Goal: Task Accomplishment & Management: Use online tool/utility

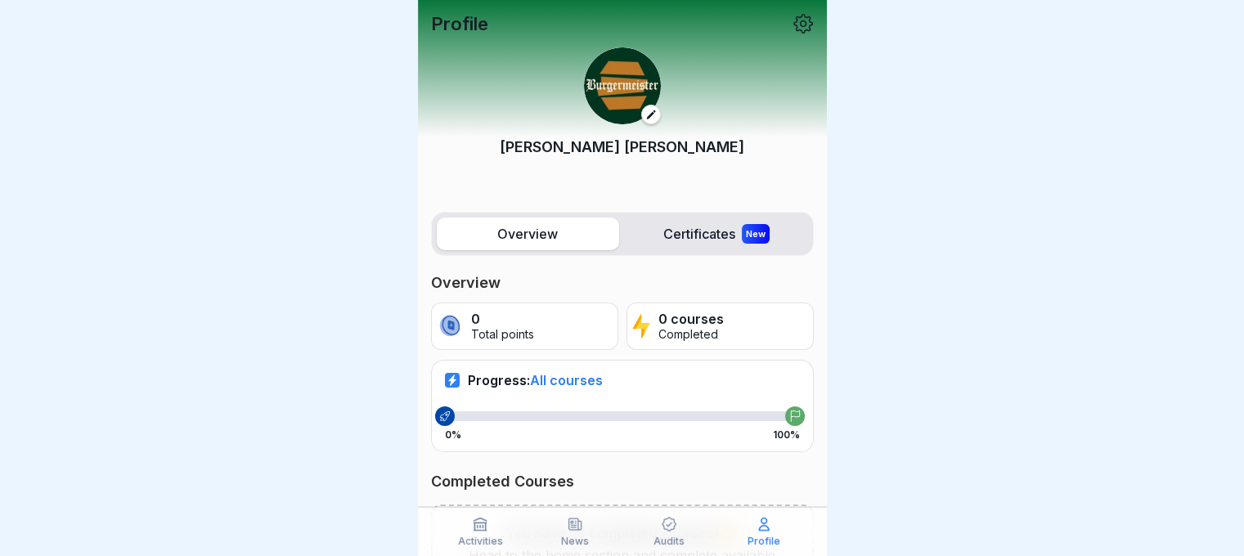
drag, startPoint x: 514, startPoint y: 308, endPoint x: 657, endPoint y: 315, distance: 143.3
click at [657, 315] on div "0 Total points 0 courses Completed" at bounding box center [622, 326] width 383 height 47
click at [659, 315] on p "0 courses" at bounding box center [691, 320] width 65 height 16
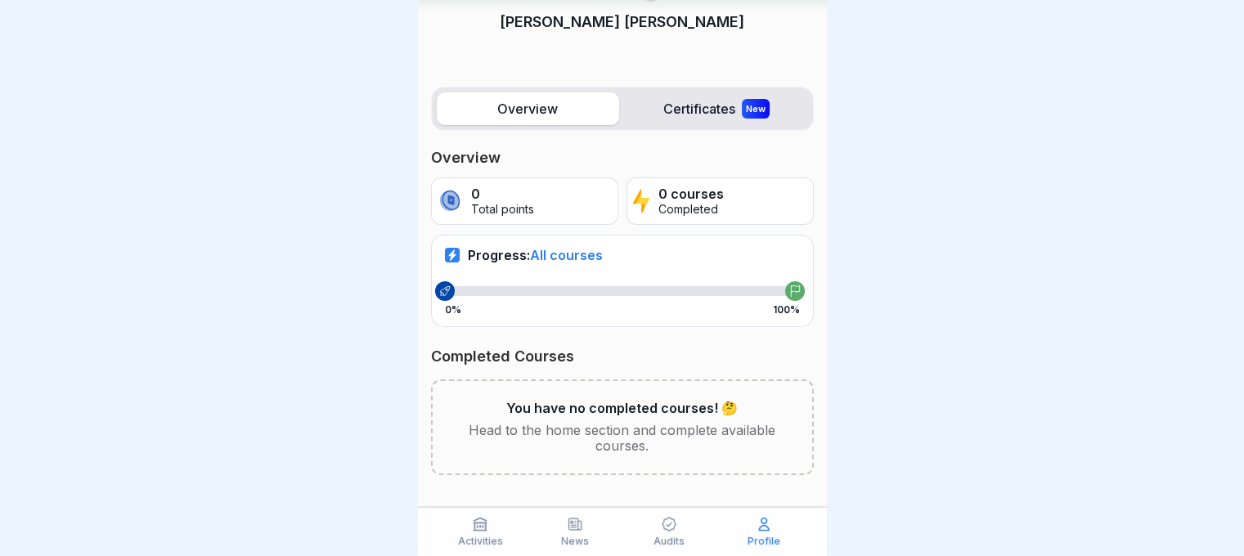
scroll to position [12, 0]
click at [666, 528] on icon at bounding box center [669, 524] width 16 height 16
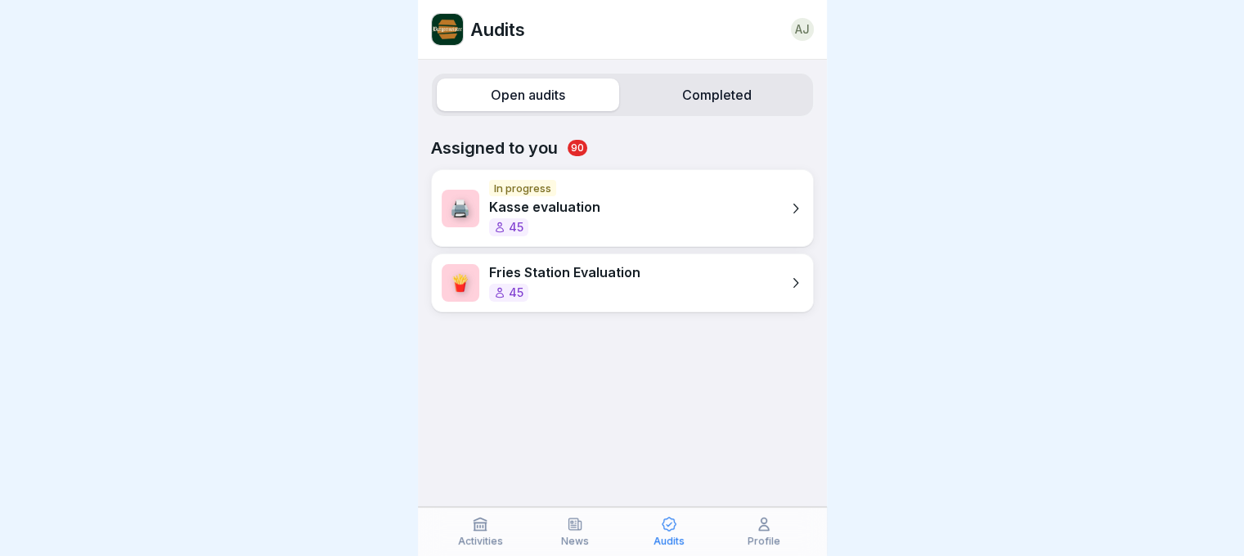
click at [686, 91] on label "Completed" at bounding box center [717, 95] width 182 height 33
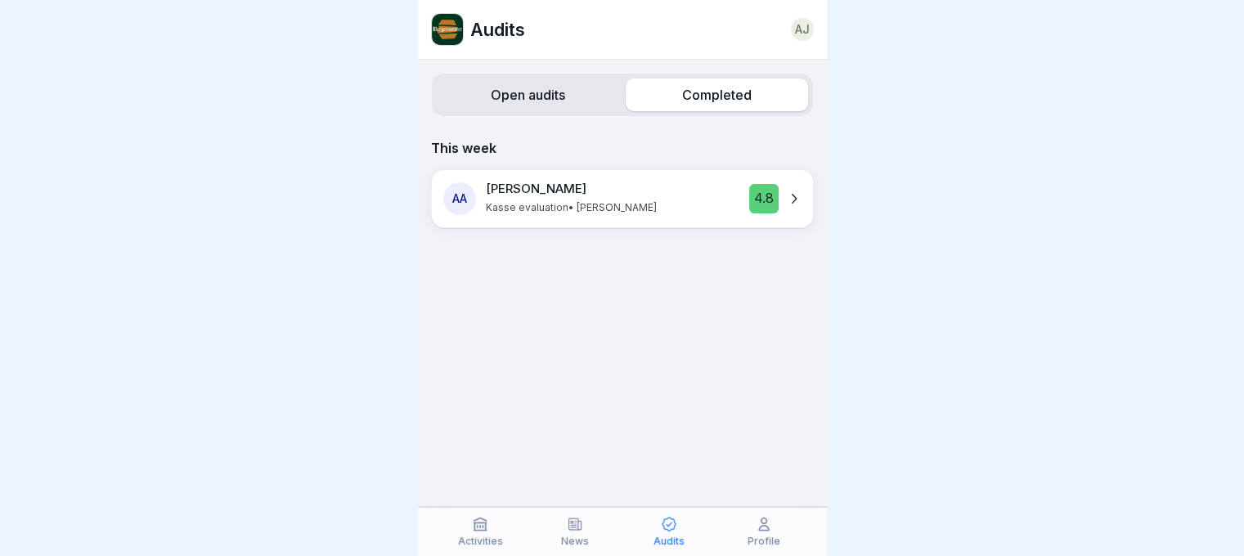
click at [525, 99] on label "Open audits" at bounding box center [528, 95] width 182 height 33
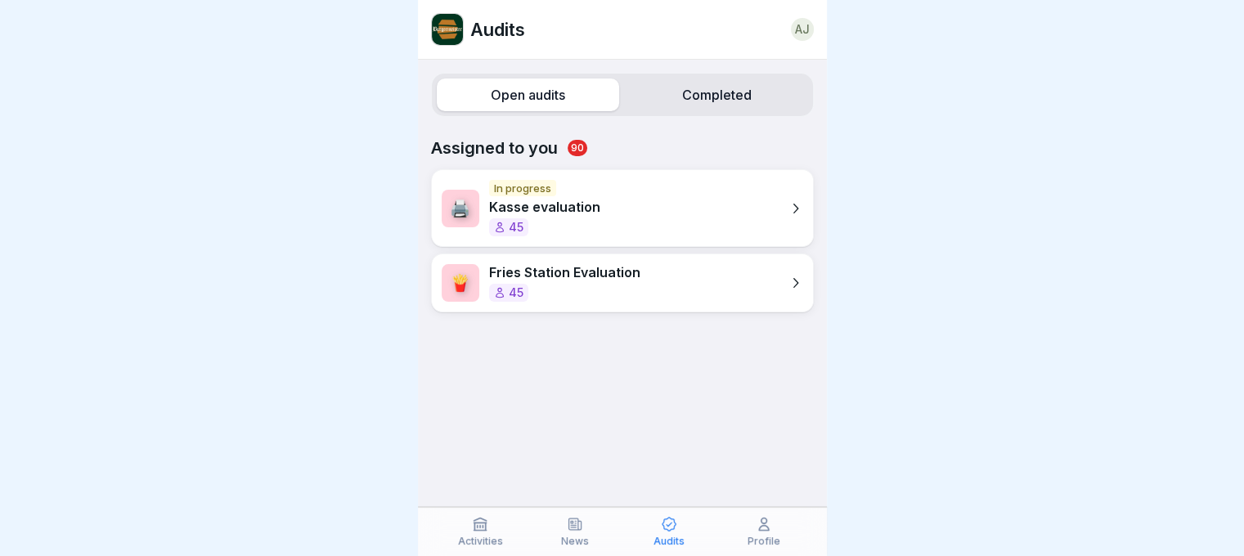
click at [610, 207] on div "🖨️ In progress Kasse evaluation 45" at bounding box center [622, 208] width 383 height 78
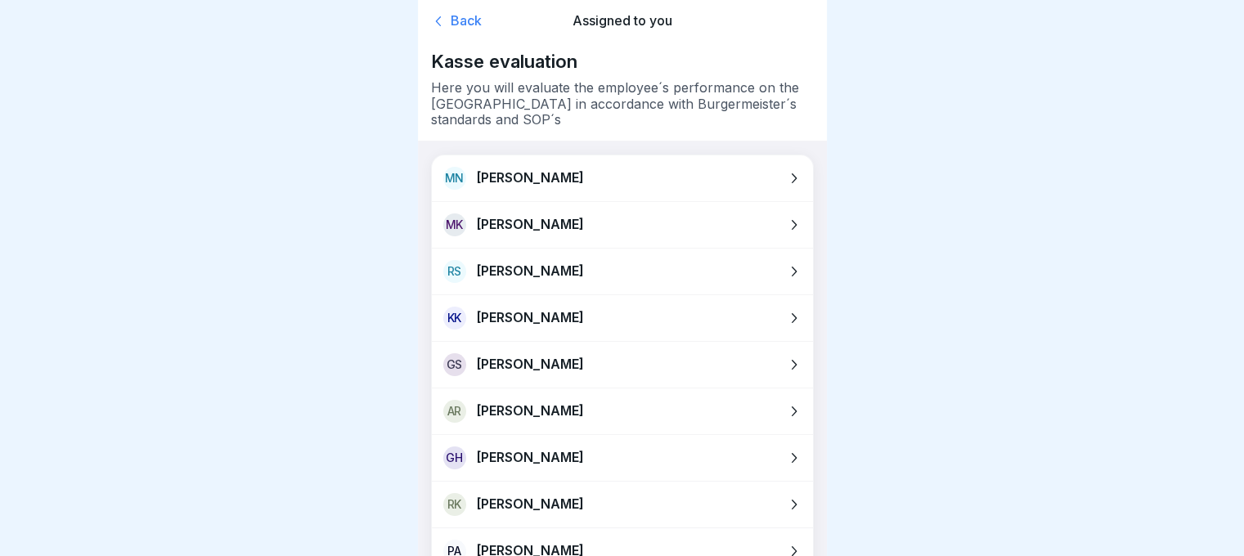
click at [475, 22] on div "Back" at bounding box center [492, 21] width 122 height 16
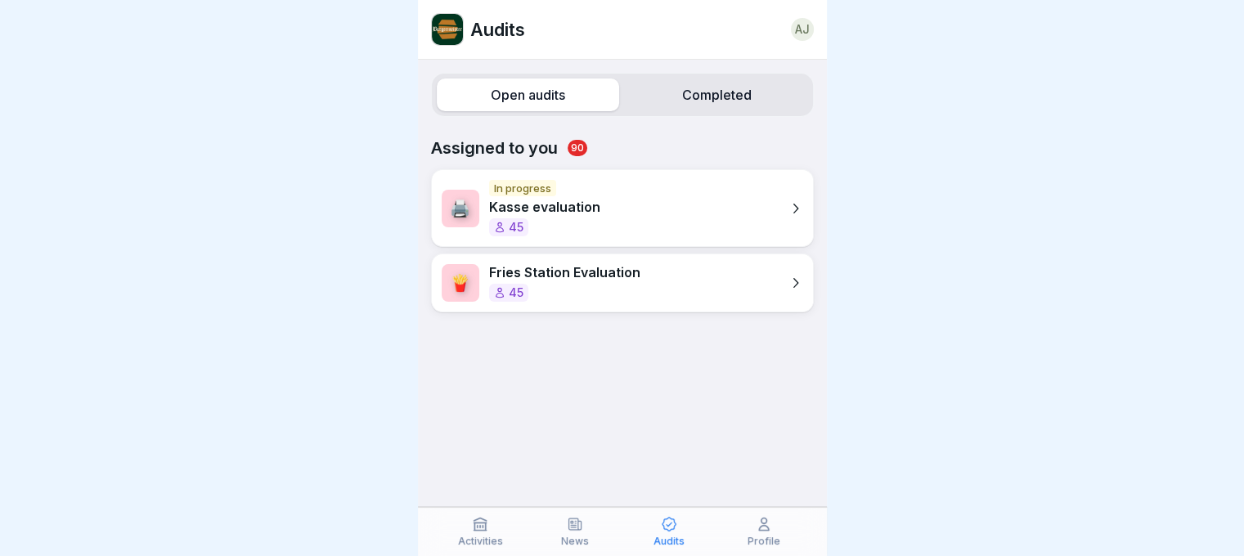
click at [633, 284] on div "45" at bounding box center [564, 293] width 151 height 18
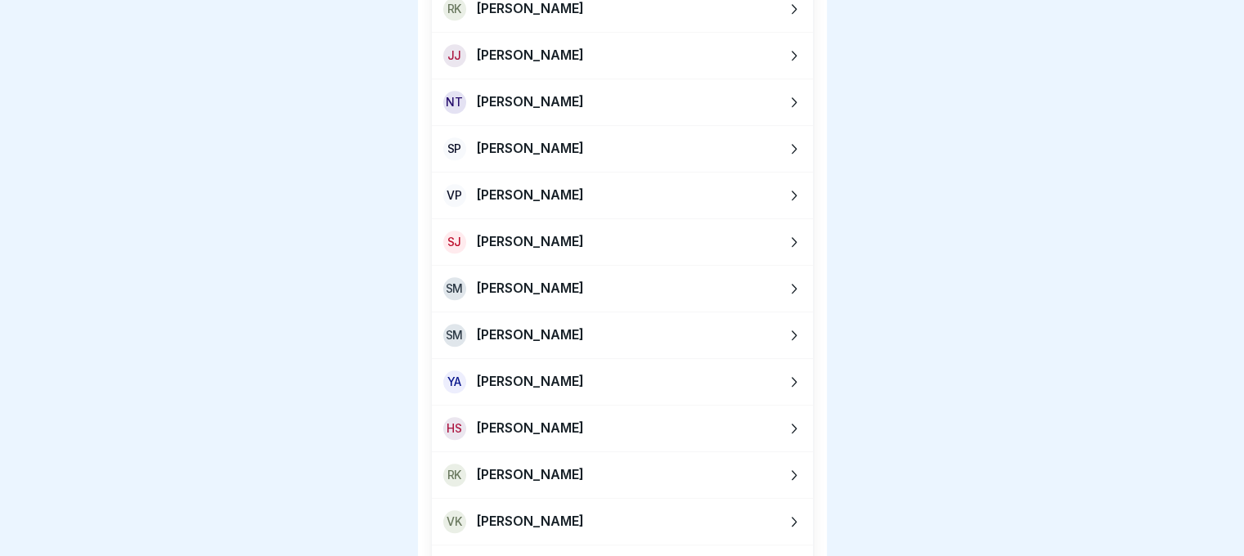
scroll to position [1609, 0]
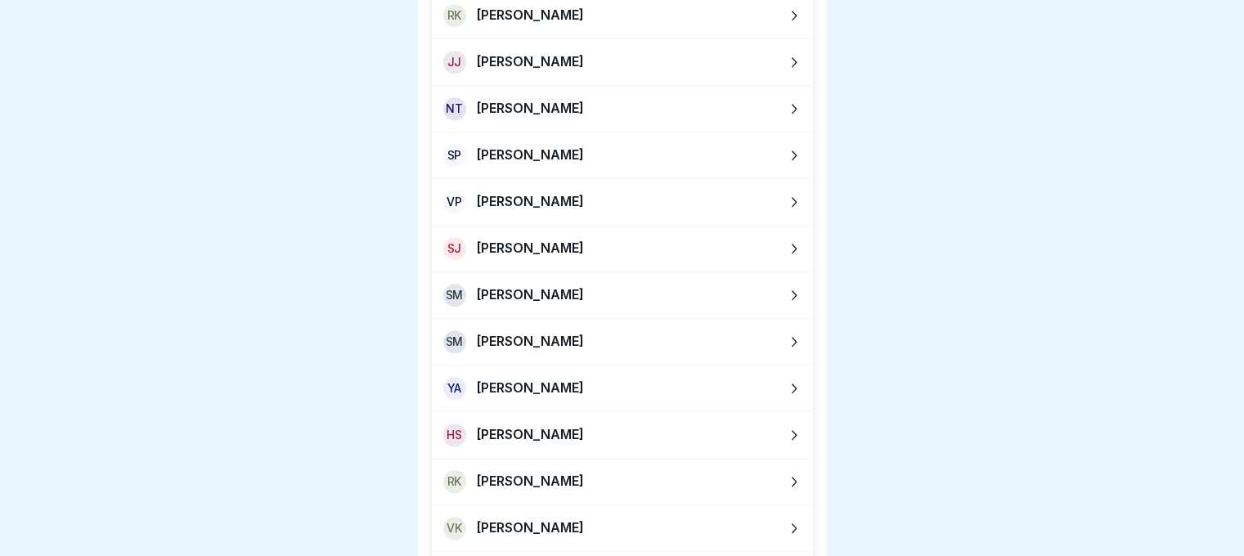
click at [526, 194] on p "[PERSON_NAME]" at bounding box center [530, 202] width 108 height 16
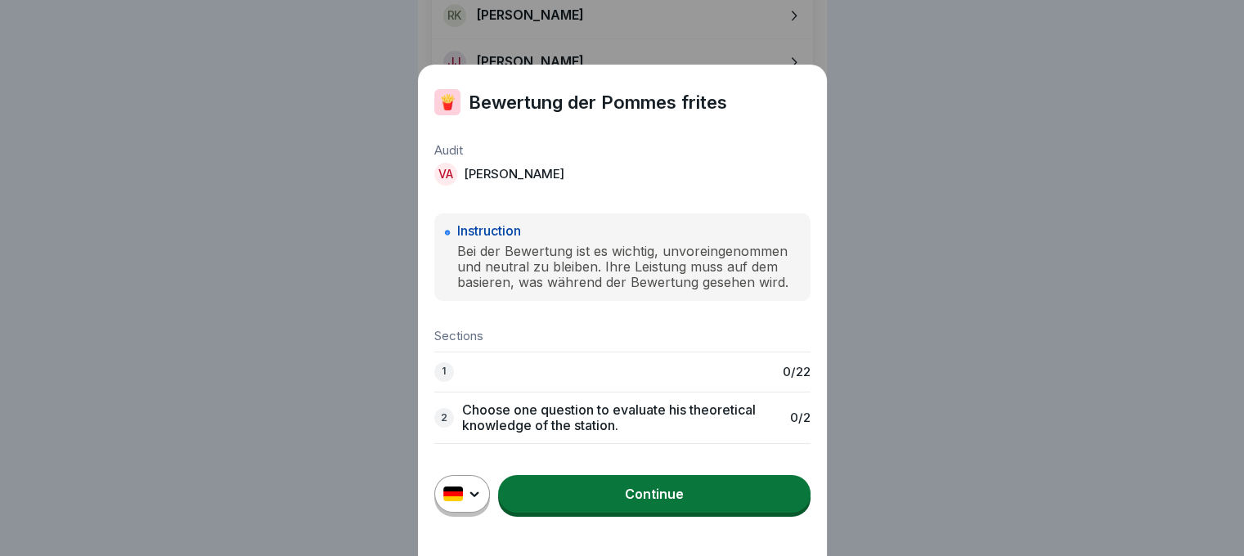
click at [656, 513] on link "Continue" at bounding box center [654, 494] width 313 height 38
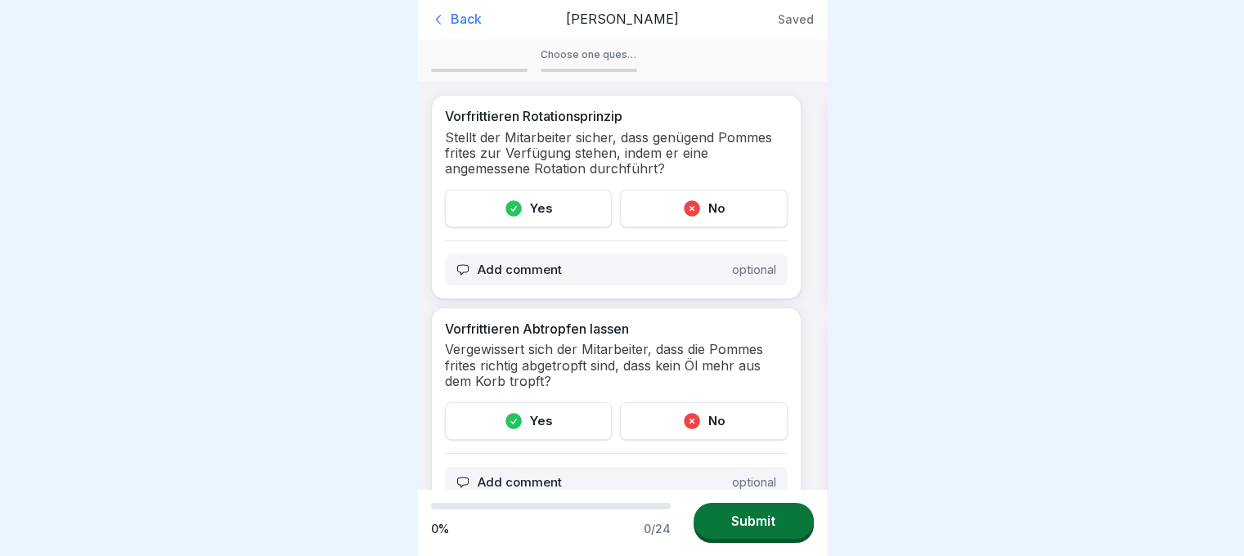
click at [471, 11] on div "Back" at bounding box center [492, 19] width 122 height 16
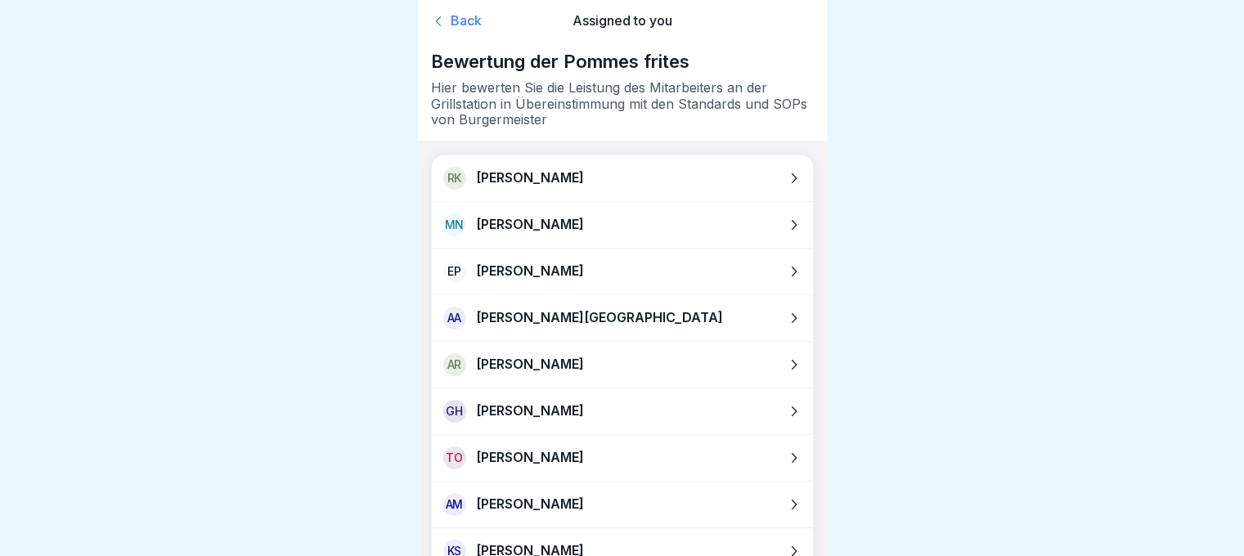
click at [459, 32] on div "Back Assigned to you" at bounding box center [622, 21] width 383 height 43
click at [445, 18] on icon at bounding box center [439, 21] width 16 height 16
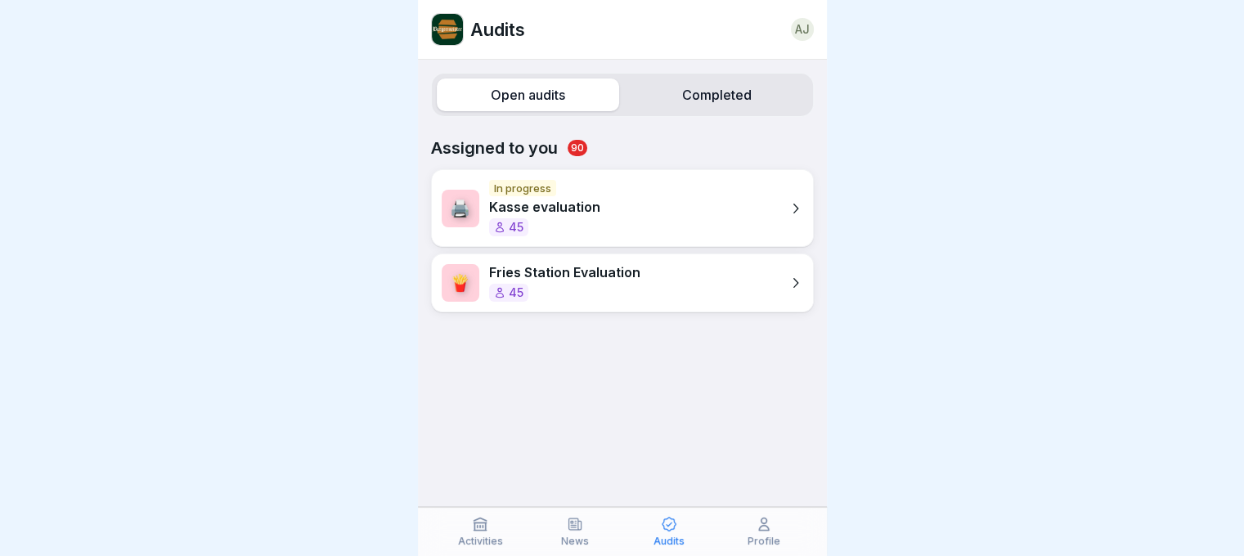
click at [484, 524] on icon at bounding box center [480, 524] width 16 height 16
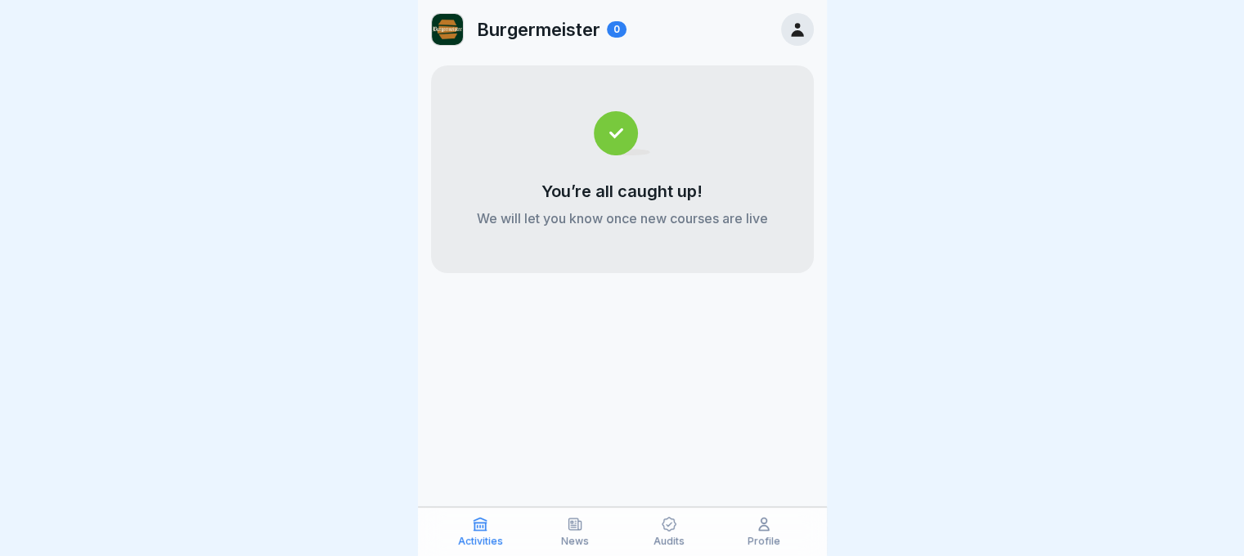
click at [484, 524] on icon at bounding box center [480, 524] width 16 height 16
click at [603, 531] on div "News" at bounding box center [575, 531] width 87 height 31
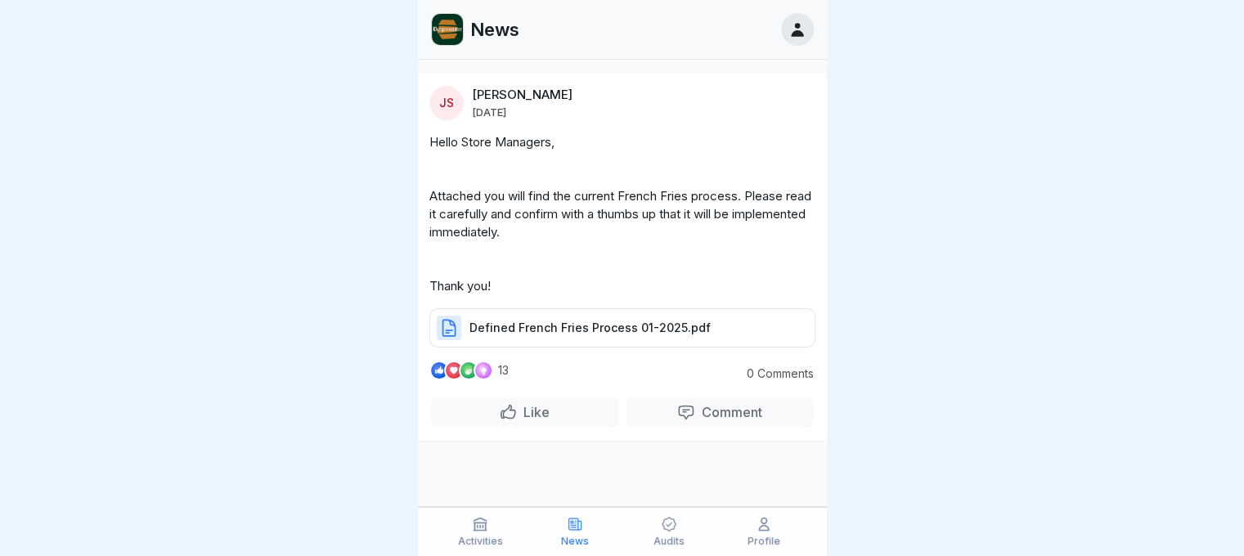
click at [673, 540] on p "Audits" at bounding box center [669, 541] width 31 height 11
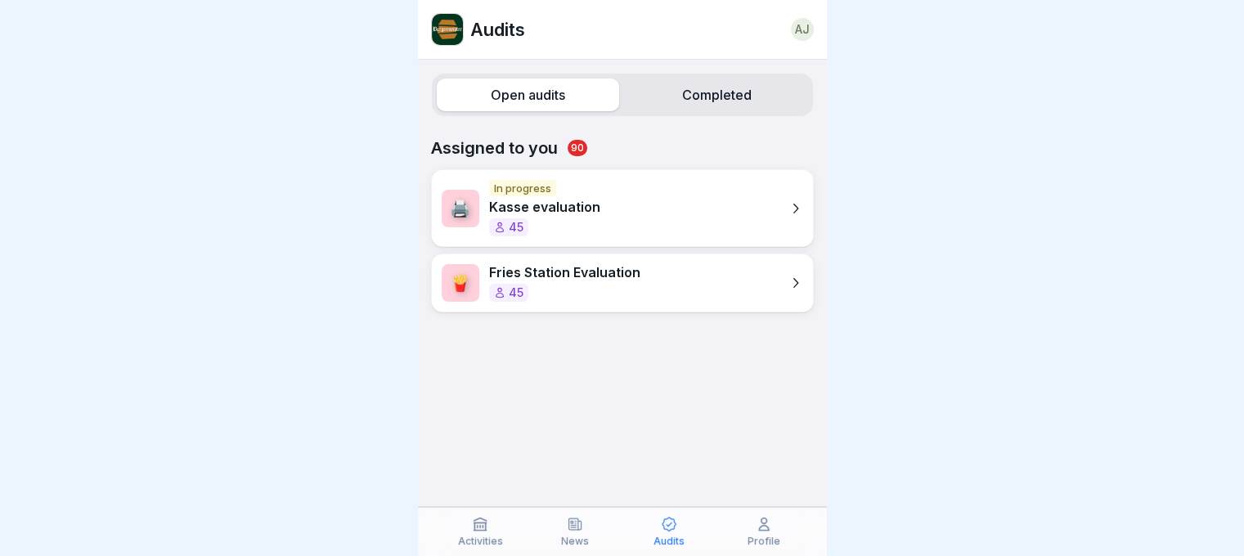
click at [763, 539] on p "Profile" at bounding box center [764, 541] width 33 height 11
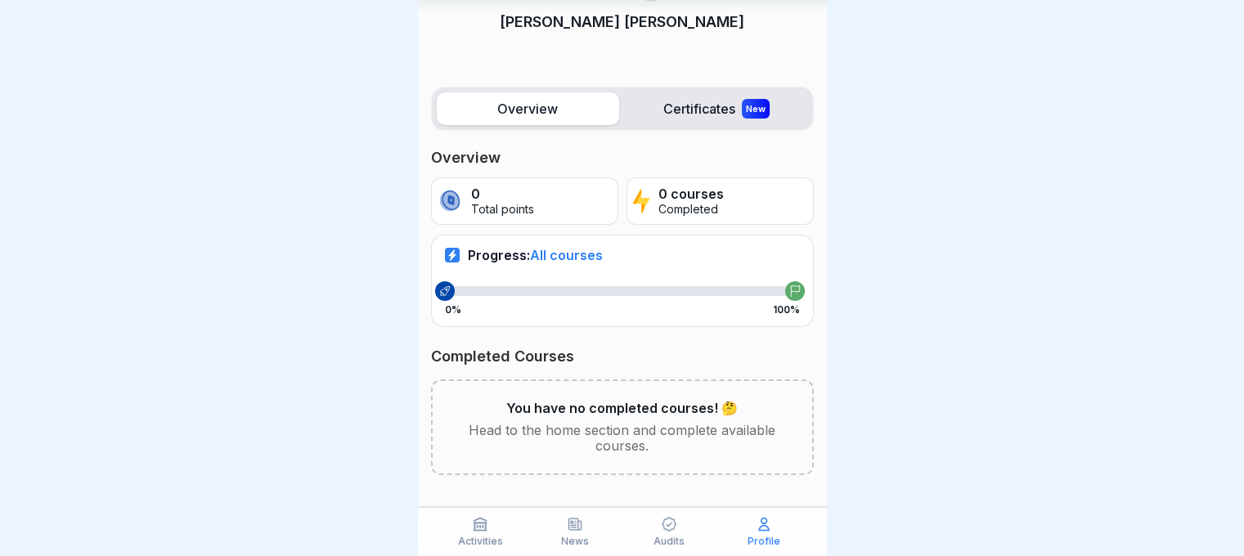
scroll to position [12, 0]
click at [678, 92] on label "Certificates New" at bounding box center [717, 108] width 182 height 33
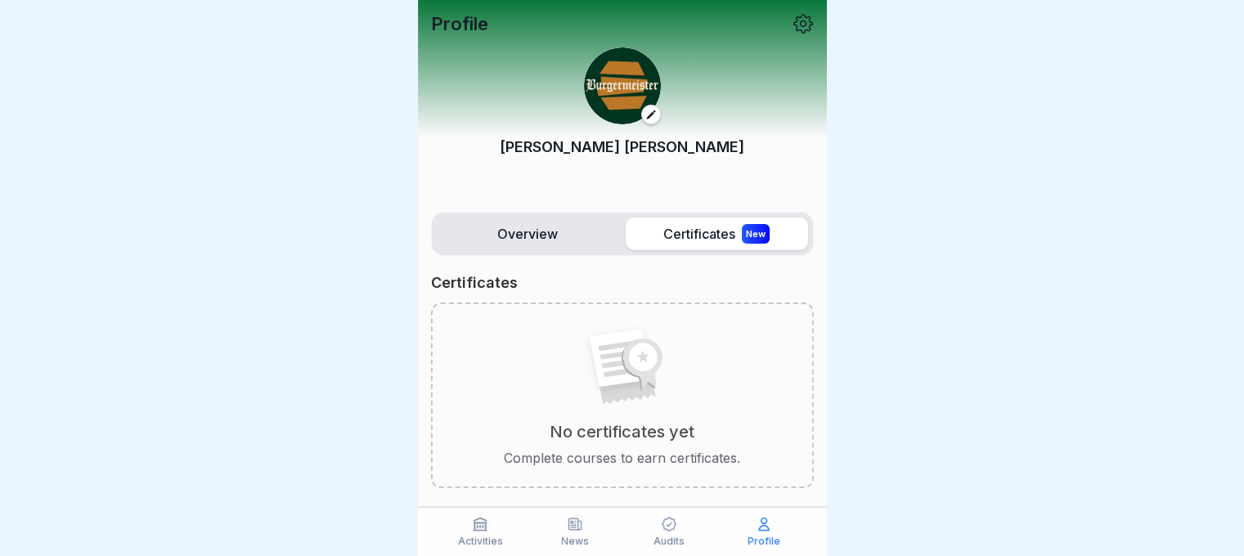
click at [794, 17] on icon at bounding box center [804, 24] width 20 height 20
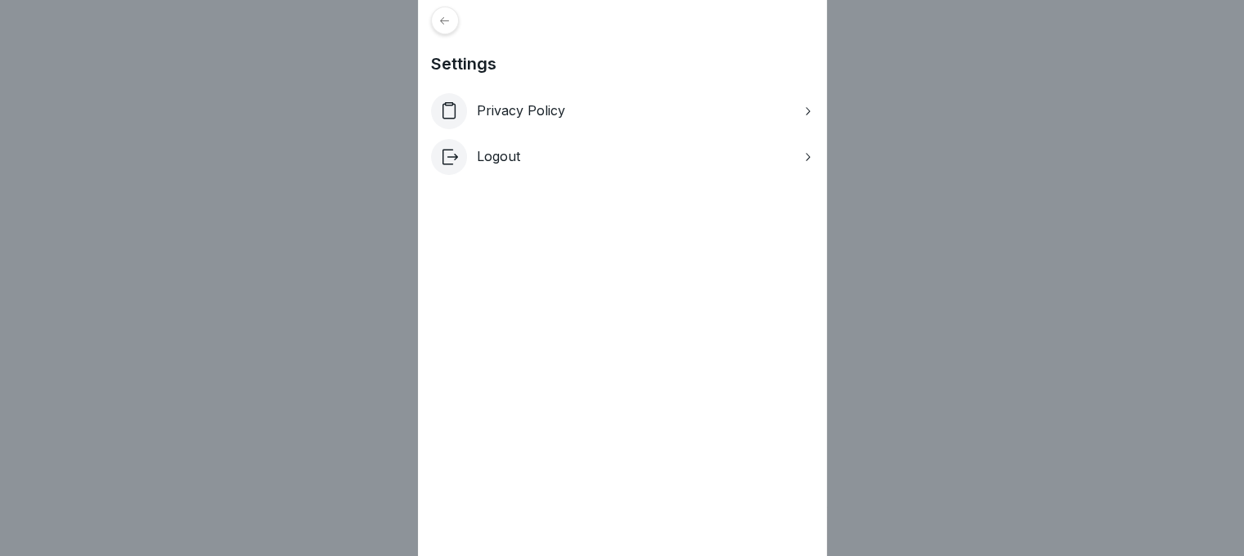
click at [448, 19] on icon at bounding box center [444, 19] width 9 height 7
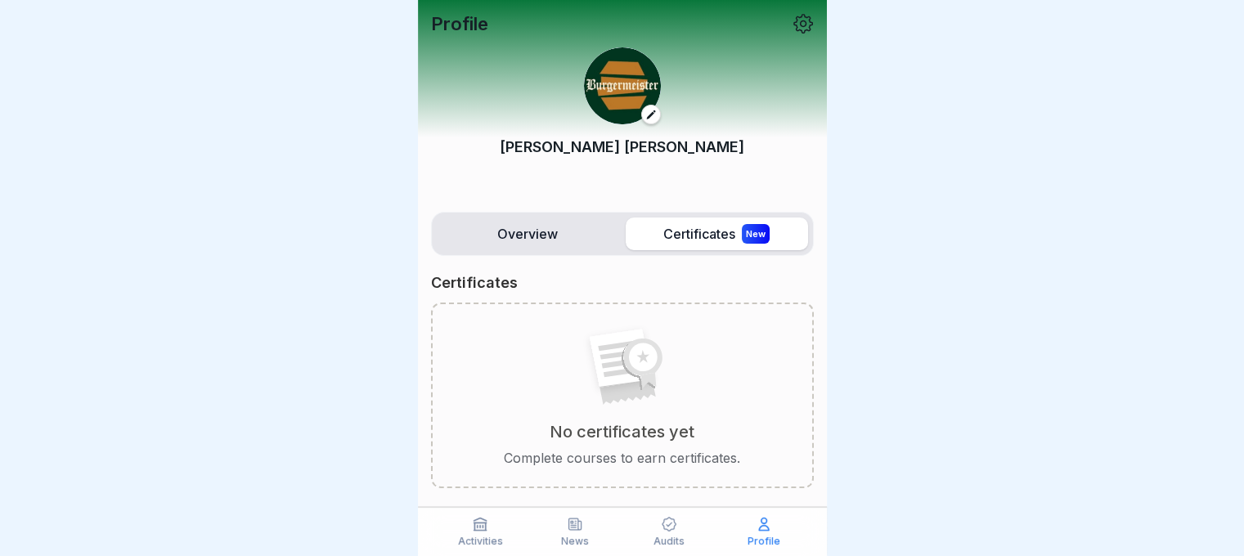
click at [582, 534] on div "News" at bounding box center [575, 531] width 87 height 31
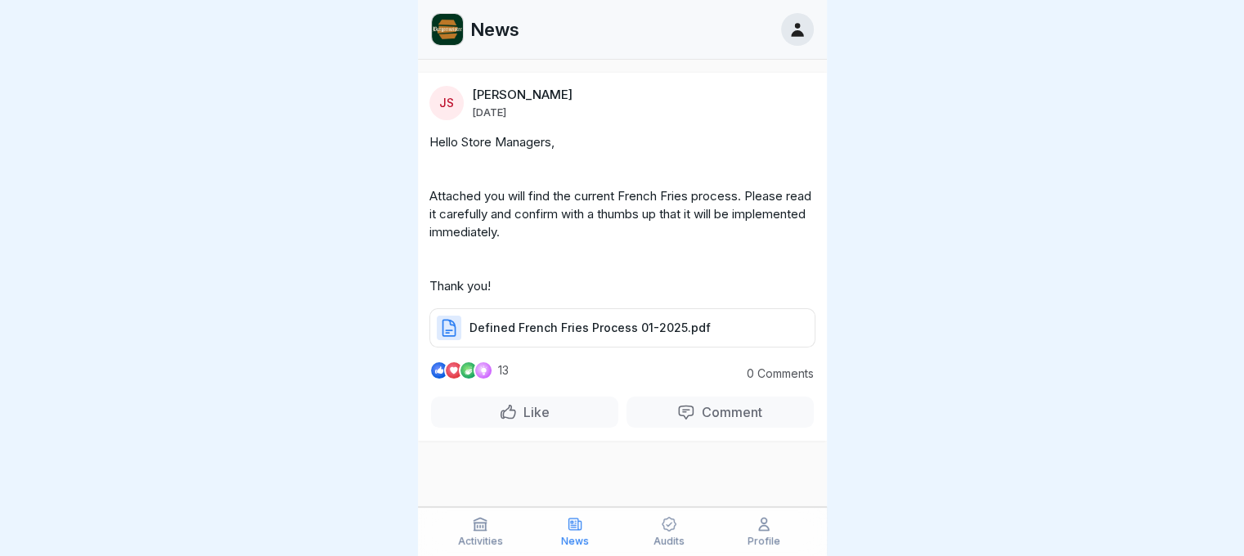
click at [629, 317] on div "Defined French Fries Process 01-2025.pdf" at bounding box center [623, 327] width 386 height 39
drag, startPoint x: 792, startPoint y: 48, endPoint x: 792, endPoint y: 39, distance: 9.0
click at [792, 39] on div "News" at bounding box center [622, 30] width 409 height 60
click at [792, 39] on div at bounding box center [797, 29] width 33 height 33
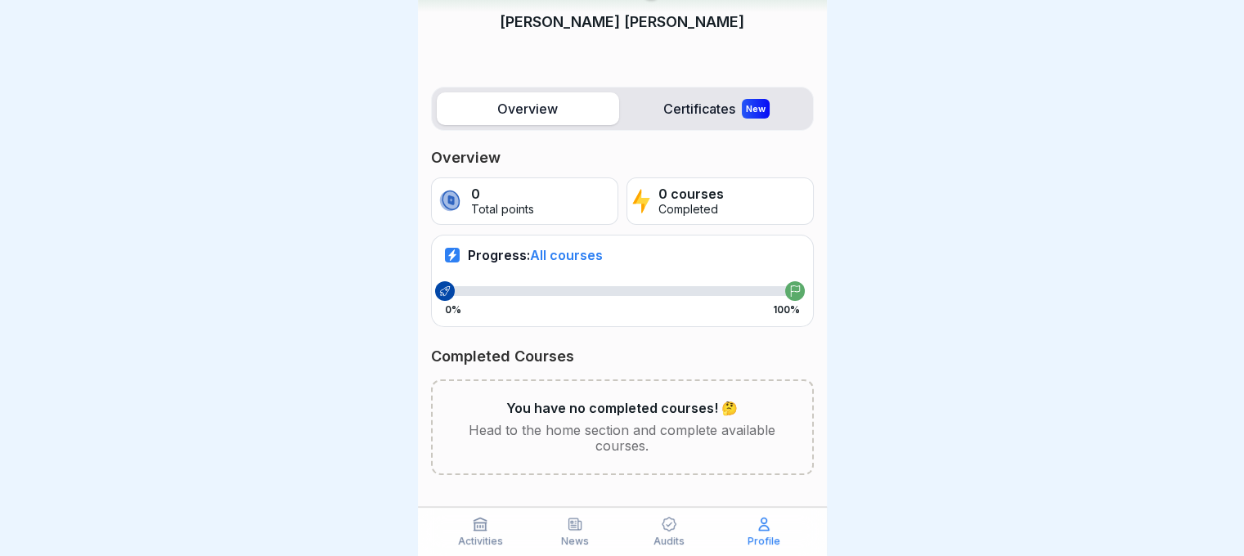
scroll to position [12, 0]
click at [649, 527] on div "Audits" at bounding box center [670, 531] width 87 height 31
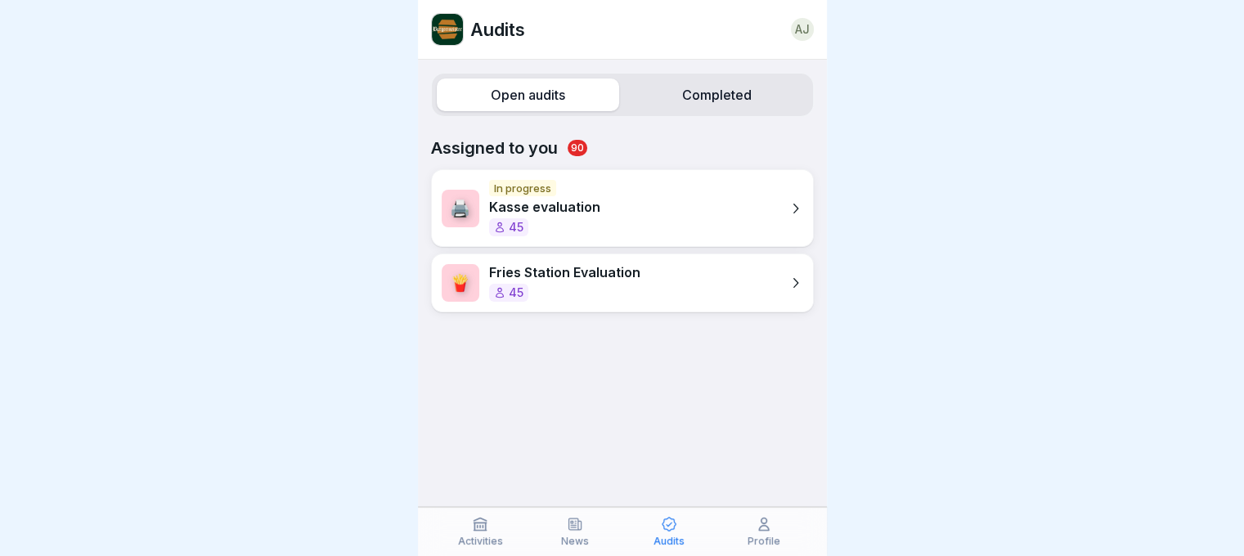
click at [592, 296] on div "45" at bounding box center [564, 293] width 151 height 18
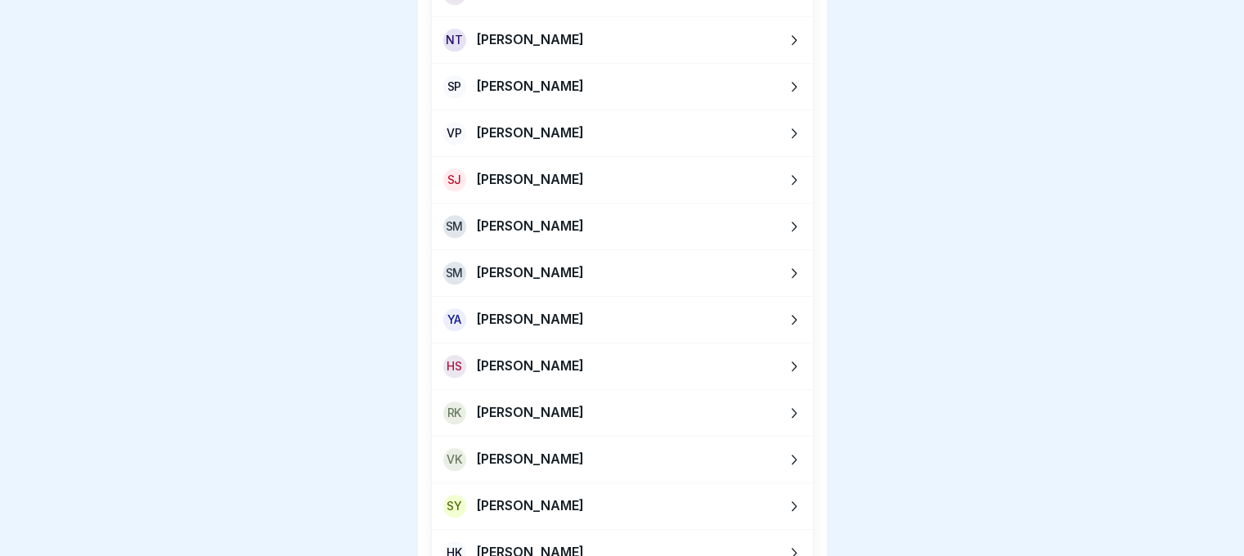
scroll to position [12, 0]
click at [513, 125] on p "[PERSON_NAME]" at bounding box center [530, 133] width 108 height 16
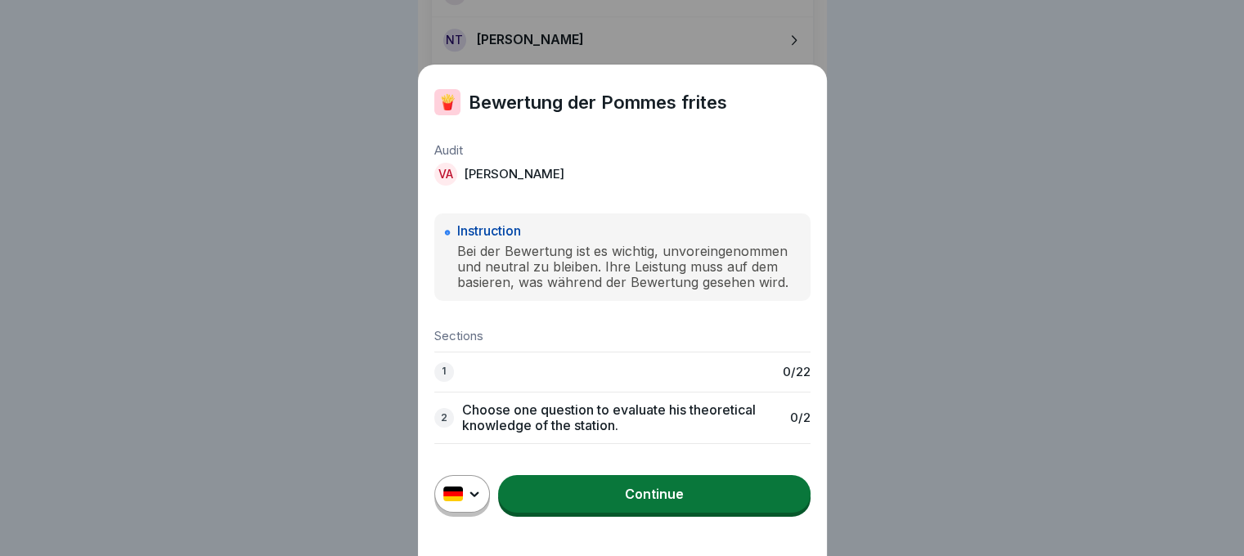
click at [475, 506] on html "Back Assigned to you Bewertung der Pommes frites Hier bewerten Sie die Leistung…" at bounding box center [622, 278] width 1244 height 556
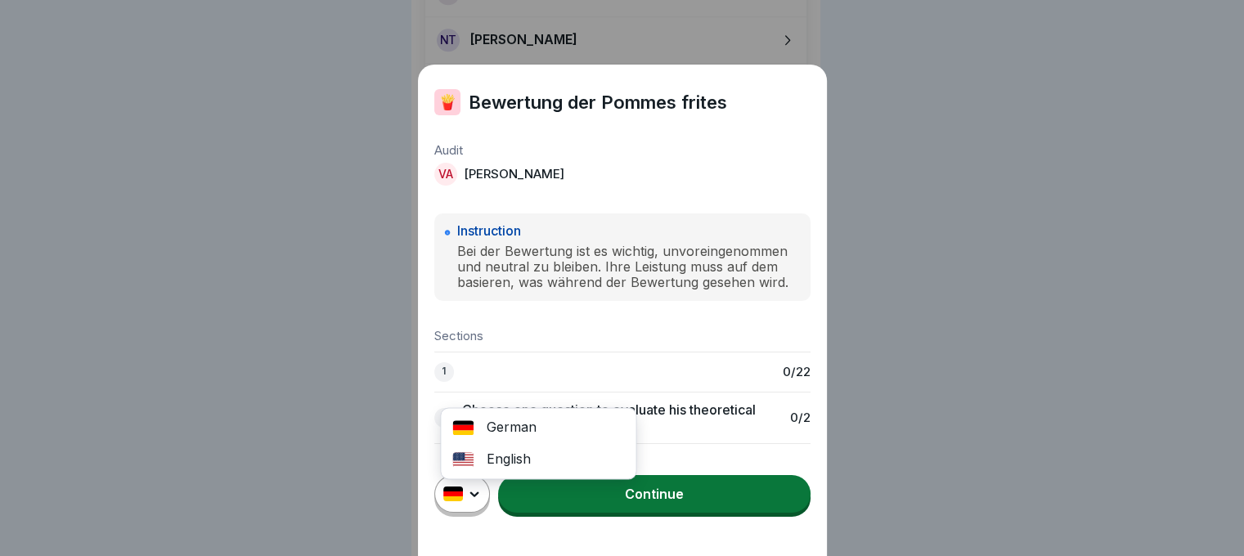
scroll to position [0, 0]
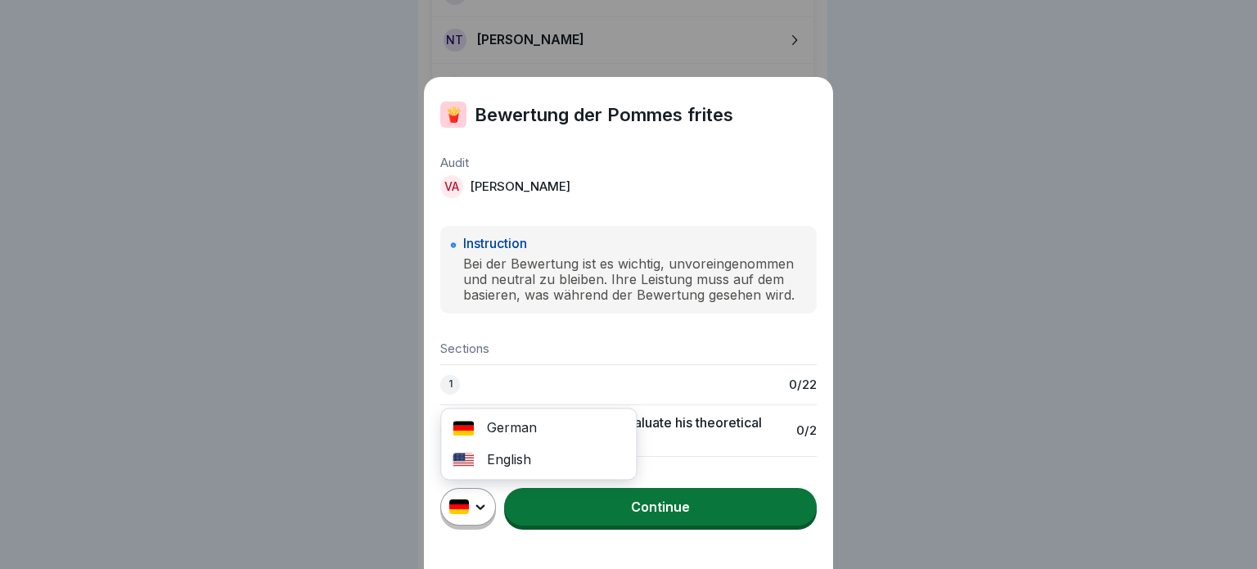
click at [497, 464] on div "English" at bounding box center [538, 460] width 195 height 32
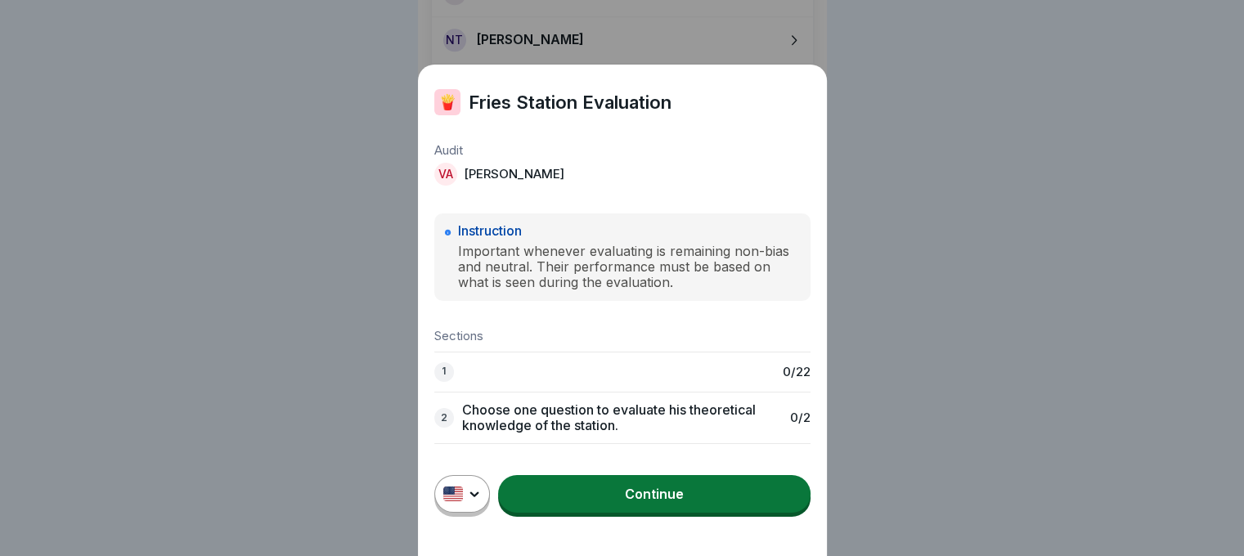
click at [684, 510] on link "Continue" at bounding box center [654, 494] width 313 height 38
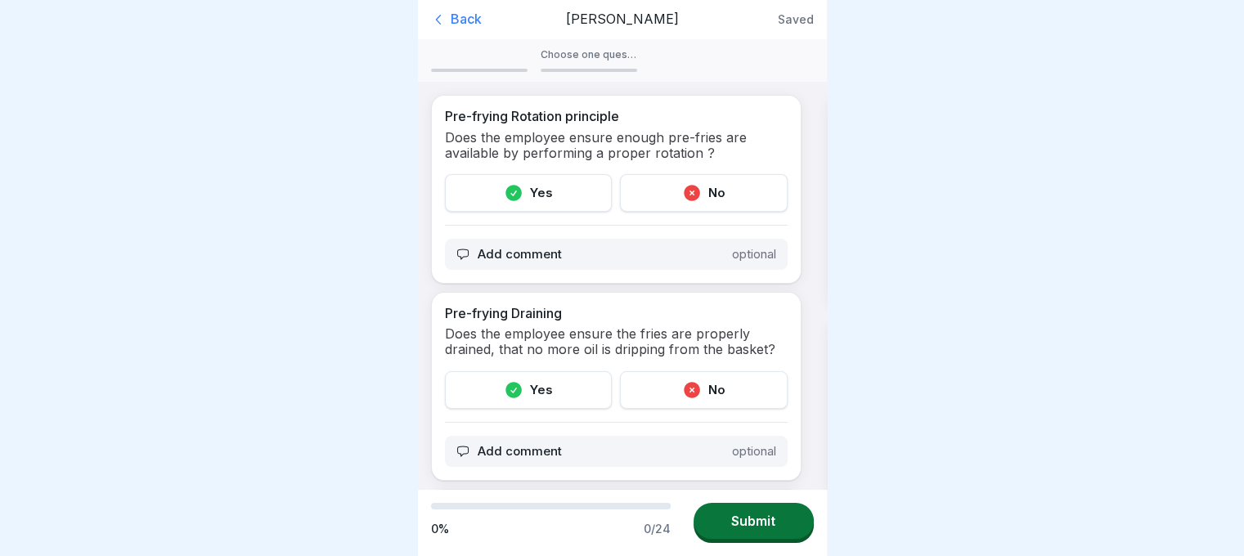
click at [584, 259] on div "Add comment optional" at bounding box center [616, 254] width 343 height 31
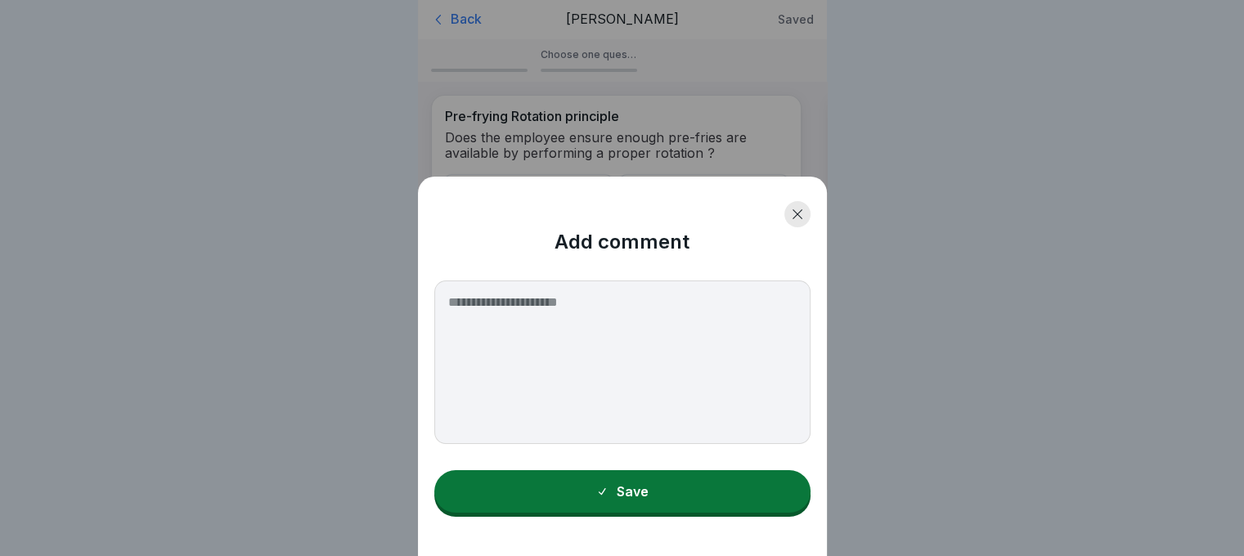
click at [554, 317] on textarea at bounding box center [622, 363] width 376 height 164
type textarea "**********"
click at [637, 513] on button "Save" at bounding box center [622, 491] width 376 height 43
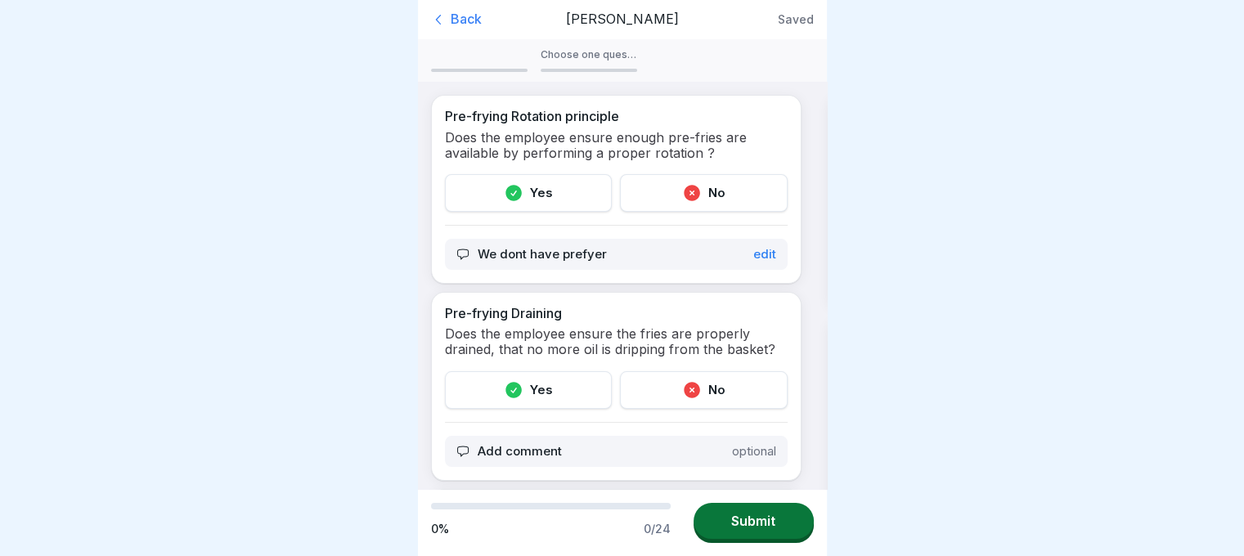
click at [542, 195] on div "Yes" at bounding box center [529, 193] width 168 height 38
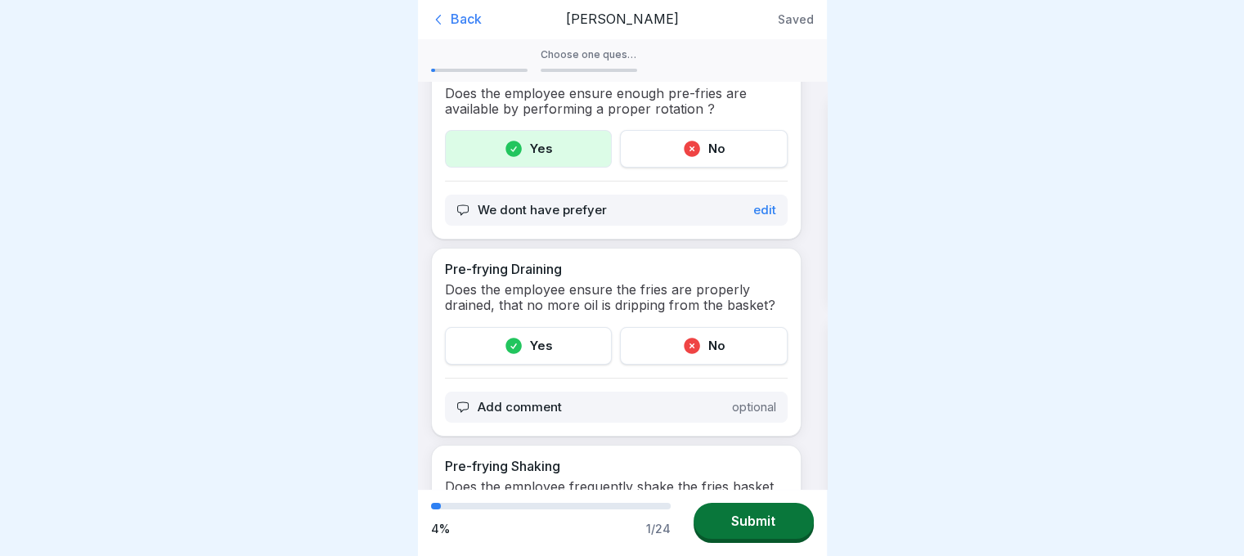
scroll to position [52, 0]
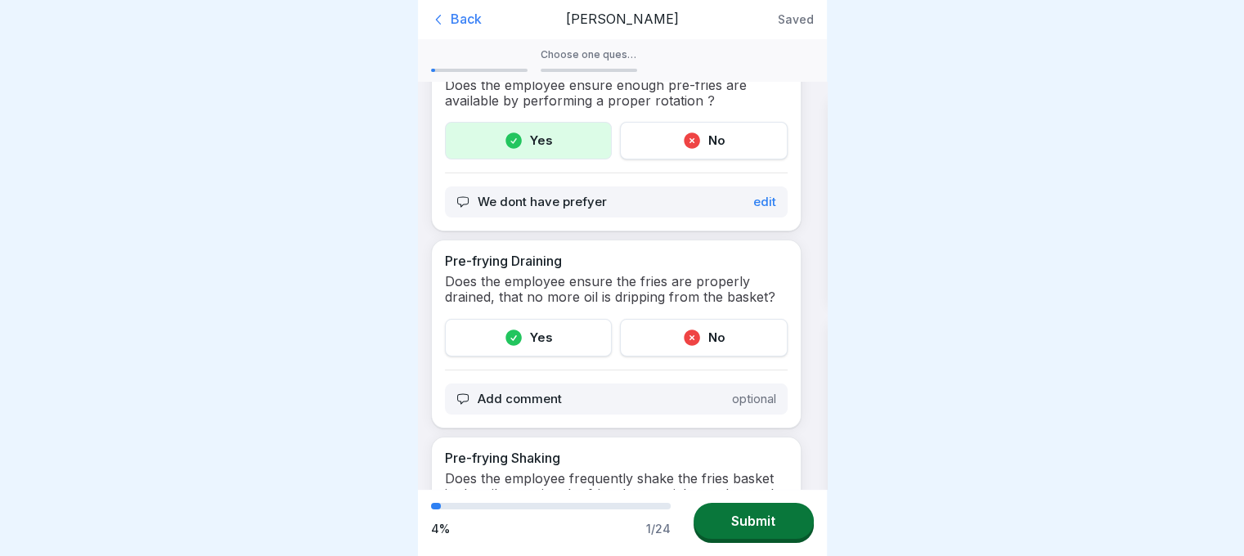
click at [547, 342] on div "Yes" at bounding box center [529, 338] width 168 height 38
click at [533, 389] on div "Add comment optional" at bounding box center [616, 399] width 343 height 31
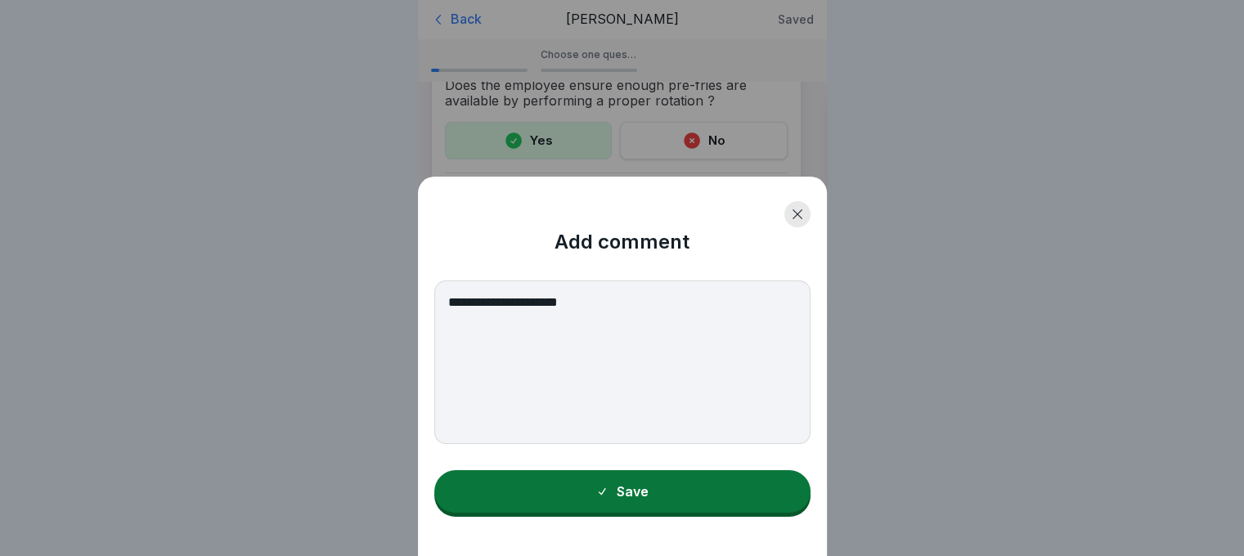
type textarea "**********"
click at [642, 499] on div "Save" at bounding box center [622, 491] width 53 height 15
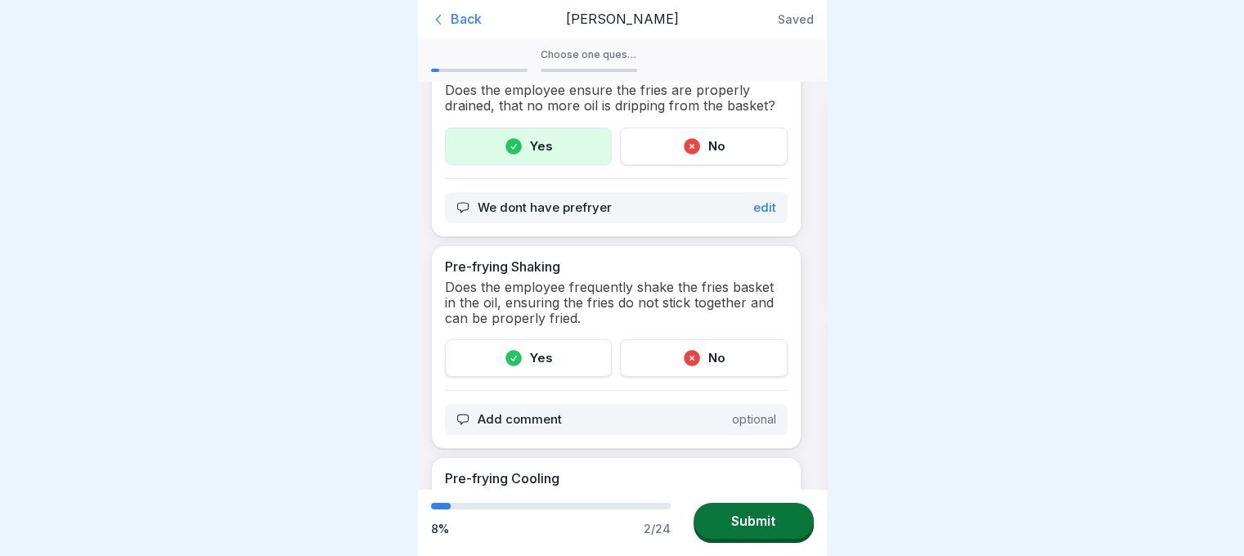
scroll to position [245, 0]
click at [516, 368] on div "Yes" at bounding box center [529, 358] width 168 height 38
click at [524, 423] on p "Add comment" at bounding box center [520, 419] width 84 height 15
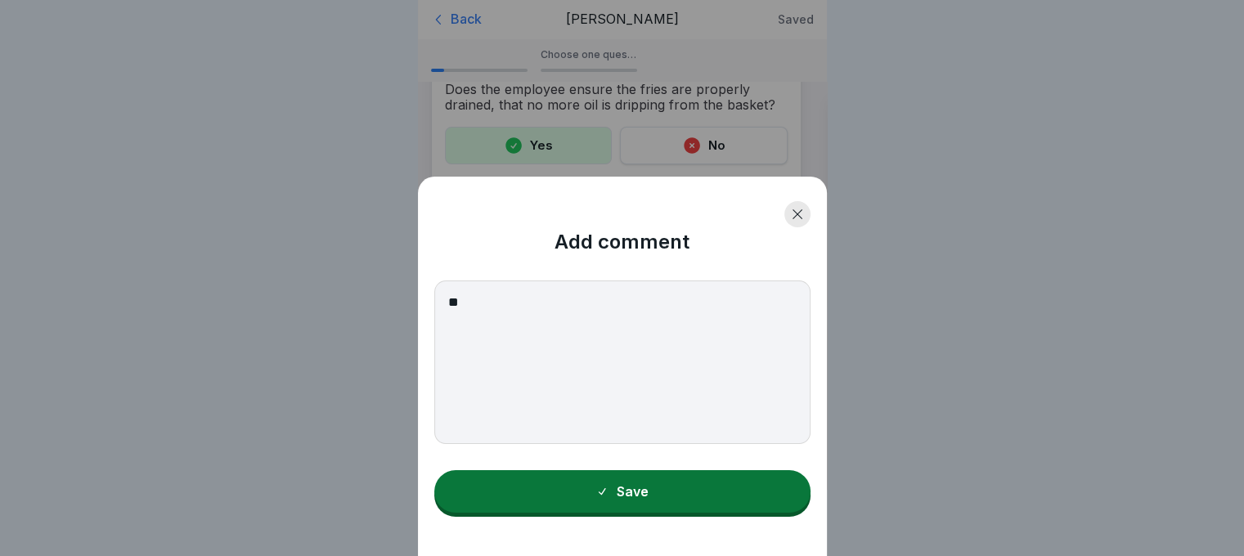
type textarea "**"
click at [579, 512] on button "Save" at bounding box center [622, 491] width 376 height 43
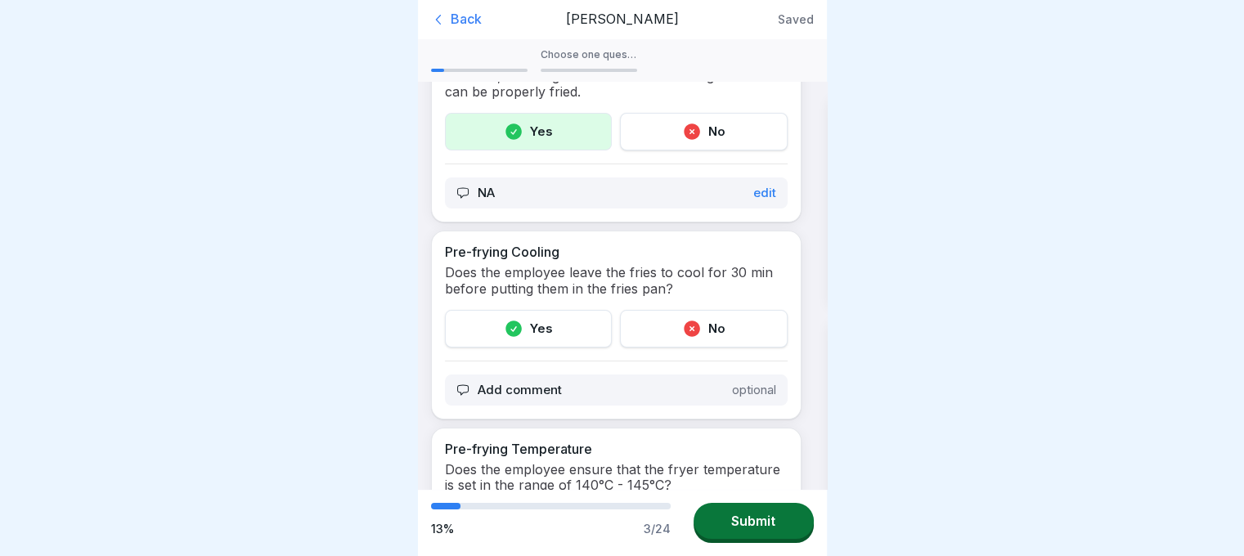
scroll to position [473, 0]
click at [524, 321] on div "Yes" at bounding box center [529, 327] width 168 height 38
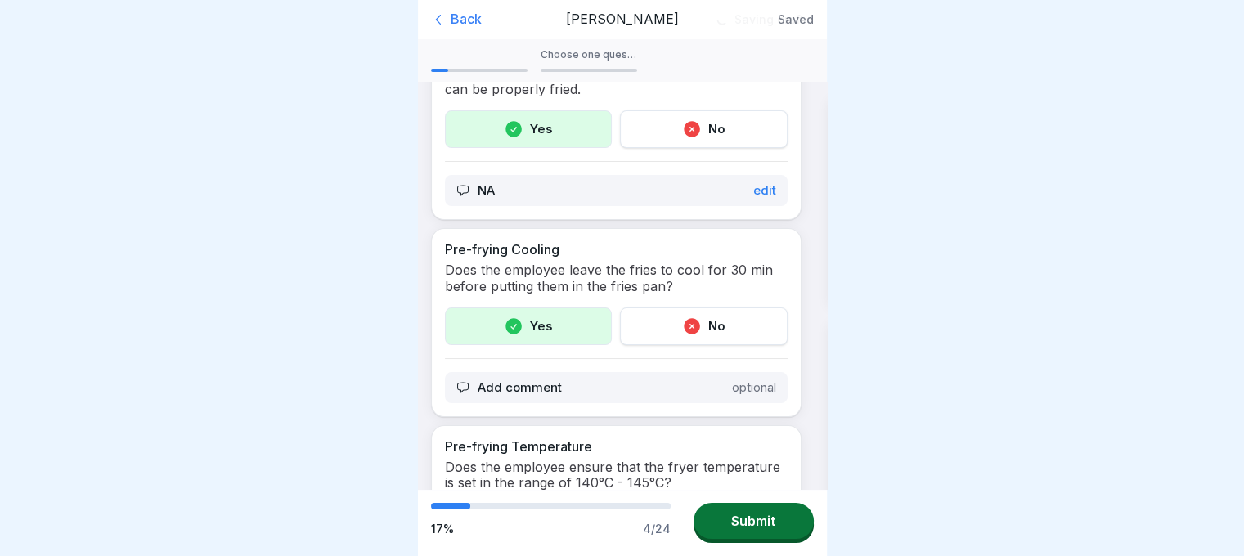
click at [529, 375] on div "Add comment optional" at bounding box center [616, 387] width 343 height 31
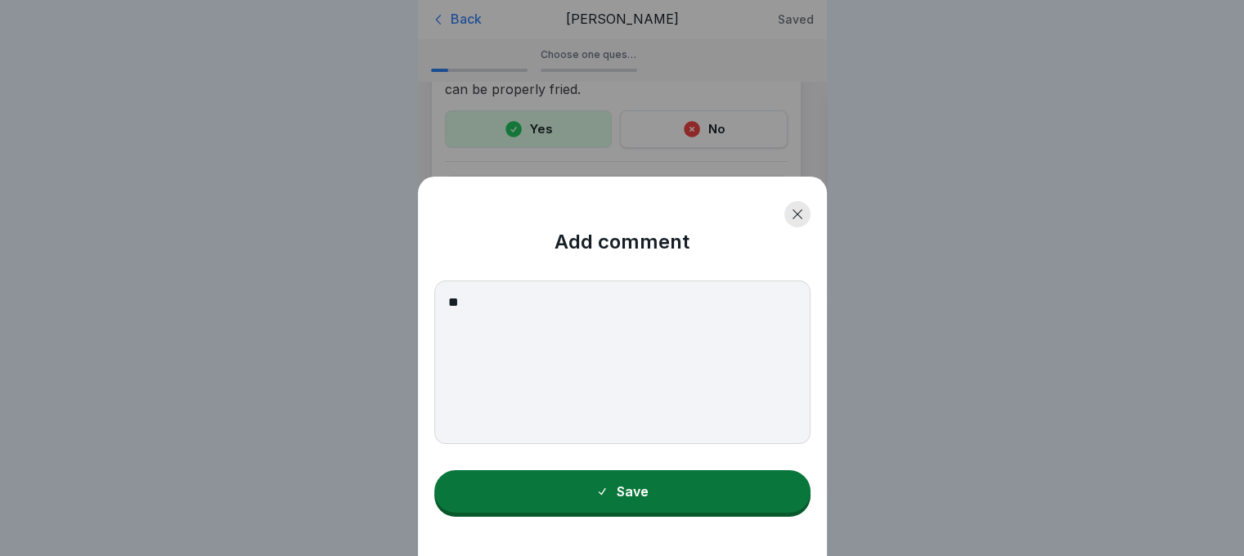
type textarea "**"
drag, startPoint x: 615, startPoint y: 533, endPoint x: 619, endPoint y: 518, distance: 15.1
click at [619, 518] on div "Add comment ** Save" at bounding box center [622, 367] width 409 height 380
click at [619, 513] on button "Save" at bounding box center [622, 491] width 376 height 43
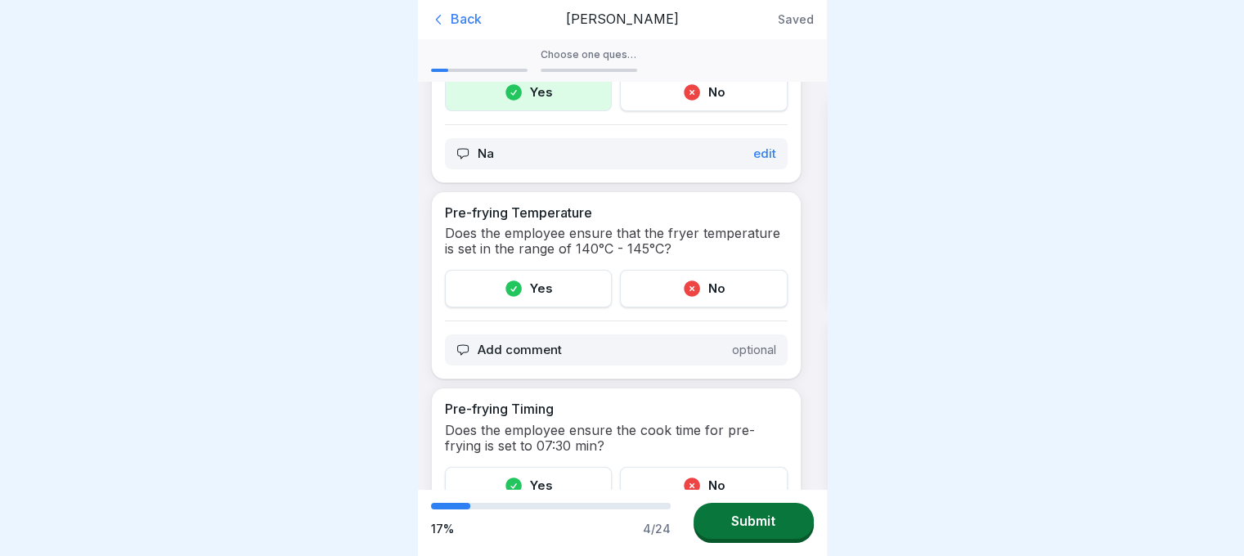
scroll to position [717, 0]
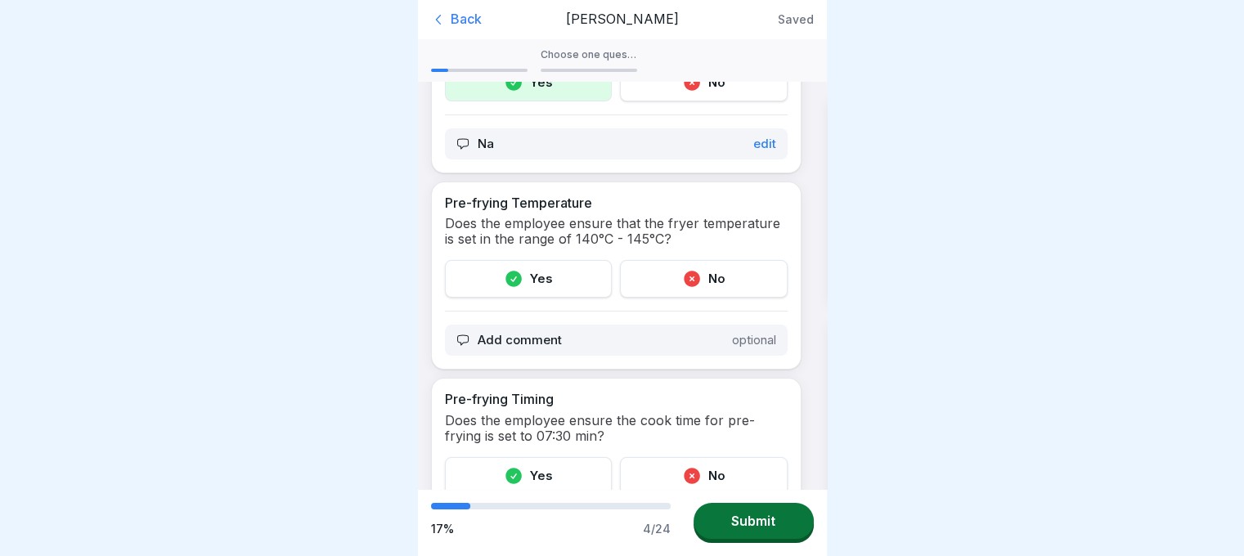
click at [543, 260] on div "Yes" at bounding box center [529, 279] width 168 height 38
click at [560, 331] on div "Add comment optional" at bounding box center [616, 340] width 343 height 31
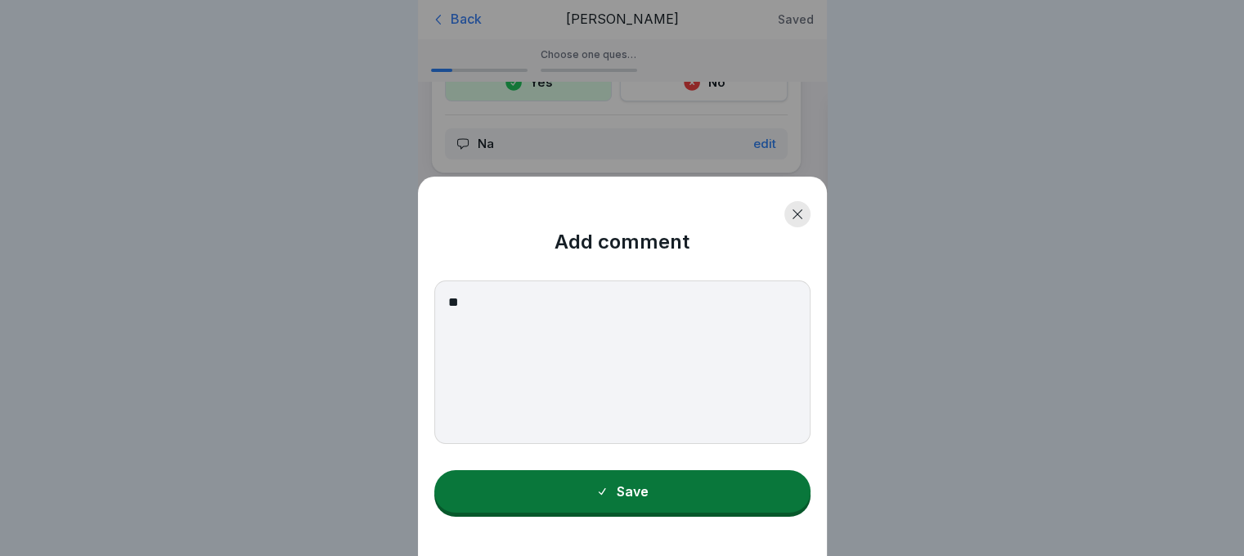
type textarea "**"
click at [602, 488] on button "Save" at bounding box center [622, 491] width 376 height 43
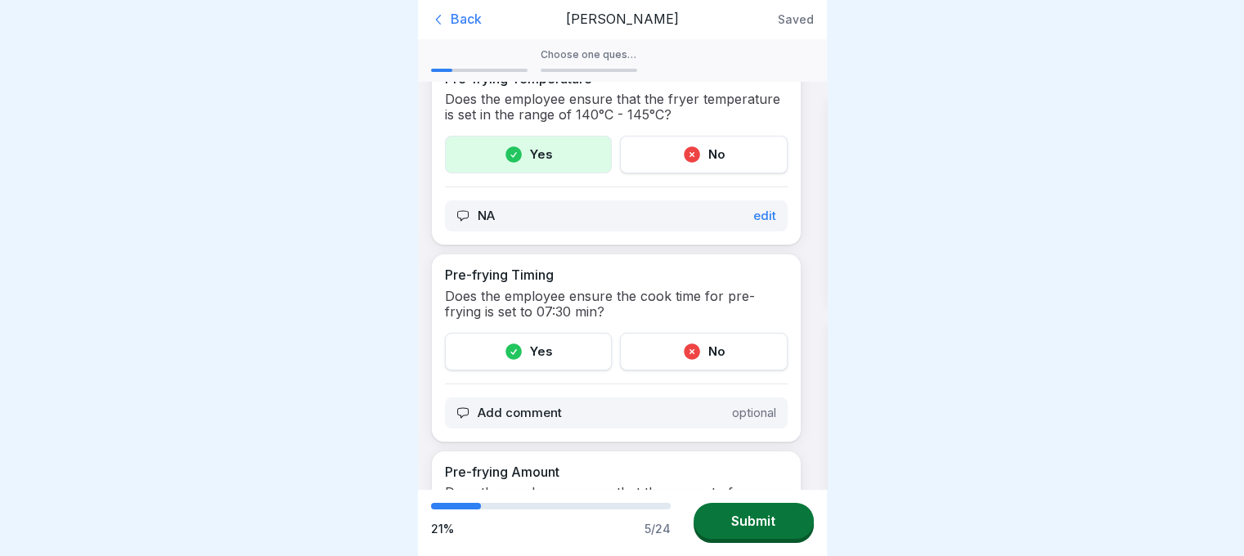
scroll to position [841, 0]
click at [545, 333] on div "Yes" at bounding box center [529, 352] width 168 height 38
click at [576, 398] on div "Add comment optional" at bounding box center [616, 413] width 343 height 31
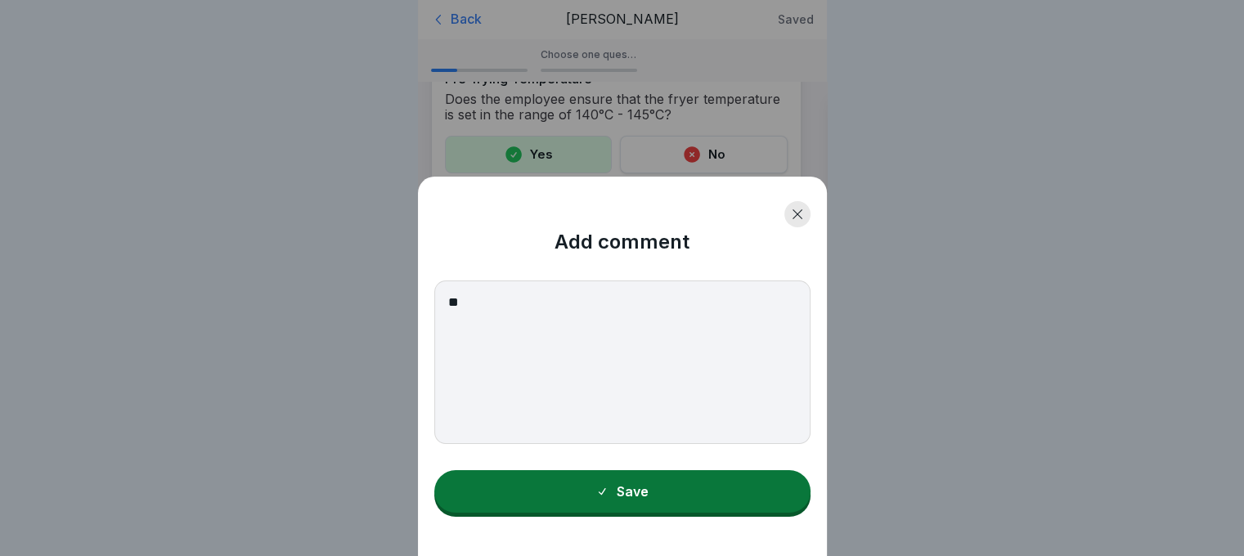
type textarea "**"
click at [607, 513] on button "Save" at bounding box center [622, 491] width 376 height 43
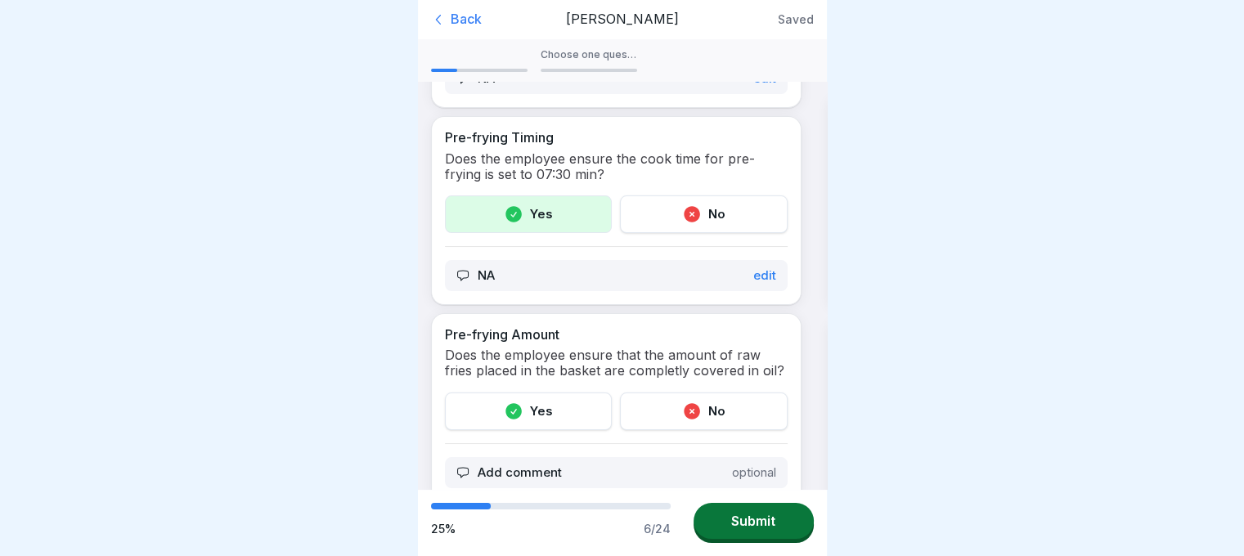
scroll to position [984, 0]
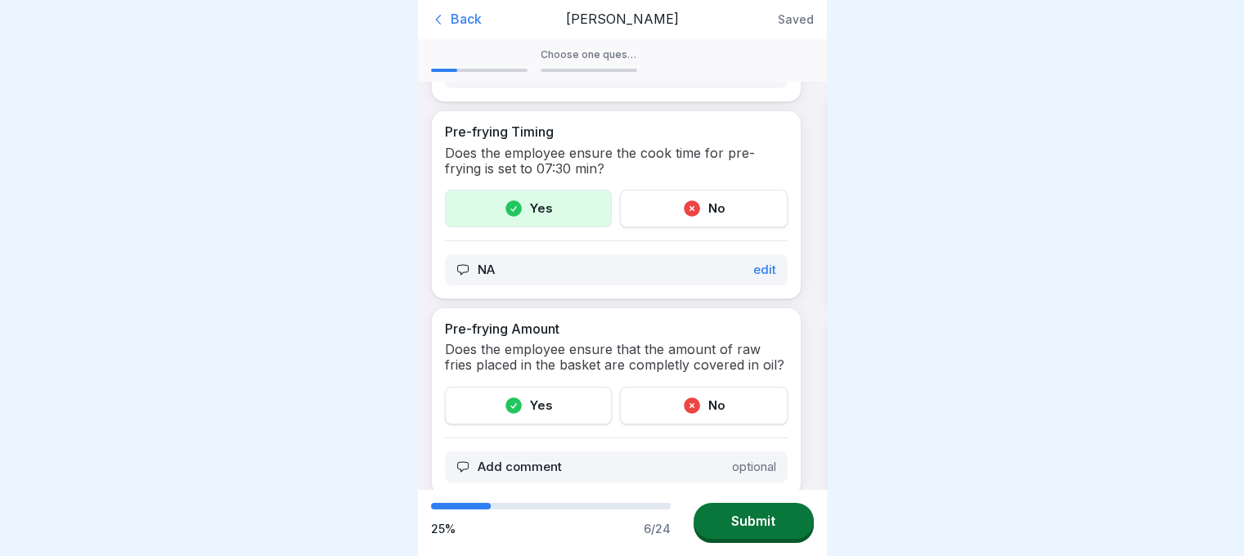
click at [551, 394] on div "Yes" at bounding box center [529, 406] width 168 height 38
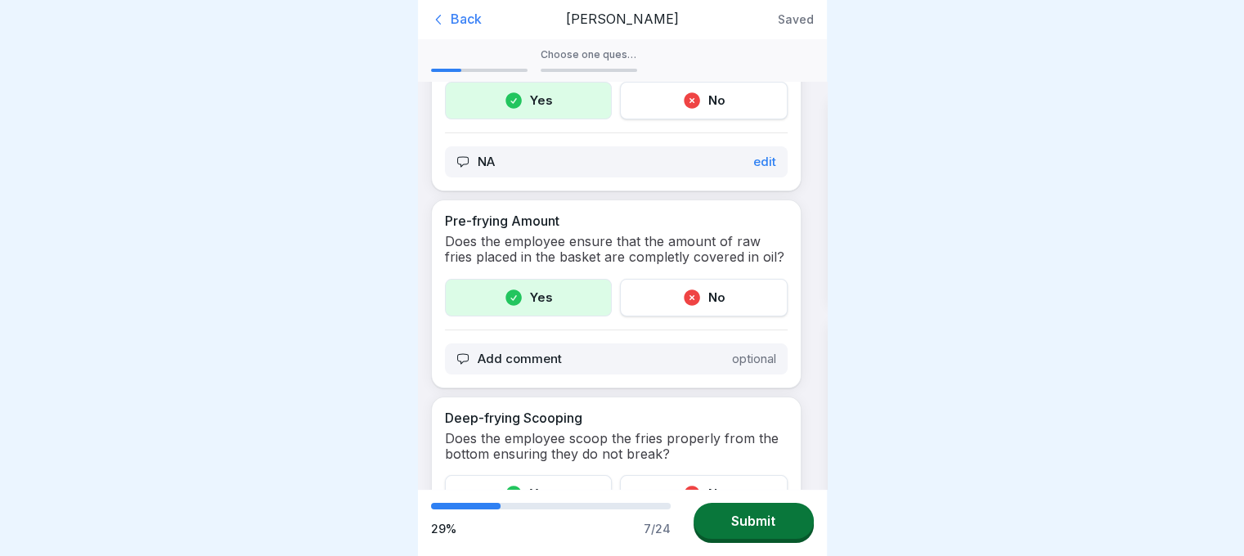
scroll to position [1099, 0]
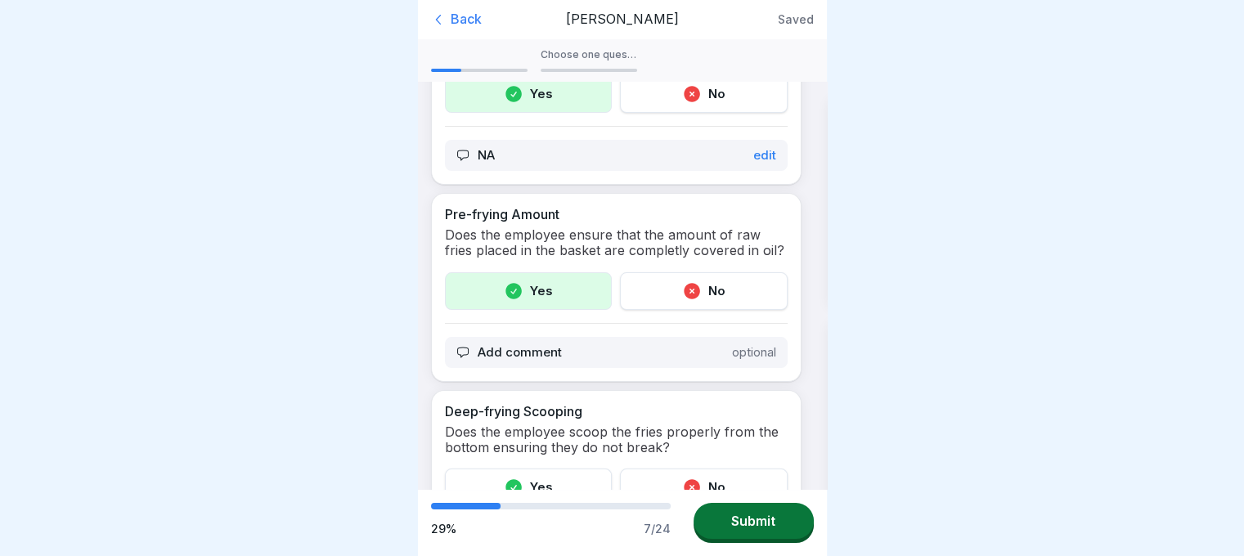
click at [548, 350] on p "Add comment" at bounding box center [520, 352] width 84 height 15
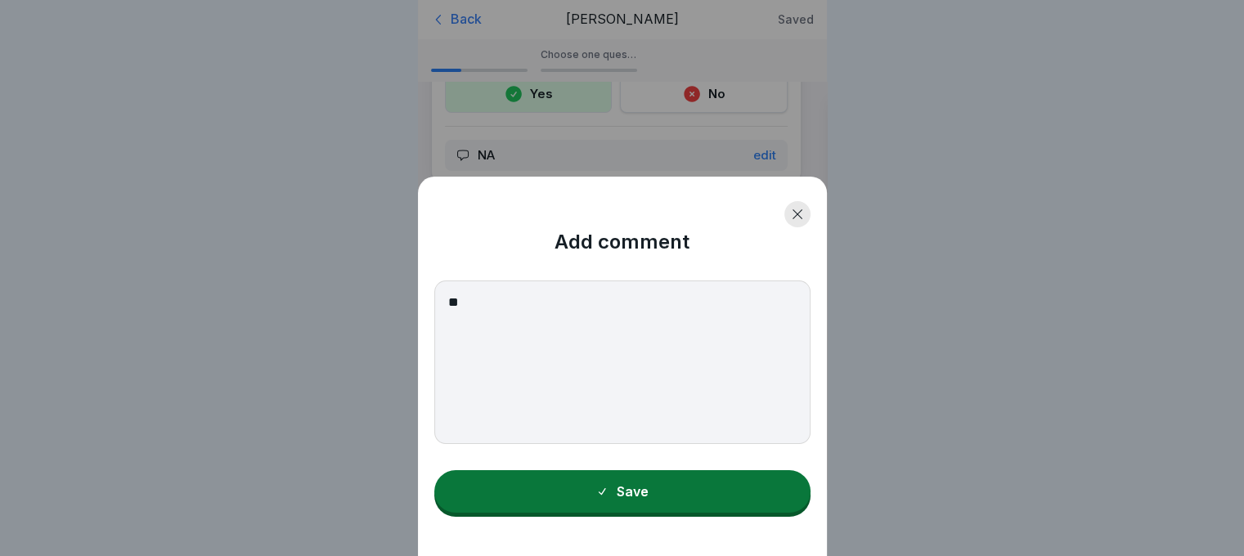
type textarea "**"
click at [623, 499] on div "Save" at bounding box center [622, 491] width 53 height 15
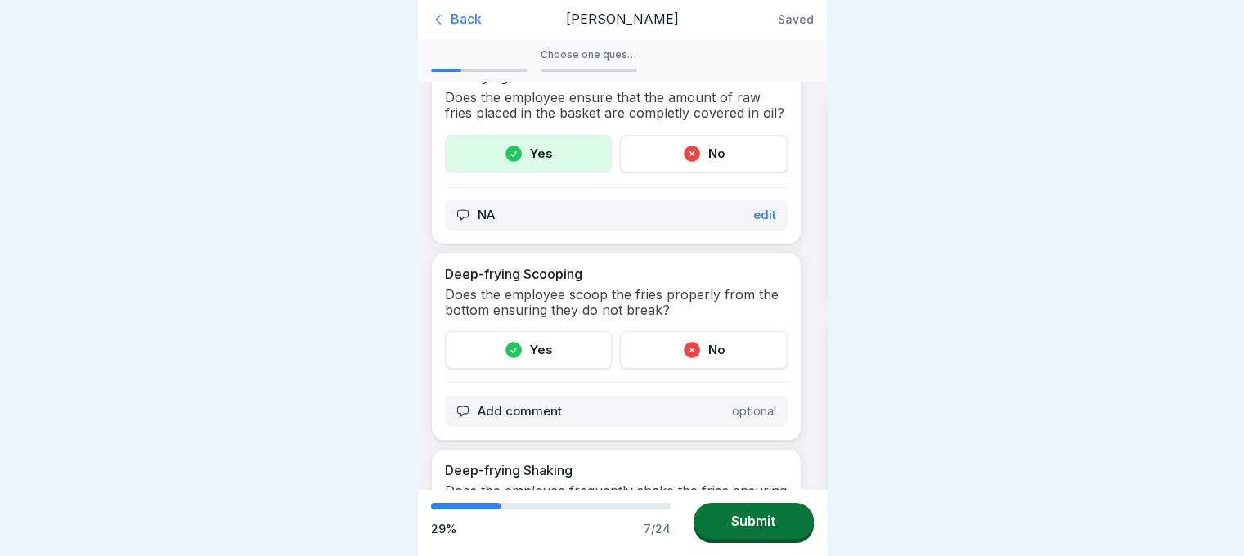
scroll to position [1253, 0]
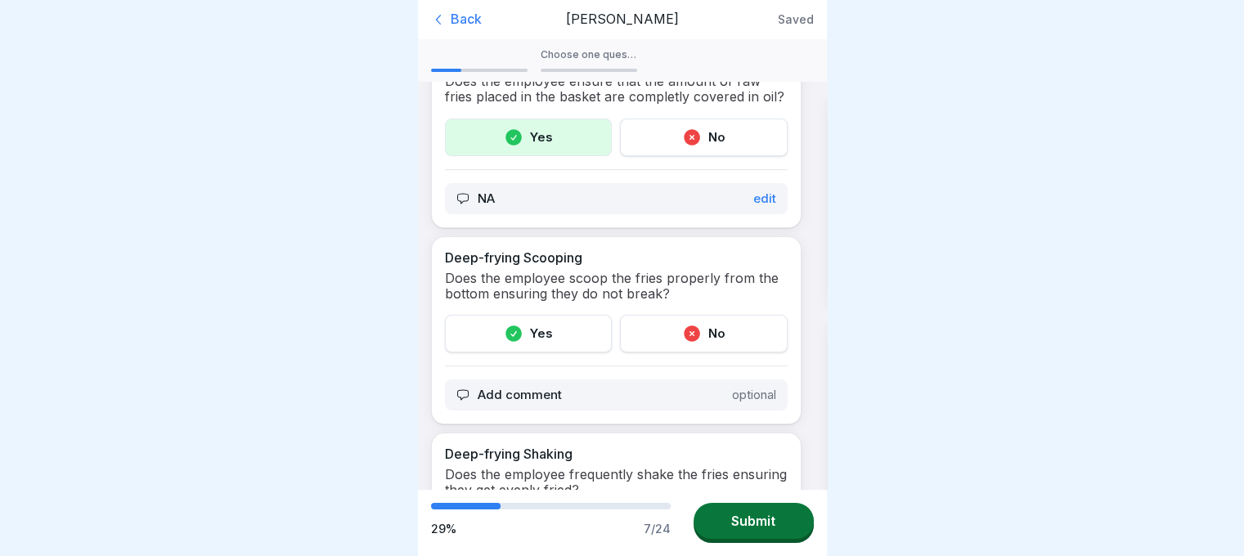
click at [530, 330] on div "Yes" at bounding box center [529, 334] width 168 height 38
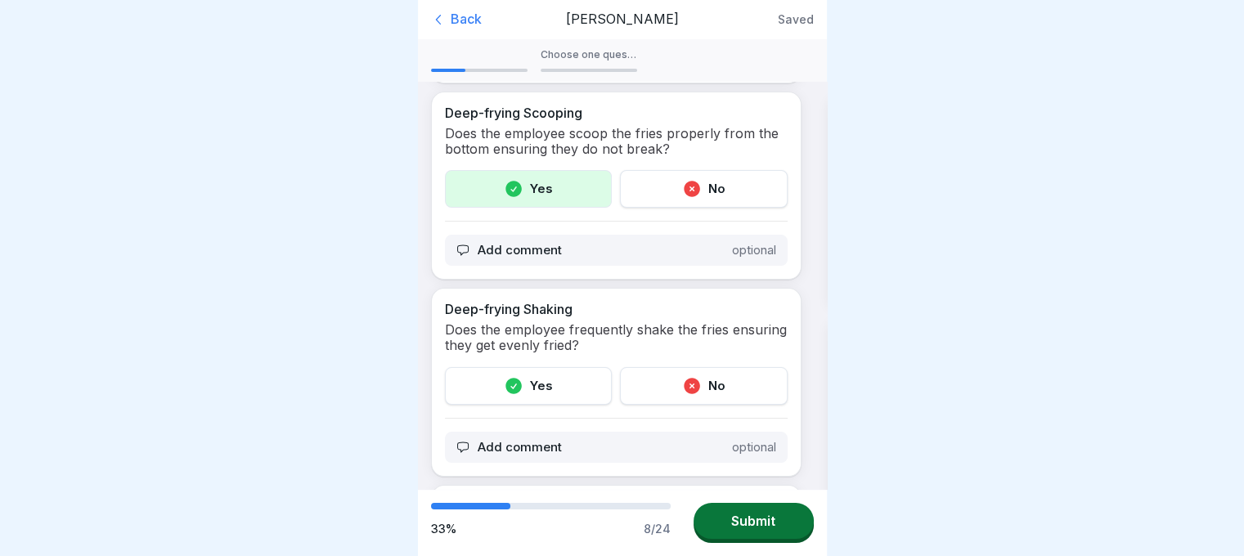
scroll to position [1397, 0]
click at [550, 376] on div "Yes" at bounding box center [529, 386] width 168 height 38
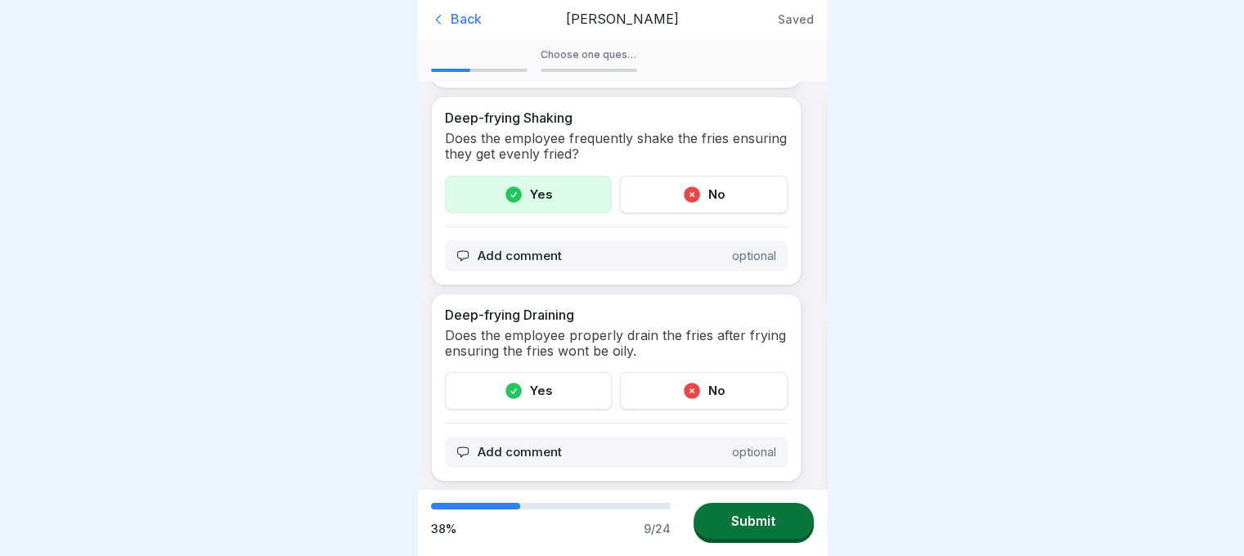
scroll to position [1591, 0]
click at [527, 376] on div "Yes" at bounding box center [529, 390] width 168 height 38
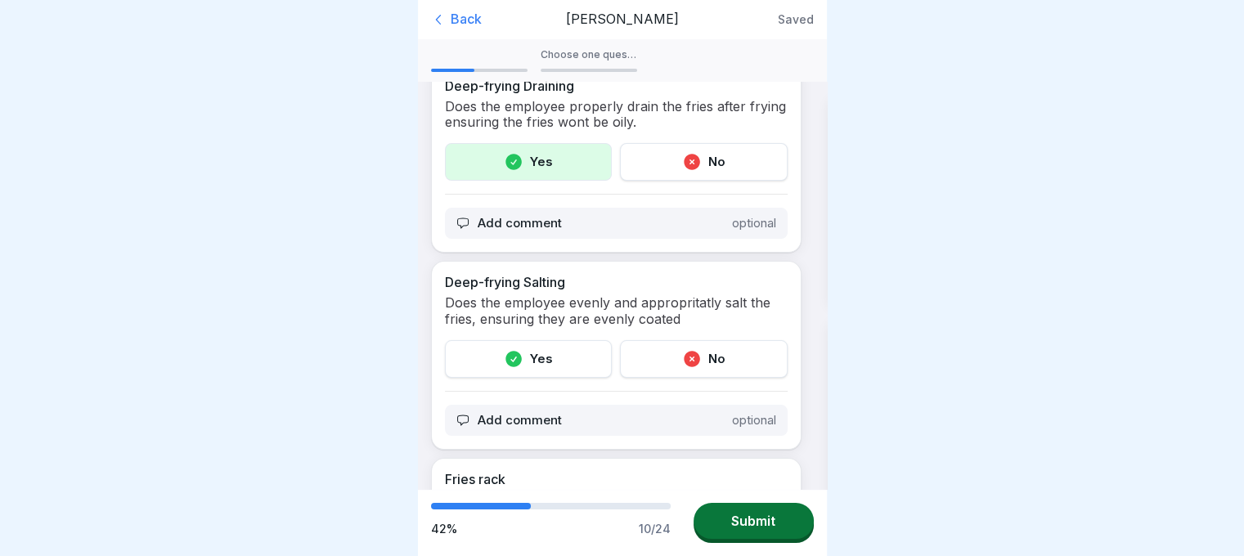
scroll to position [1819, 0]
click at [538, 361] on div "Yes" at bounding box center [529, 359] width 168 height 38
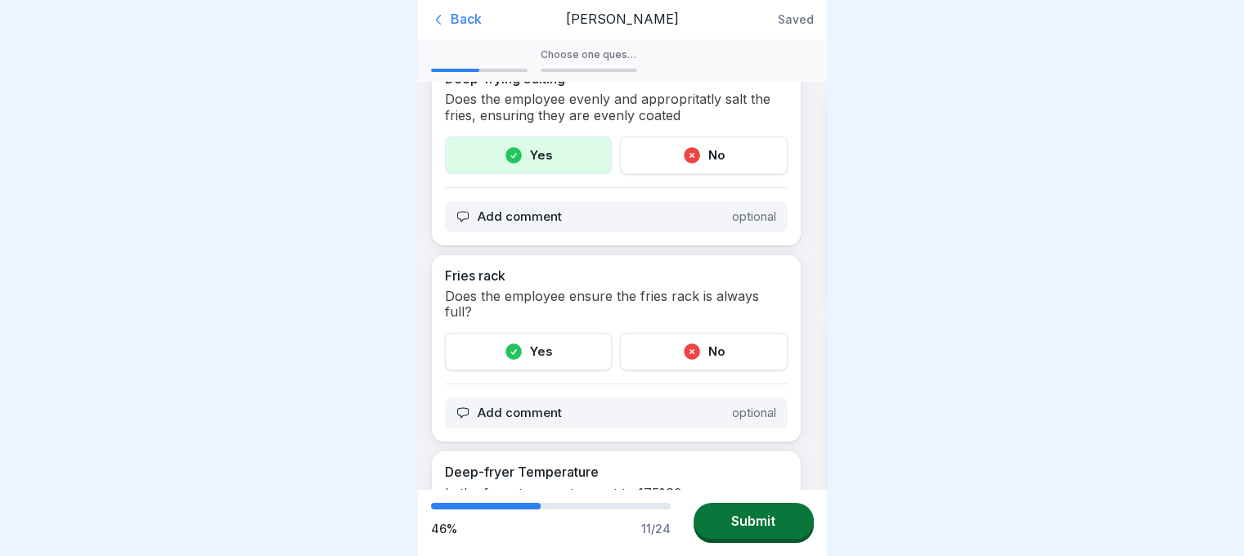
scroll to position [2026, 0]
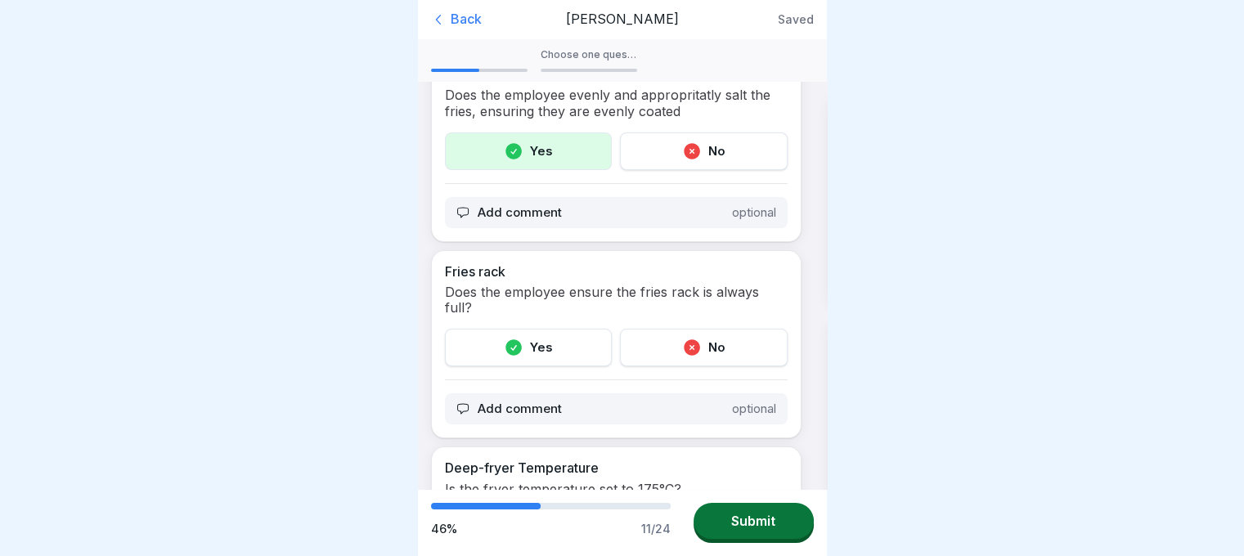
click at [527, 339] on div "Yes" at bounding box center [529, 348] width 168 height 38
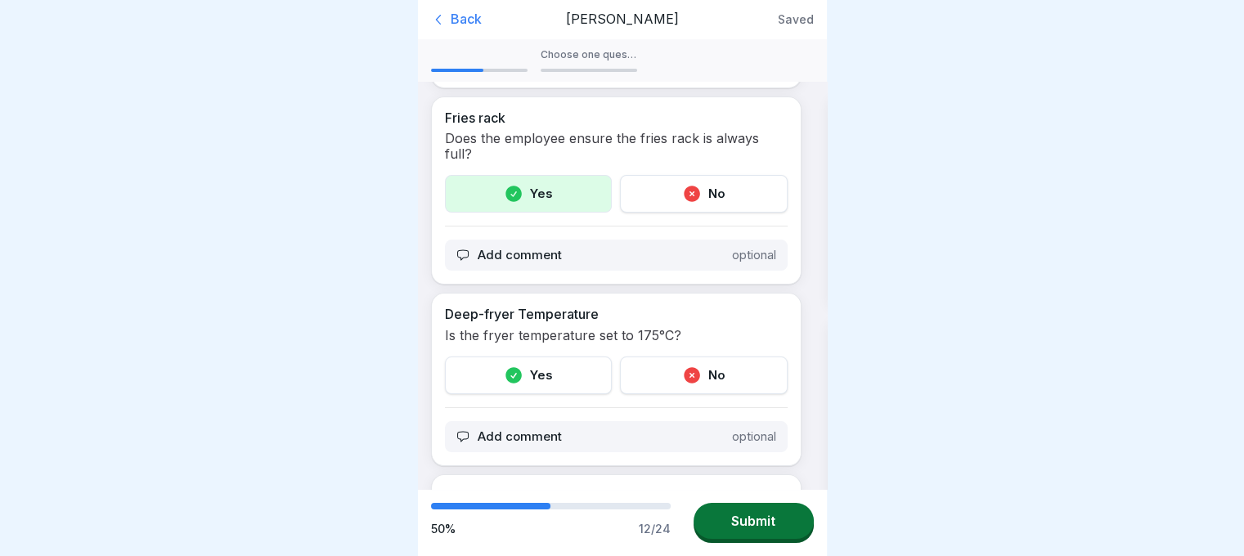
scroll to position [2186, 0]
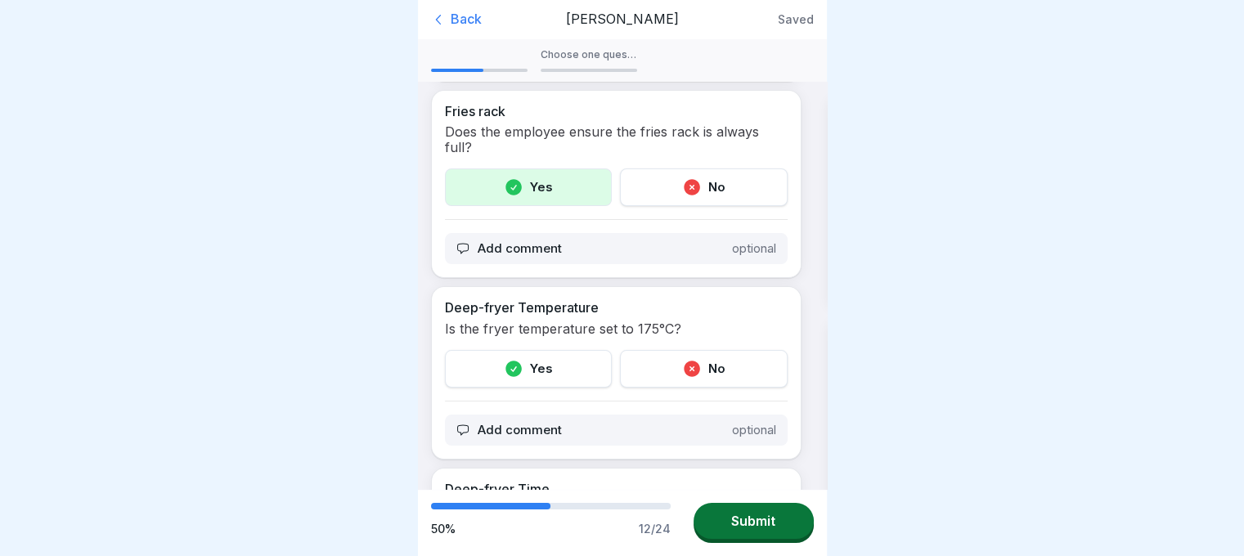
click at [550, 350] on div "Yes" at bounding box center [529, 369] width 168 height 38
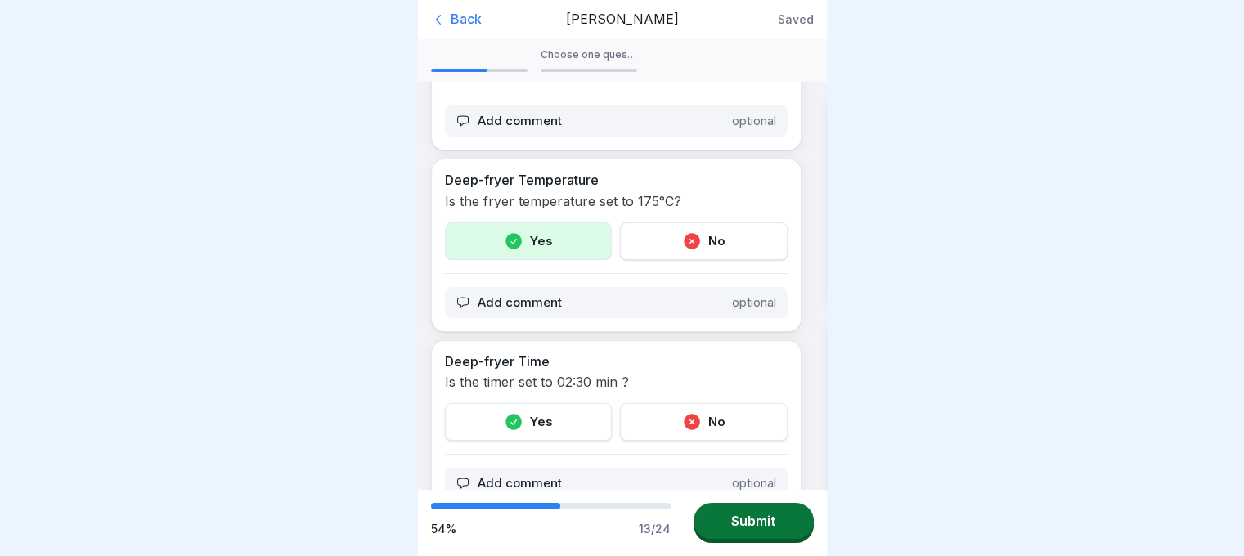
scroll to position [2363, 0]
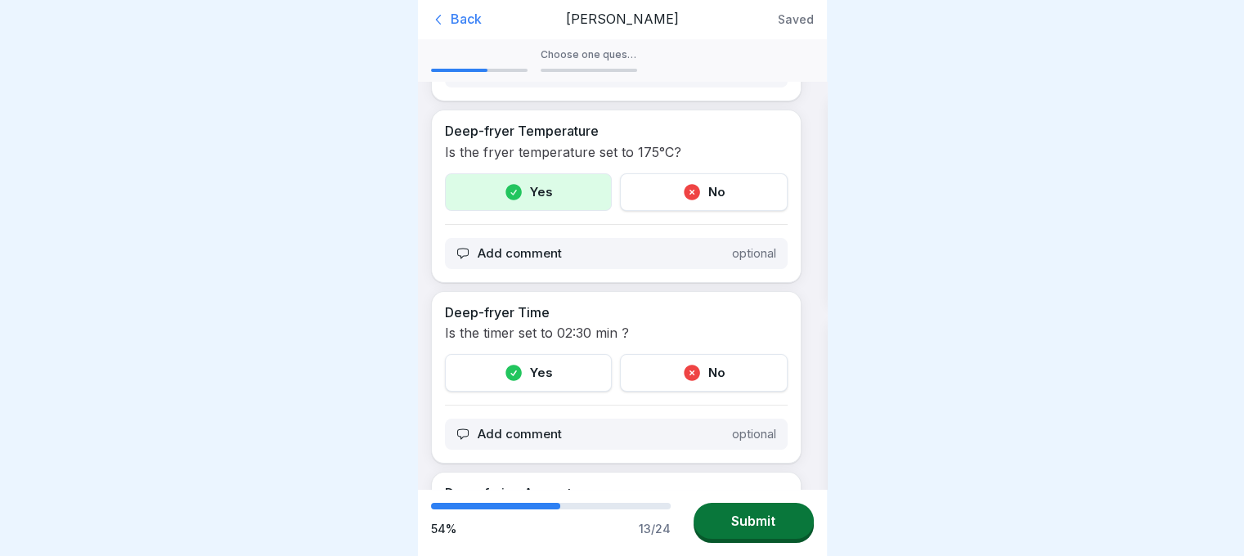
click at [532, 354] on div "Yes" at bounding box center [529, 373] width 168 height 38
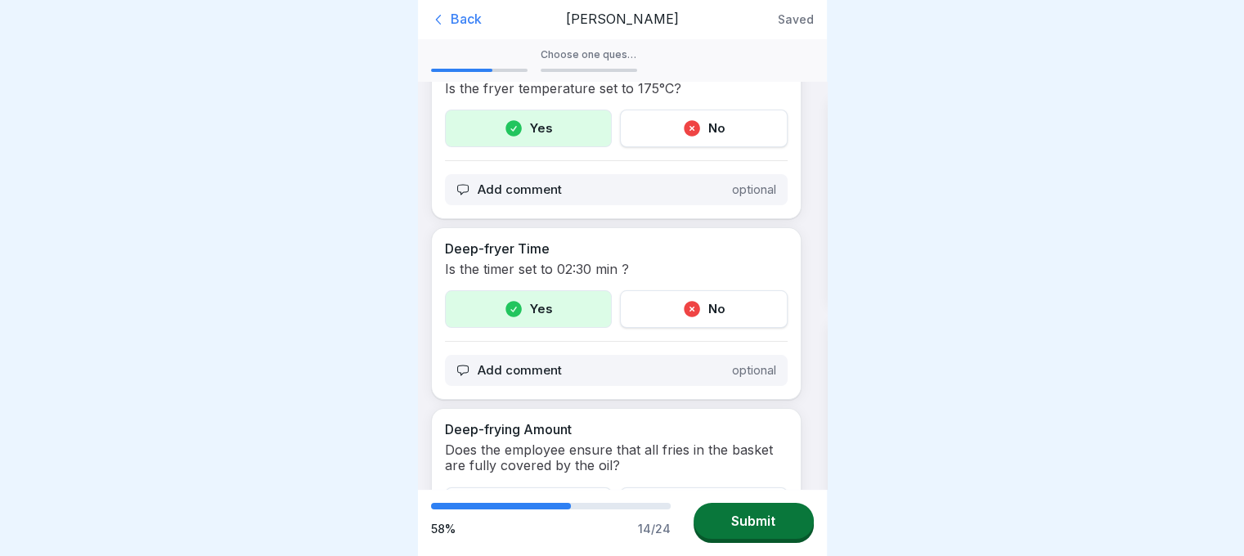
scroll to position [2425, 0]
click at [537, 207] on div "Add comment optional" at bounding box center [616, 191] width 343 height 31
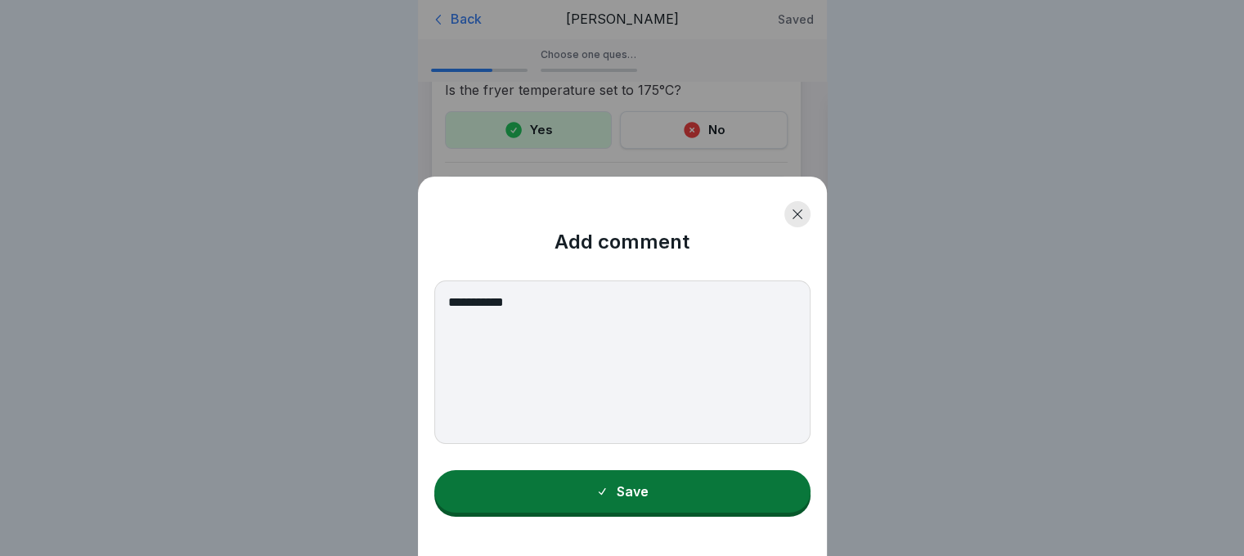
type textarea "**********"
click at [653, 513] on button "Save" at bounding box center [622, 491] width 376 height 43
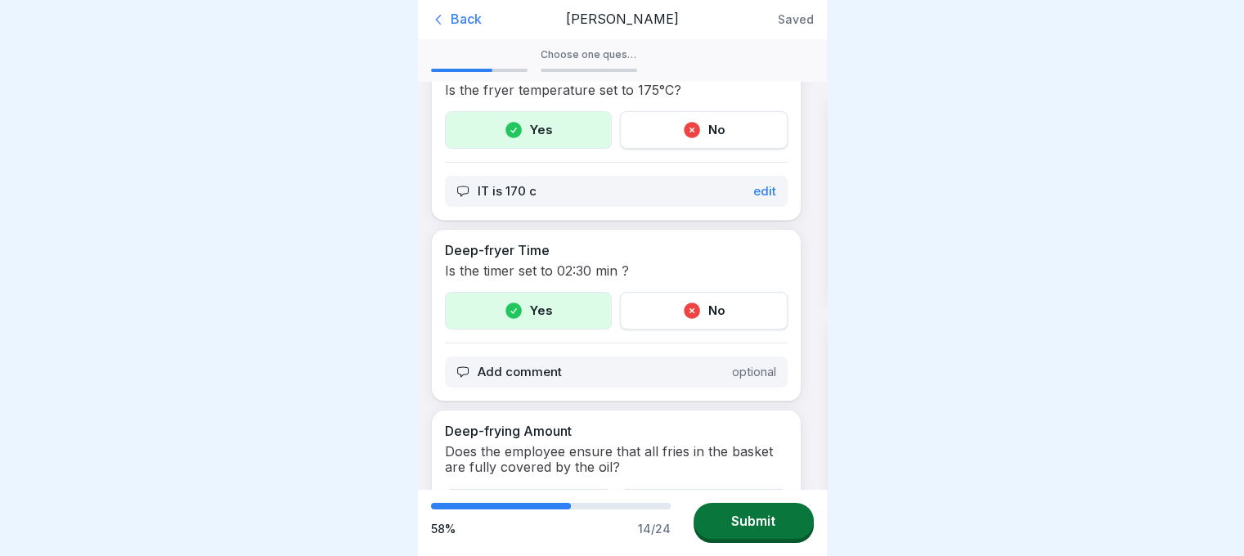
scroll to position [2476, 0]
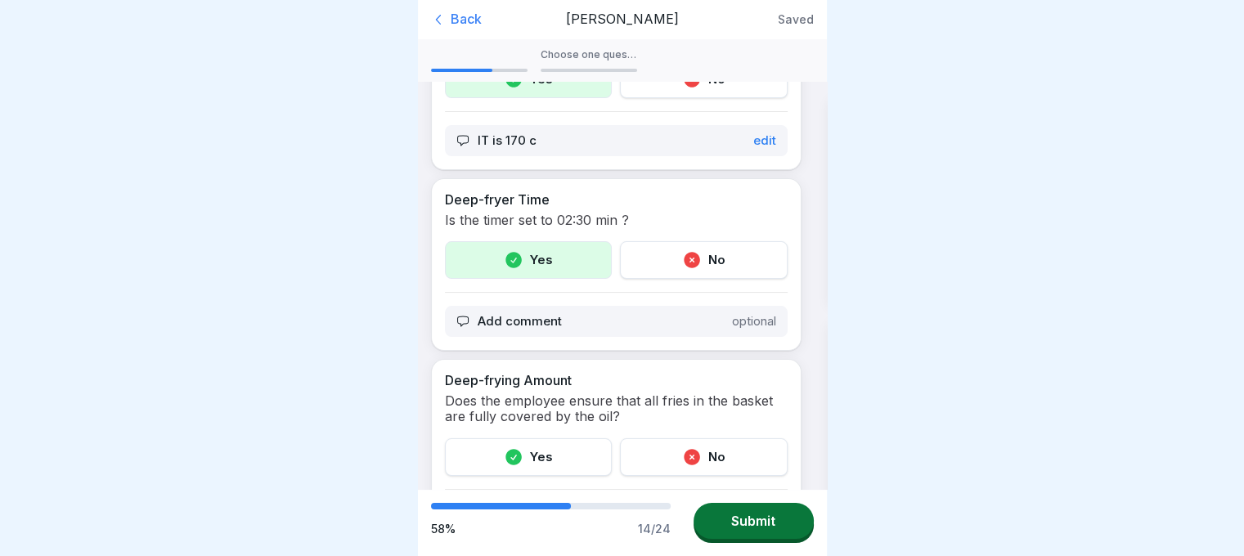
click at [561, 324] on div "Add comment optional" at bounding box center [616, 321] width 343 height 31
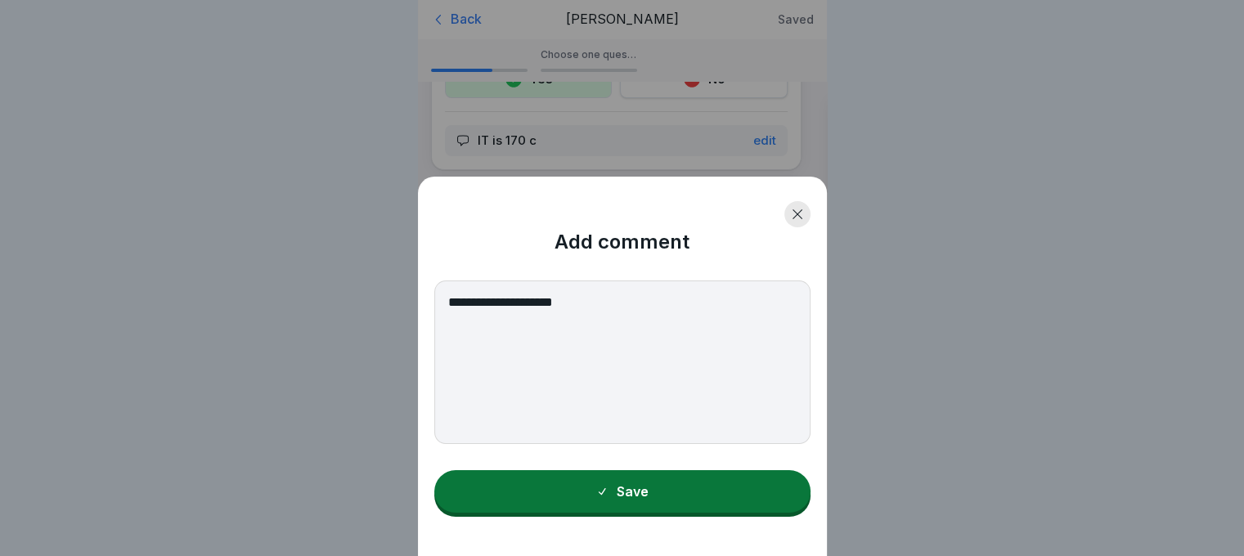
type textarea "**********"
click at [615, 513] on button "Save" at bounding box center [622, 491] width 376 height 43
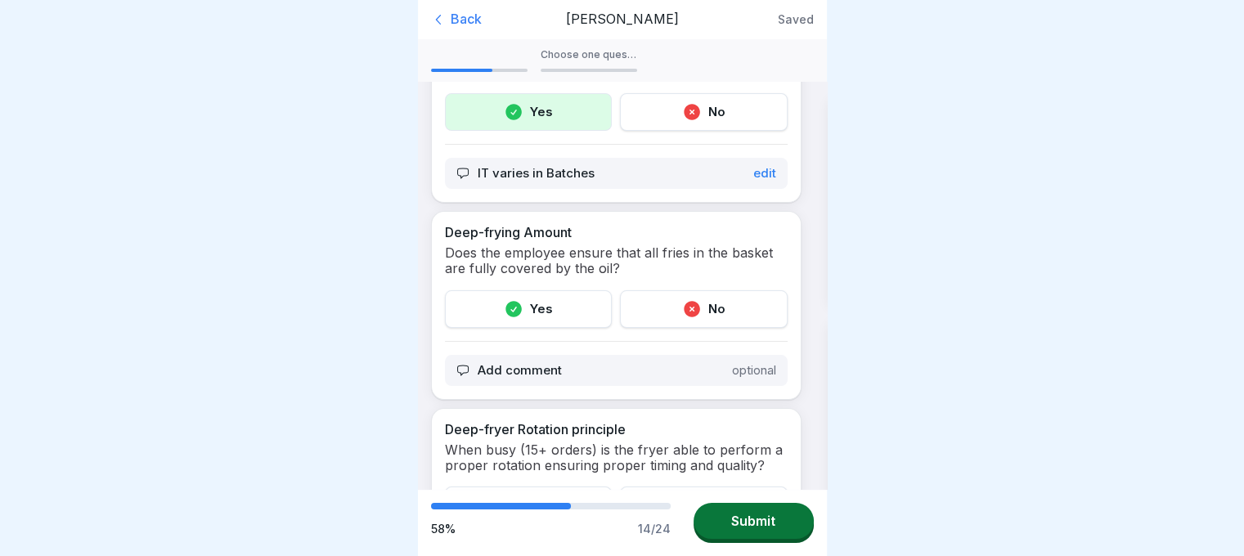
scroll to position [2630, 0]
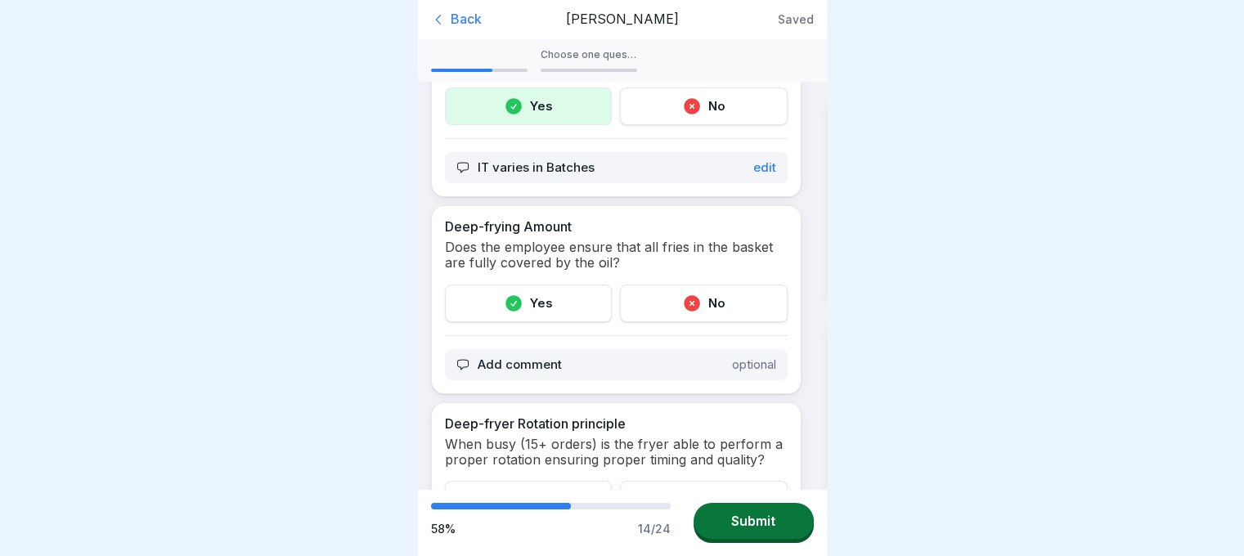
click at [536, 300] on div "Yes" at bounding box center [529, 304] width 168 height 38
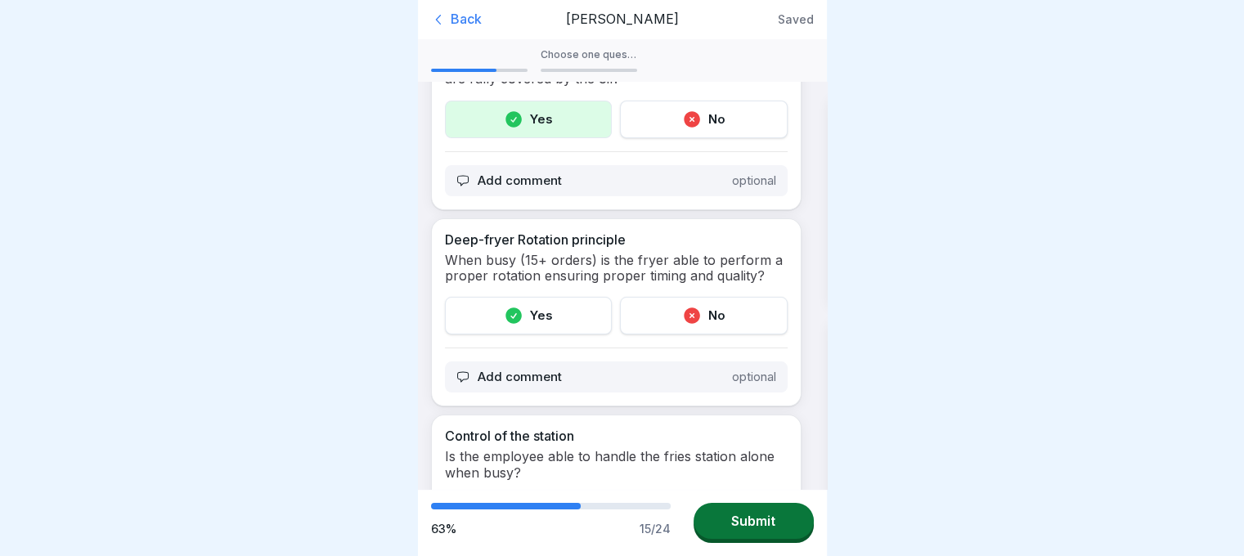
scroll to position [2821, 0]
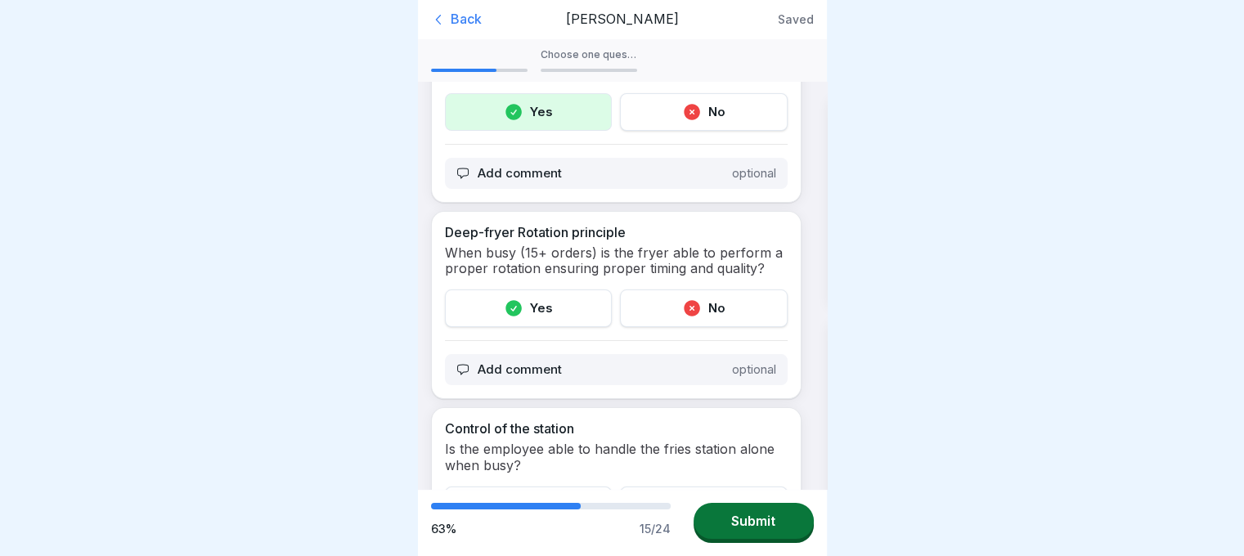
click at [527, 310] on div "Yes" at bounding box center [529, 309] width 168 height 38
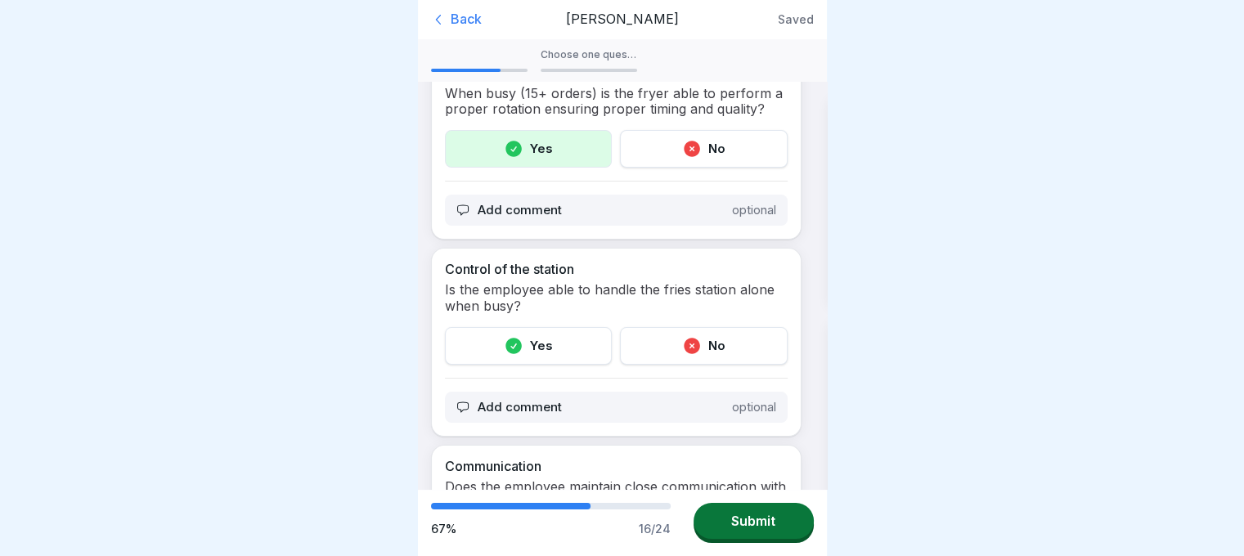
scroll to position [2982, 0]
click at [532, 334] on div "Yes" at bounding box center [529, 345] width 168 height 38
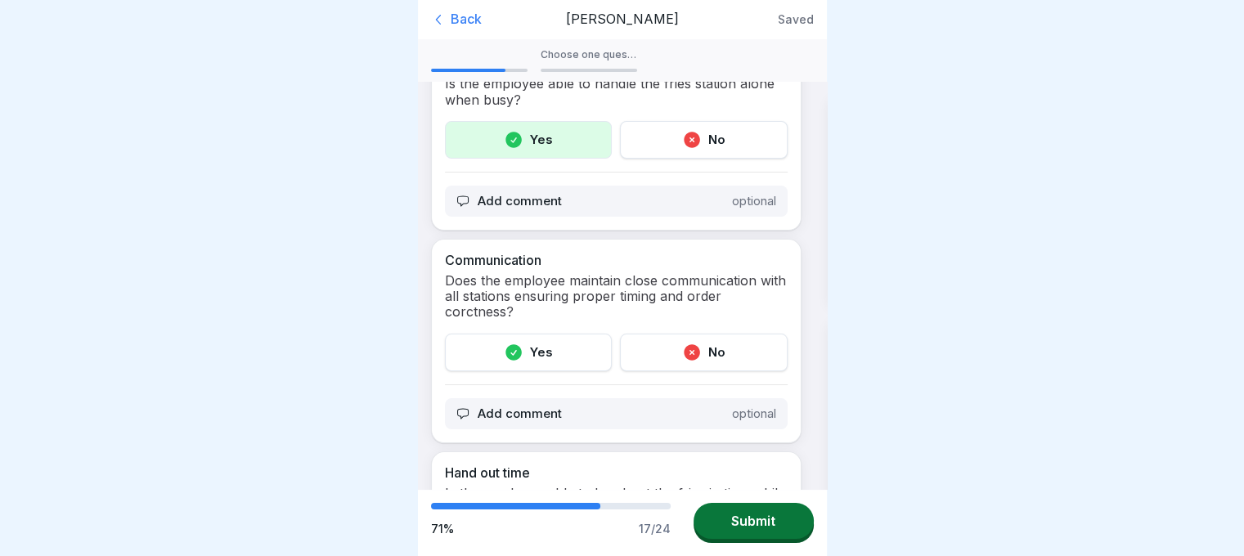
scroll to position [3198, 0]
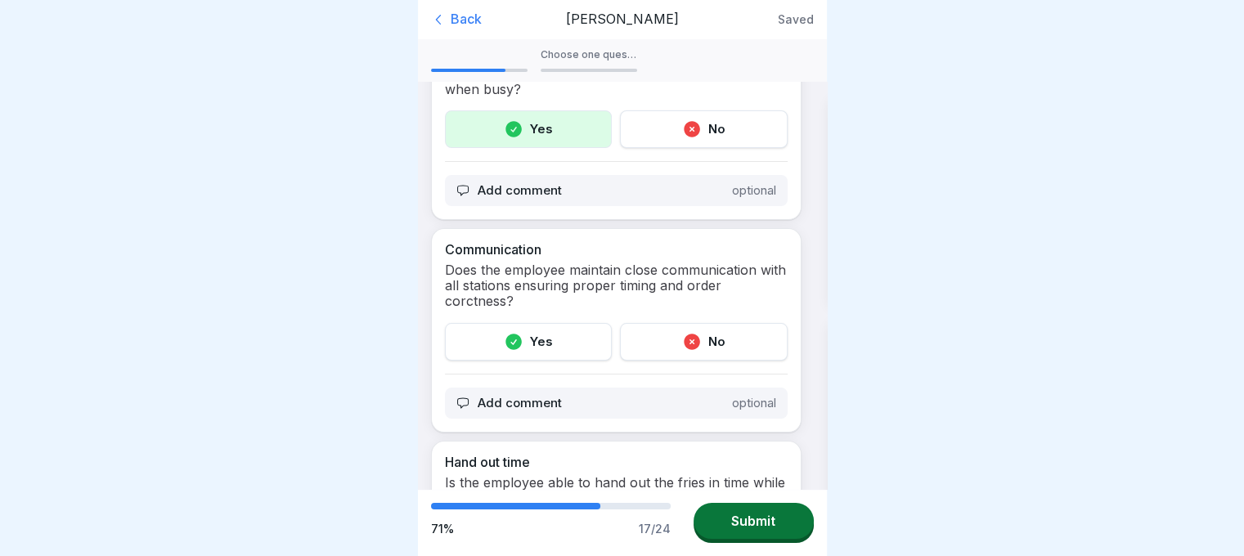
click at [517, 344] on icon at bounding box center [514, 342] width 16 height 16
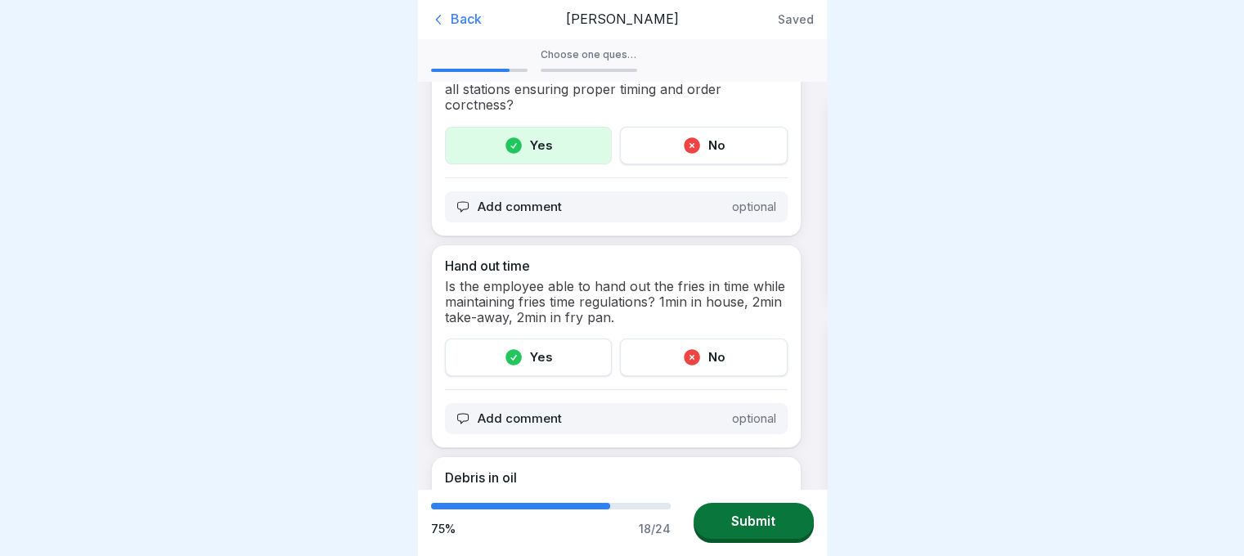
scroll to position [3396, 0]
click at [562, 356] on div "Yes" at bounding box center [529, 356] width 168 height 38
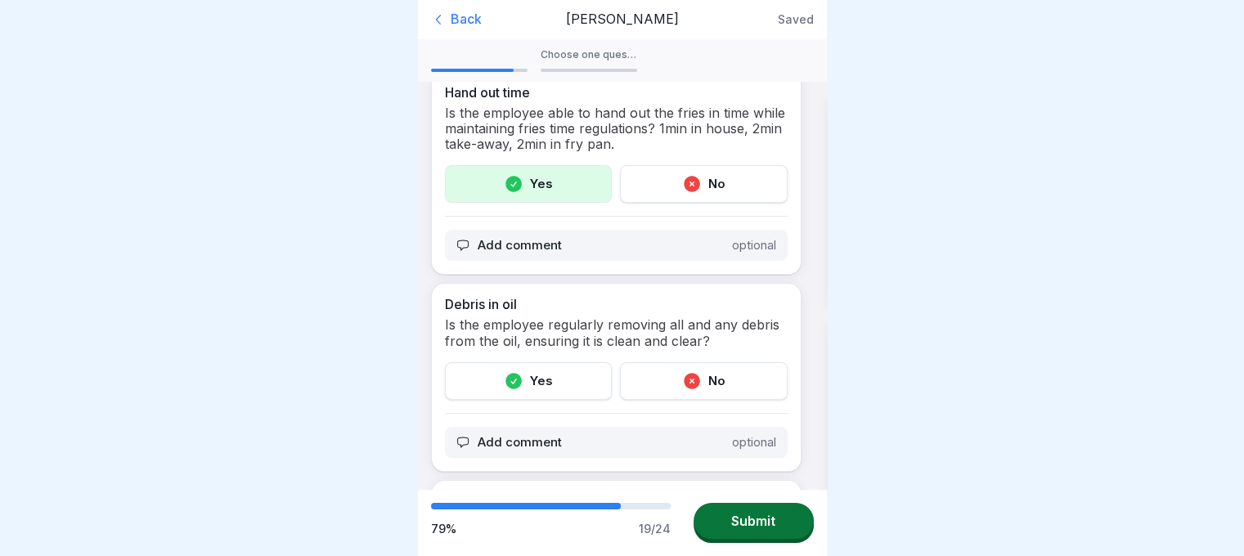
scroll to position [3571, 0]
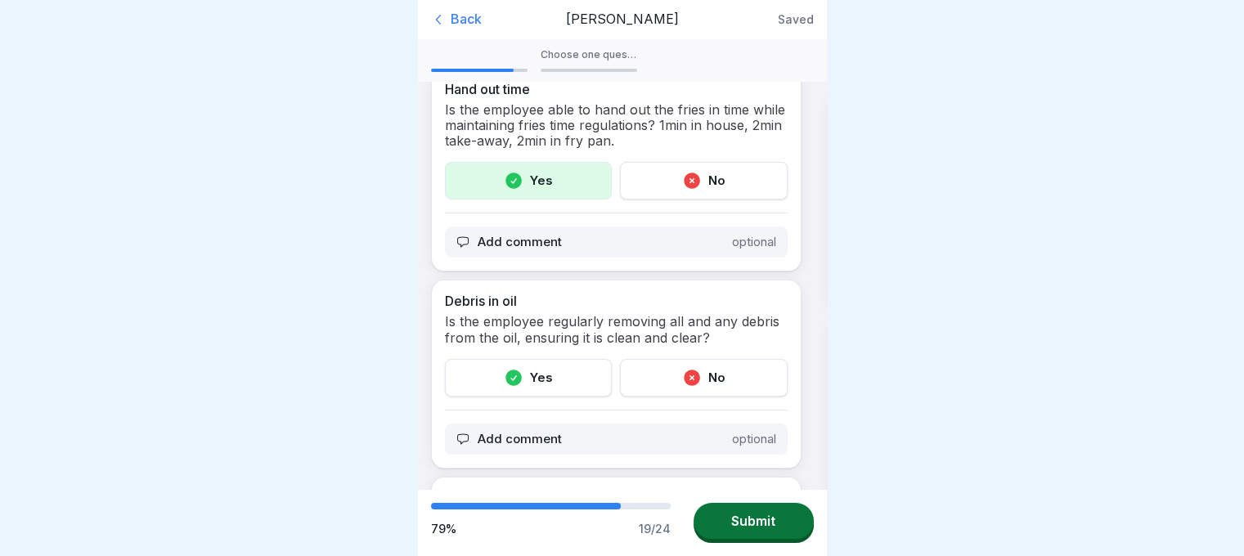
click at [524, 368] on div "Yes" at bounding box center [529, 378] width 168 height 38
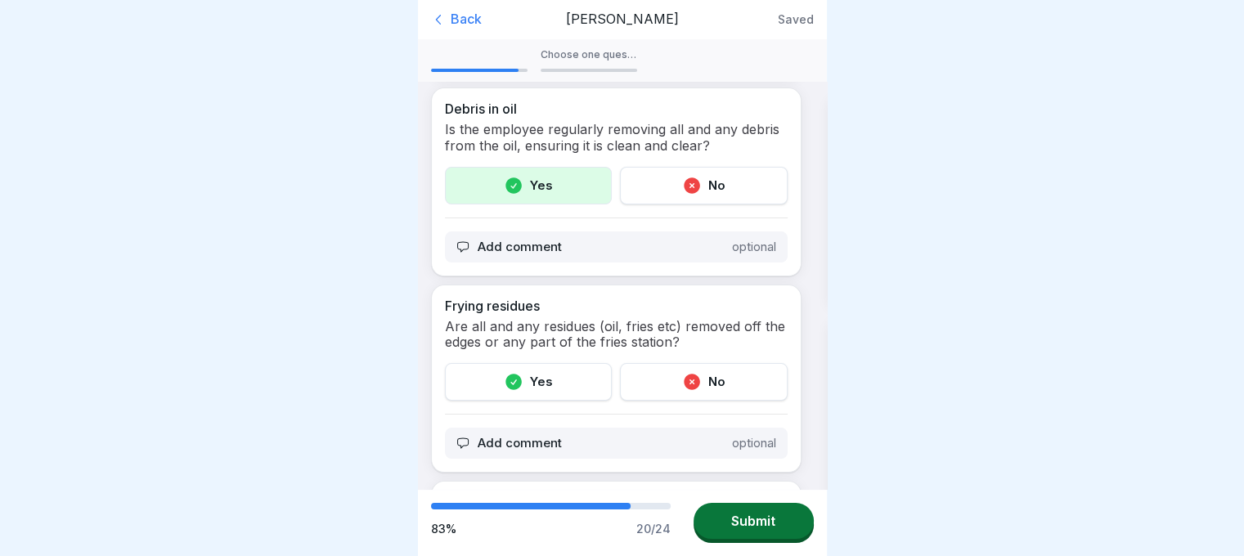
scroll to position [3770, 0]
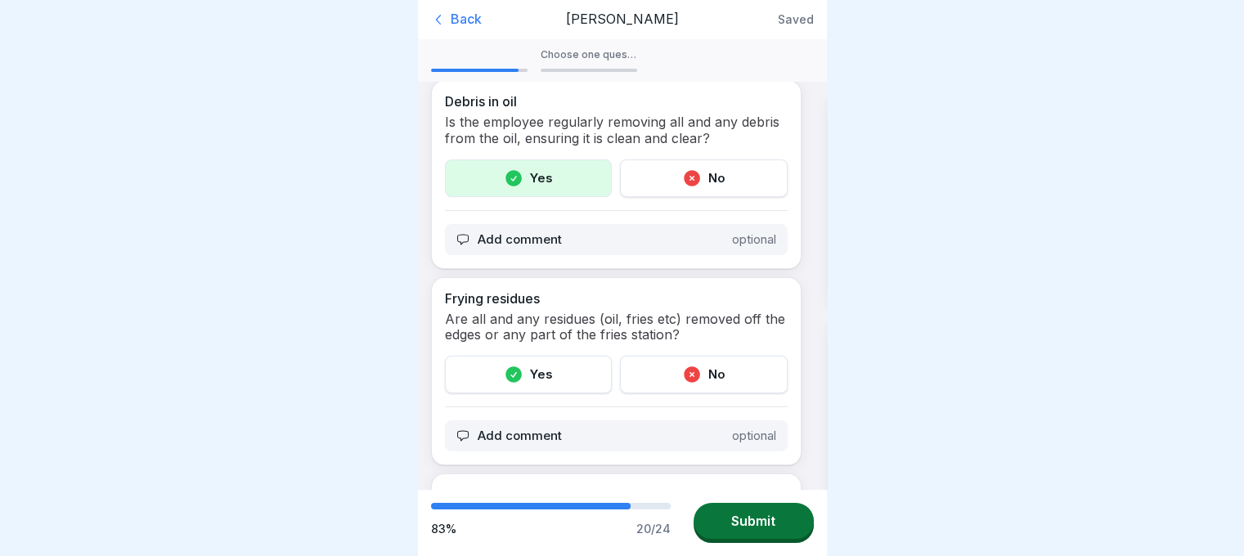
click at [524, 368] on div "Yes" at bounding box center [529, 375] width 168 height 38
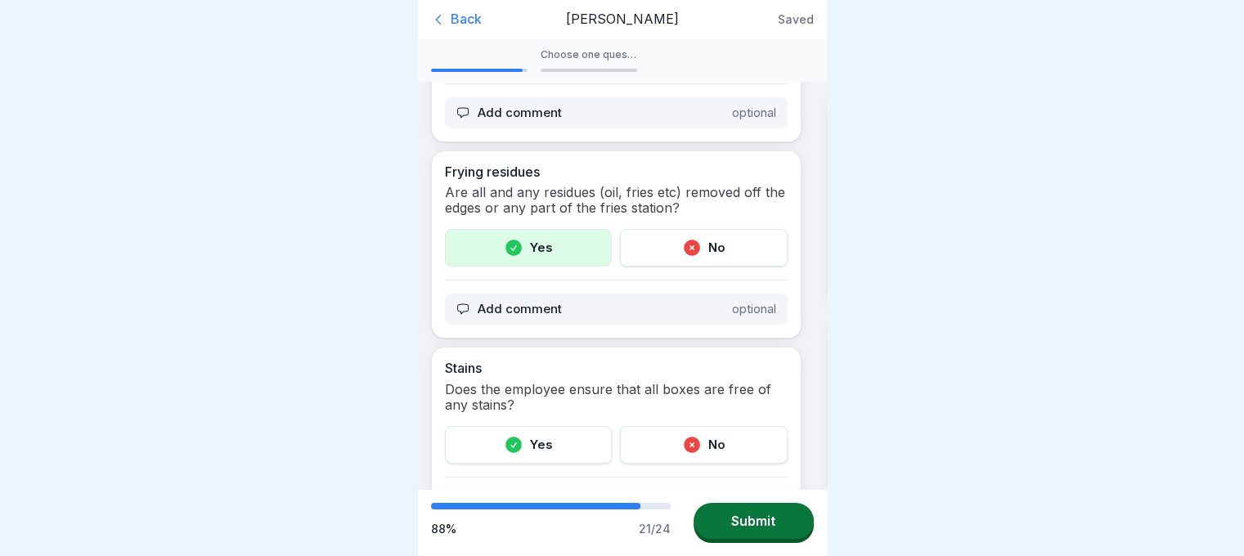
scroll to position [3947, 0]
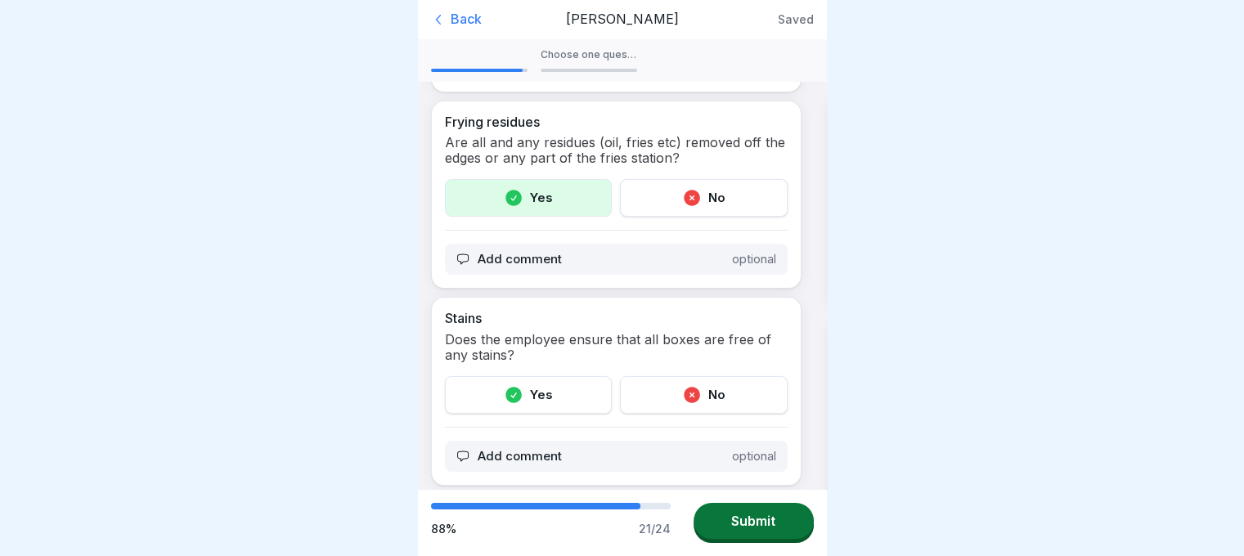
click at [533, 391] on div "Yes" at bounding box center [529, 395] width 168 height 38
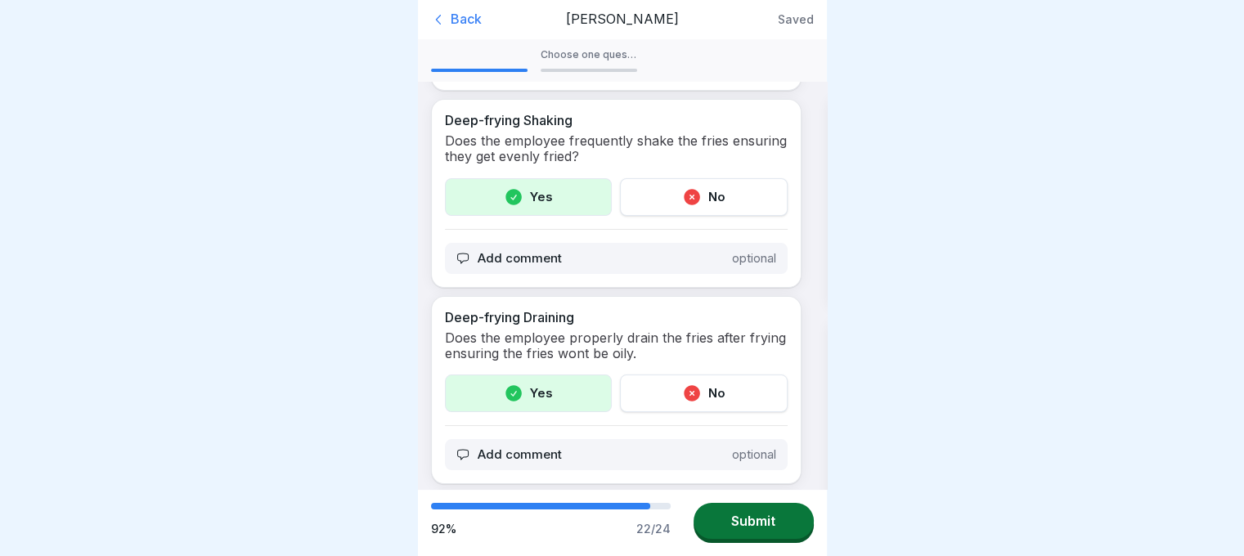
scroll to position [1043, 0]
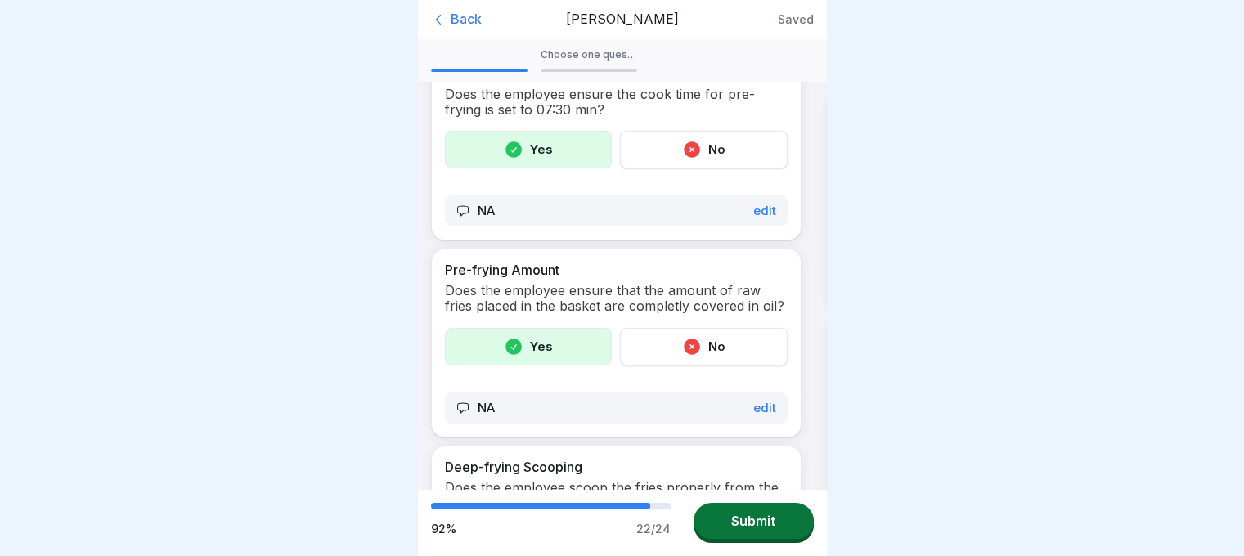
click at [576, 49] on div "Choose one question to evaluate his theoretical knowledge of the station." at bounding box center [589, 60] width 97 height 23
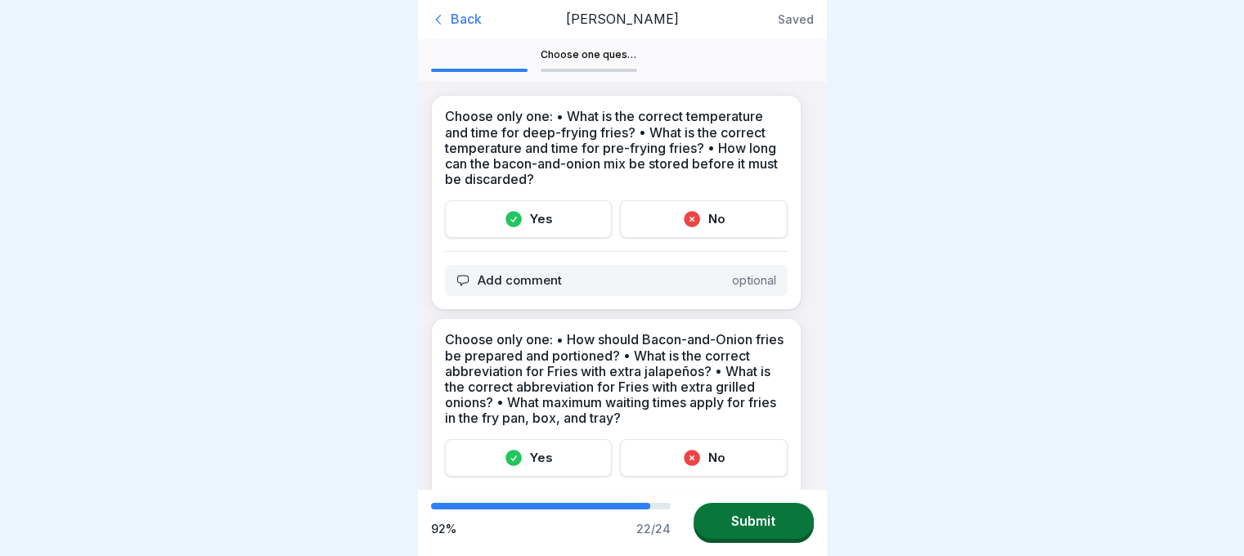
click at [500, 125] on p "Choose only one: • What is the correct temperature and time for deep-frying fri…" at bounding box center [616, 148] width 343 height 79
click at [527, 217] on div "Yes" at bounding box center [529, 219] width 168 height 38
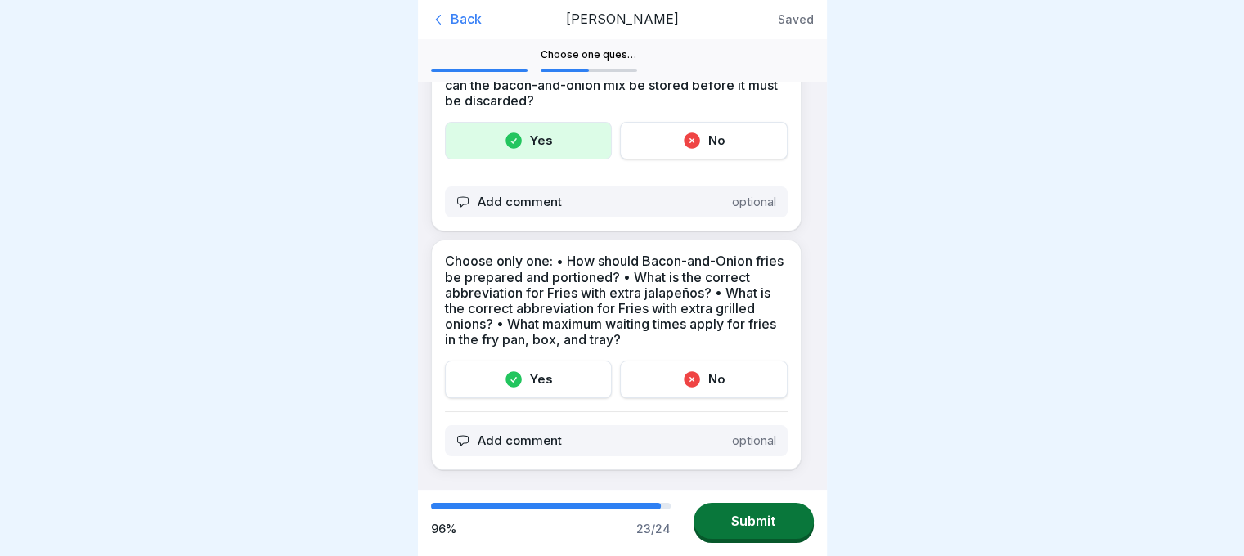
scroll to position [89, 0]
click at [558, 361] on div "Yes" at bounding box center [529, 380] width 168 height 38
click at [763, 509] on button "Submit" at bounding box center [754, 521] width 120 height 36
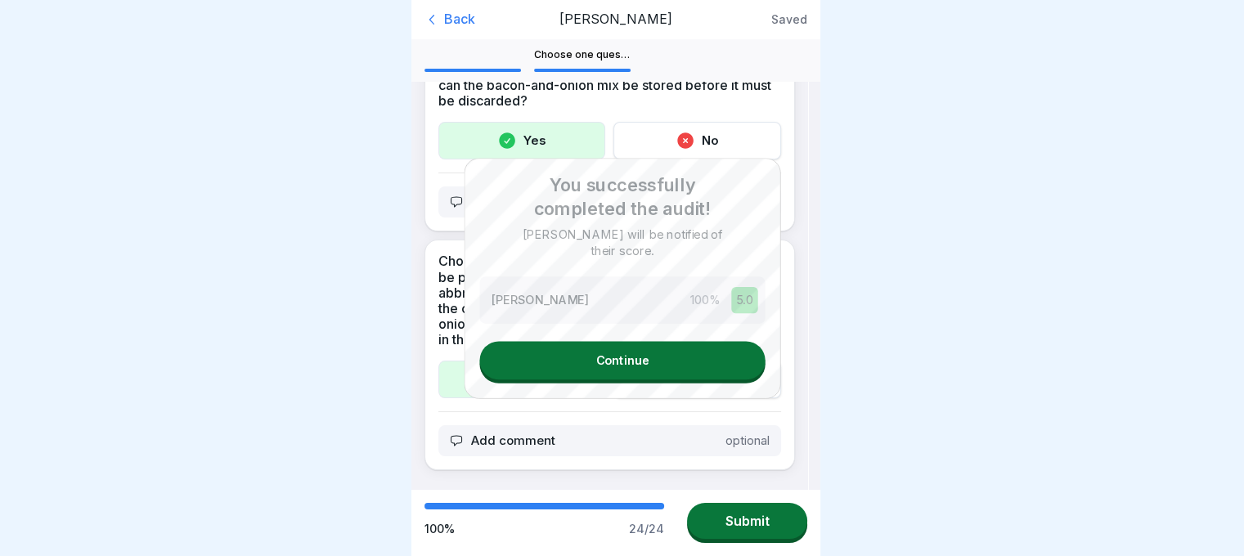
scroll to position [0, 0]
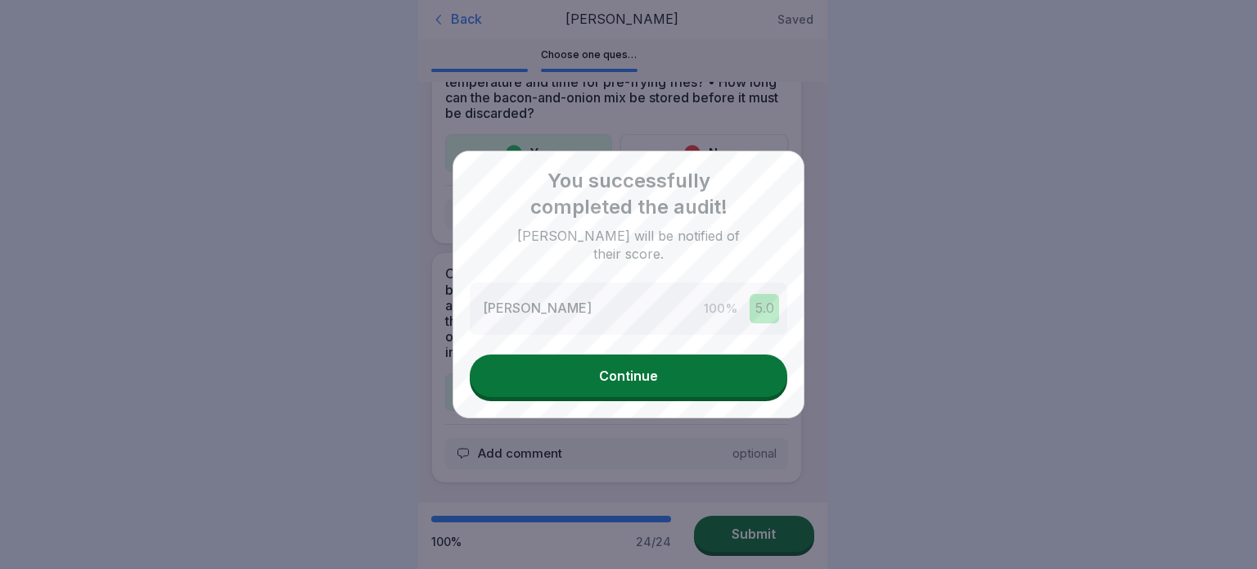
click at [664, 374] on button "Continue" at bounding box center [628, 375] width 317 height 43
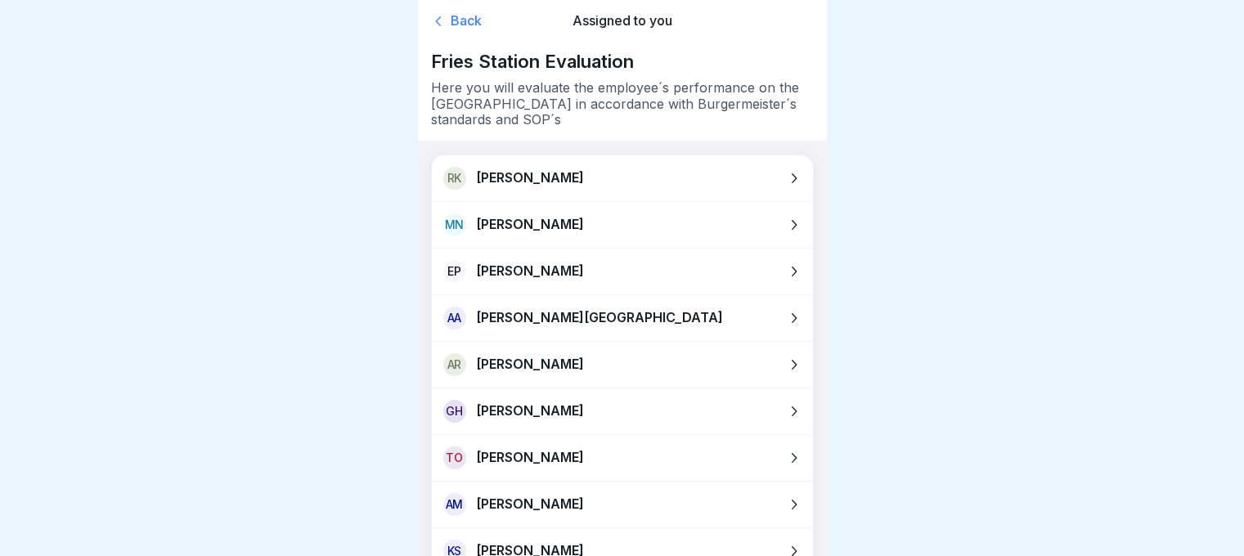
click at [456, 17] on div "Back" at bounding box center [492, 21] width 122 height 16
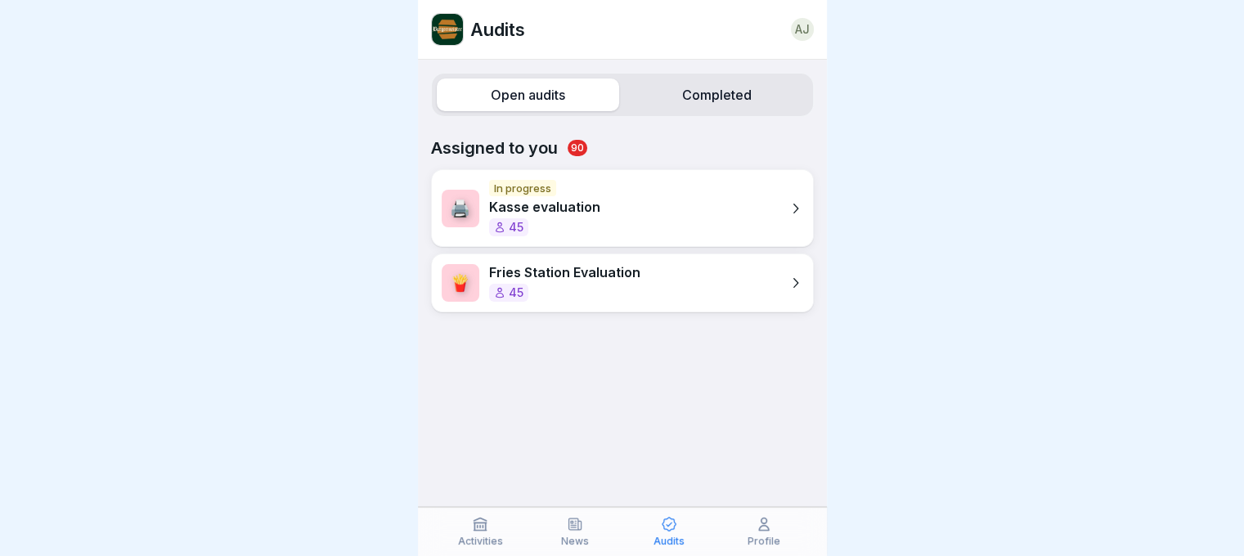
click at [704, 84] on label "Completed" at bounding box center [717, 95] width 182 height 33
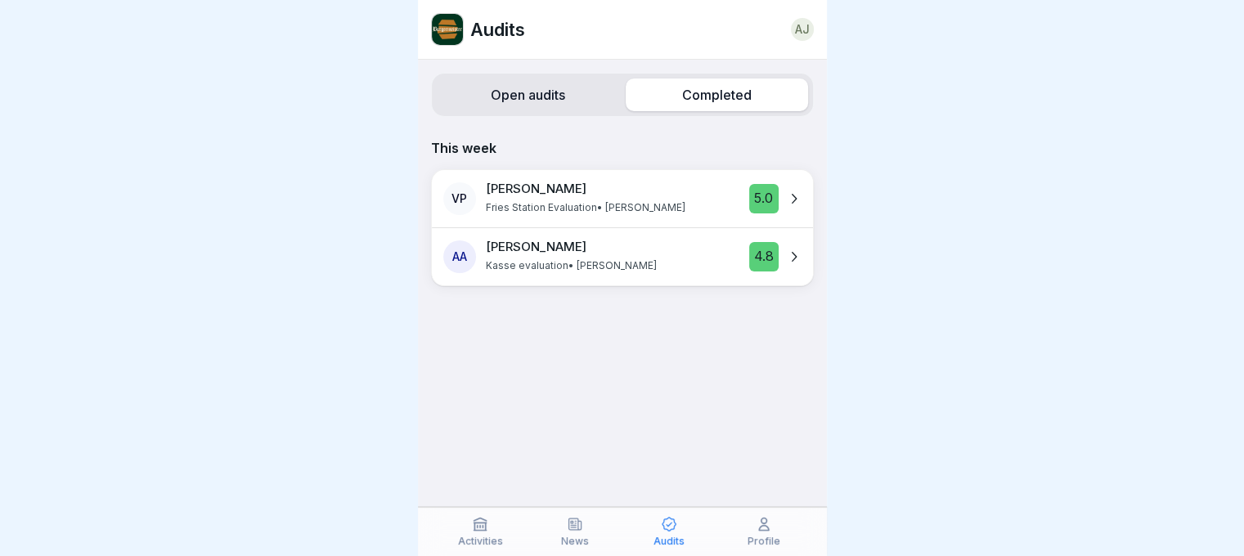
click at [501, 93] on label "Open audits" at bounding box center [528, 95] width 182 height 33
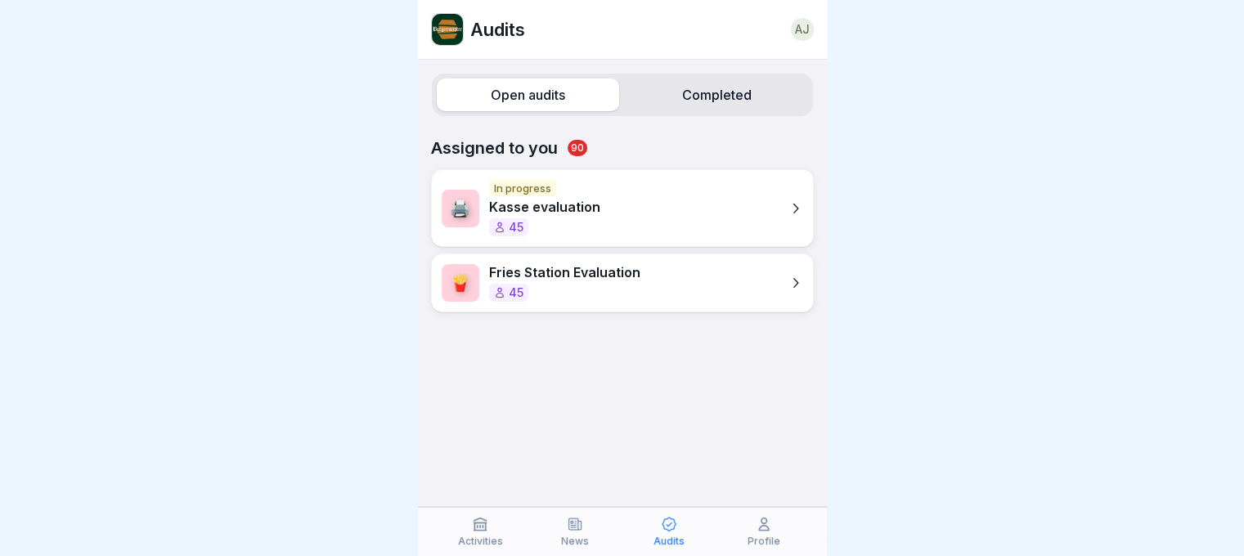
click at [573, 228] on div "45" at bounding box center [544, 227] width 111 height 18
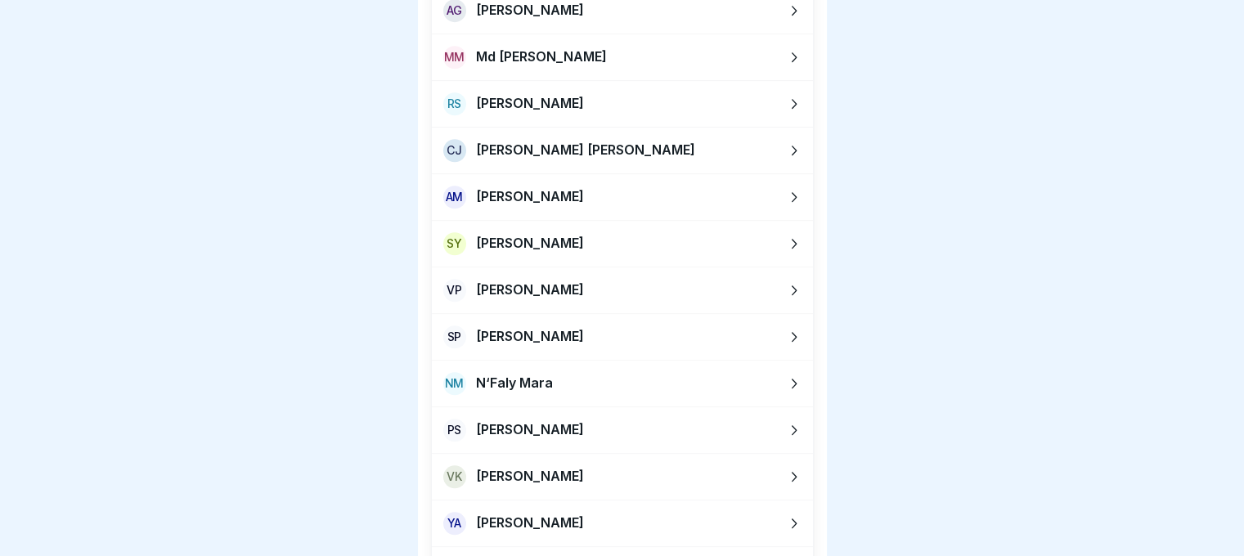
scroll to position [1348, 0]
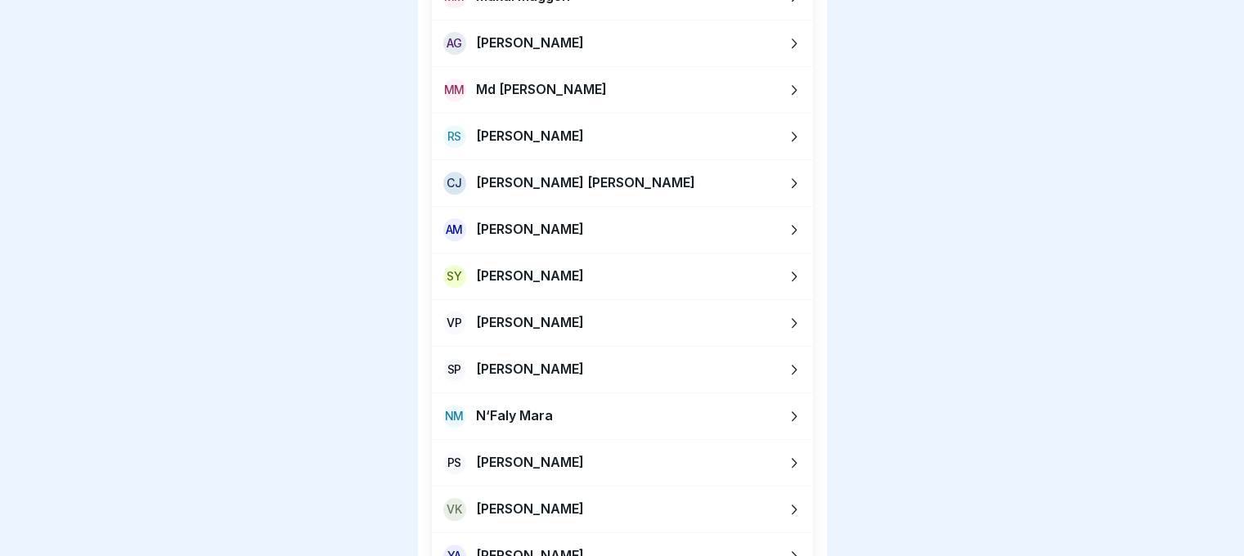
click at [517, 317] on p "[PERSON_NAME]" at bounding box center [530, 323] width 108 height 16
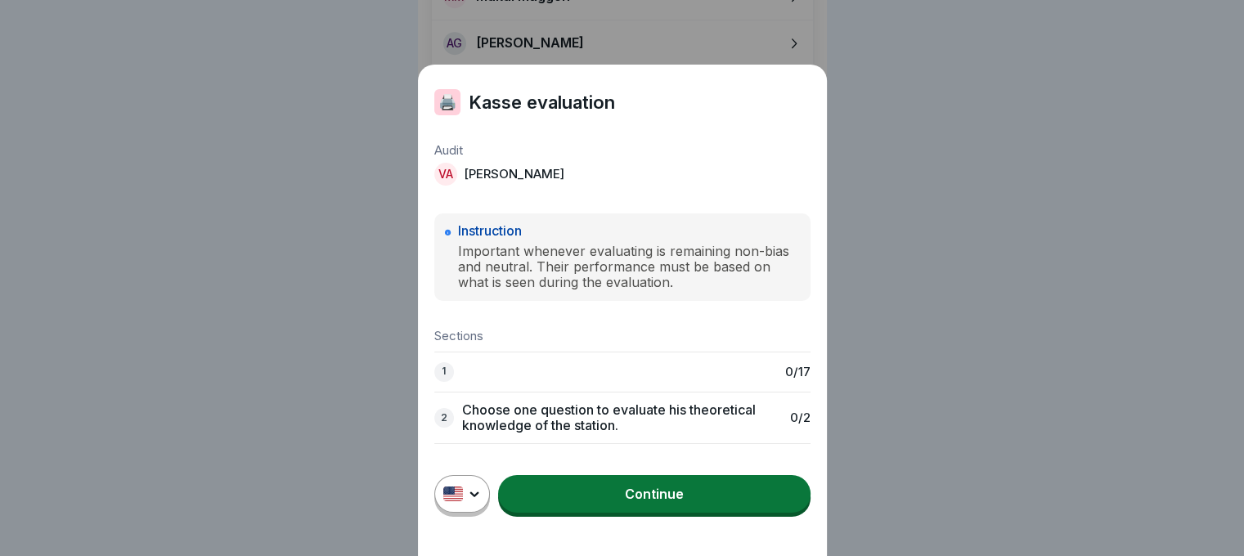
click at [581, 506] on link "Continue" at bounding box center [654, 494] width 313 height 38
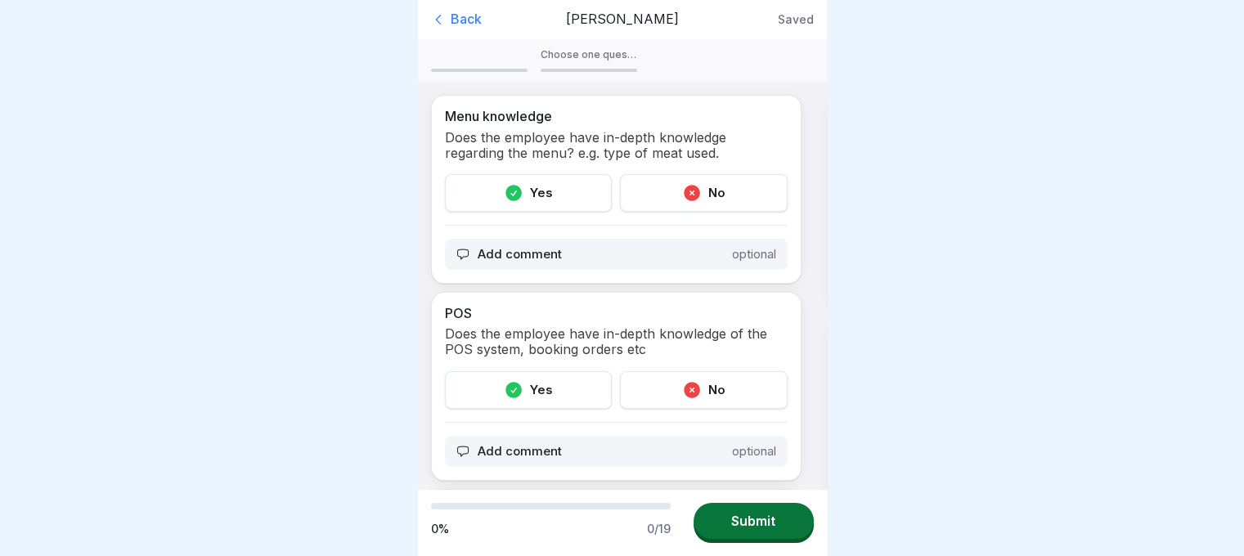
click at [539, 201] on div "Yes" at bounding box center [529, 193] width 168 height 38
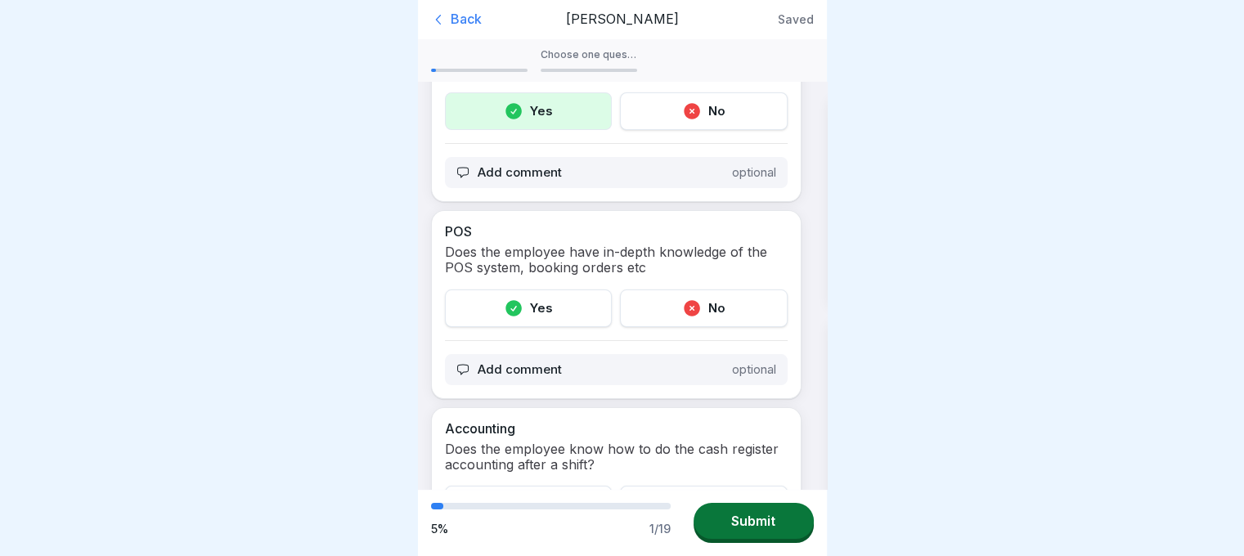
scroll to position [93, 0]
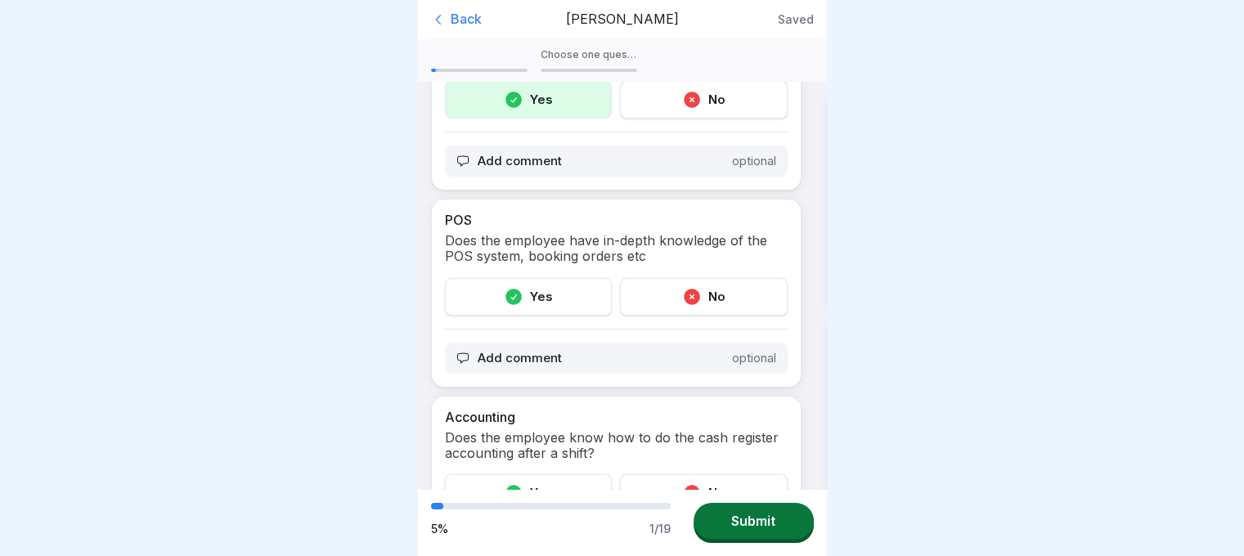
click at [513, 306] on div "Yes" at bounding box center [529, 297] width 168 height 38
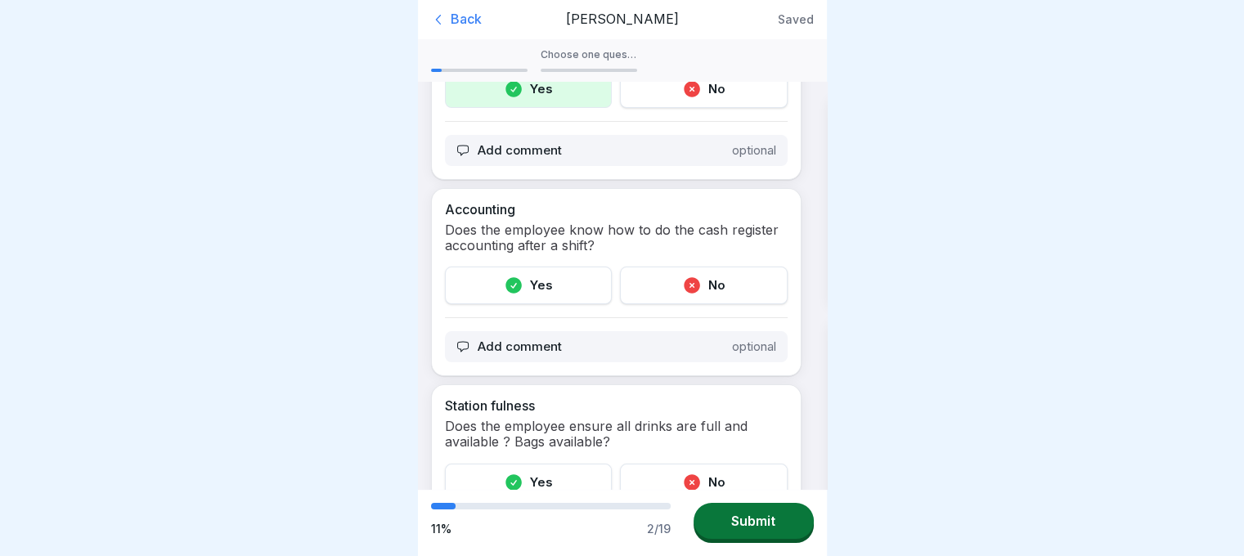
scroll to position [304, 0]
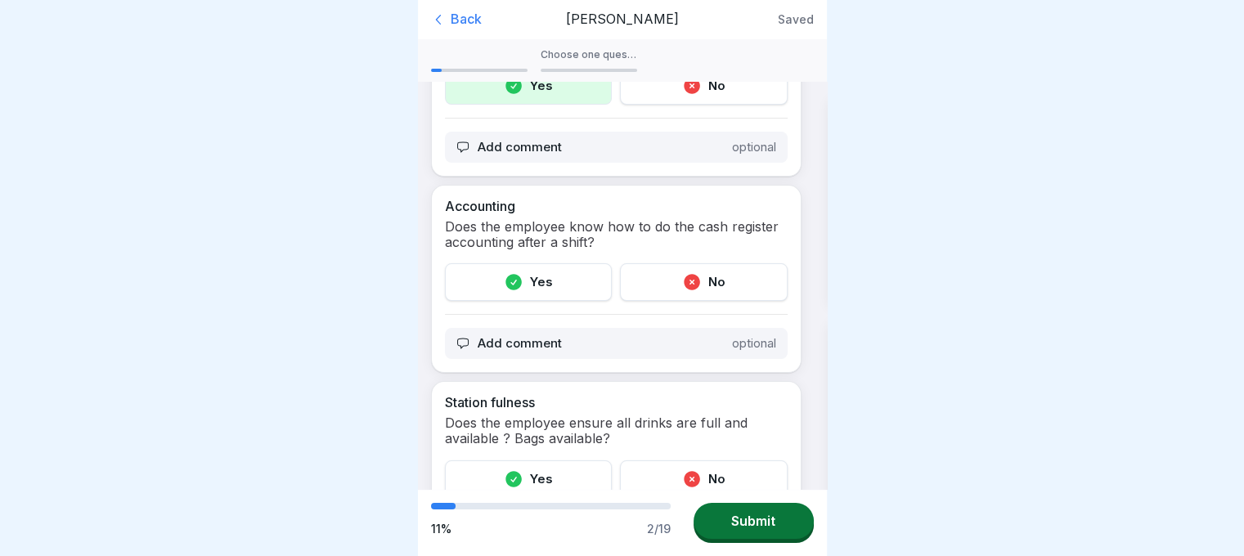
click at [684, 284] on icon at bounding box center [692, 282] width 16 height 16
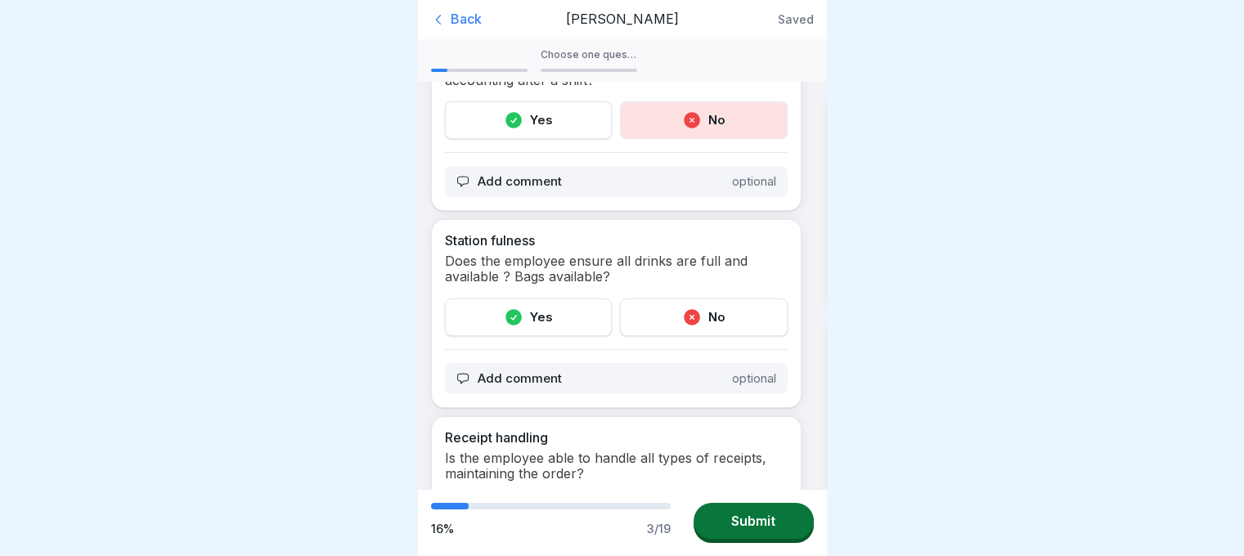
scroll to position [478, 0]
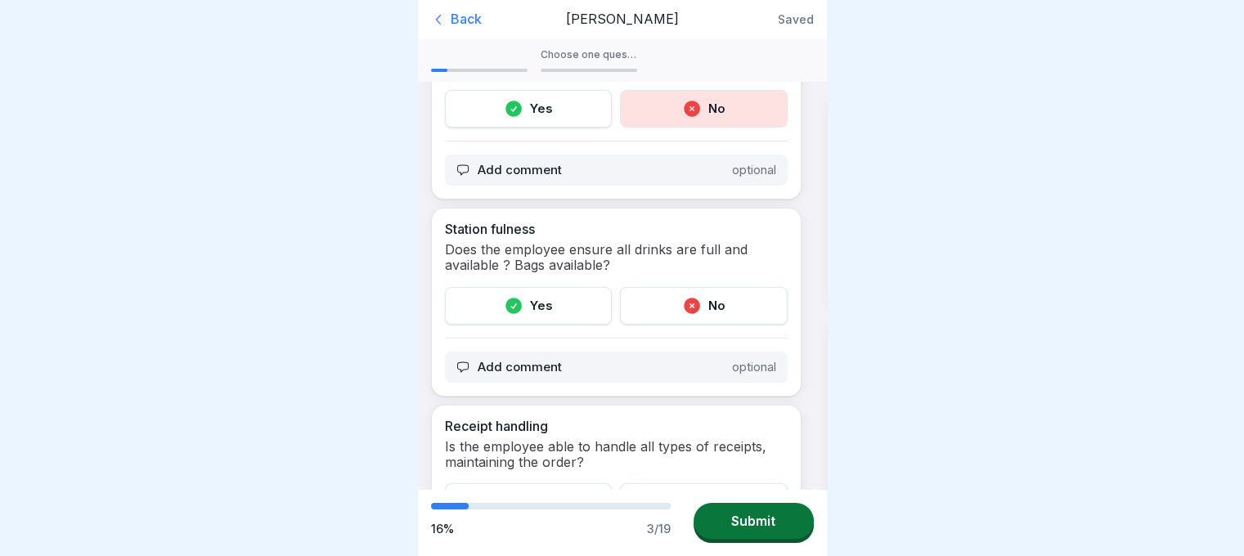
click at [511, 298] on icon at bounding box center [514, 306] width 16 height 16
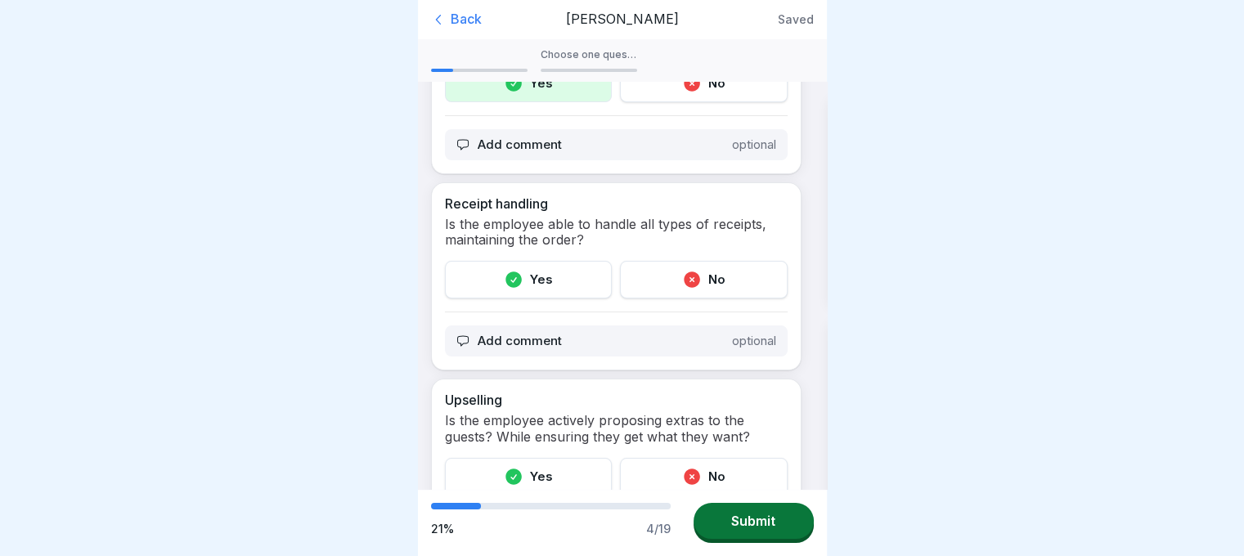
scroll to position [704, 0]
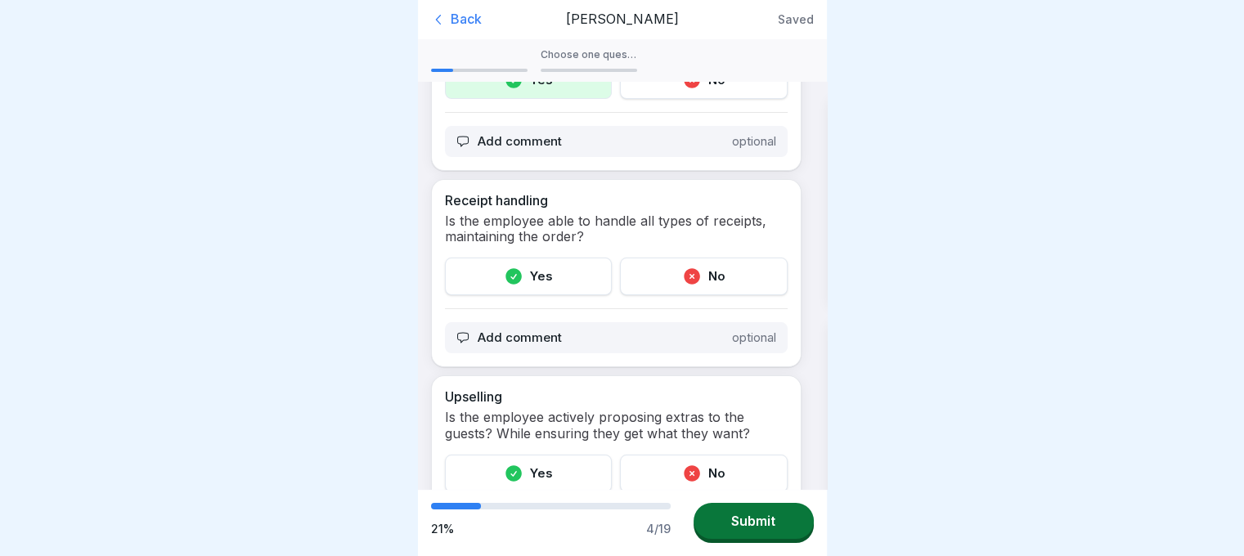
click at [519, 308] on div "Receipt handling Is the employee able to handle all types of receipts, maintain…" at bounding box center [616, 273] width 371 height 189
click at [518, 283] on div "Yes" at bounding box center [529, 277] width 168 height 38
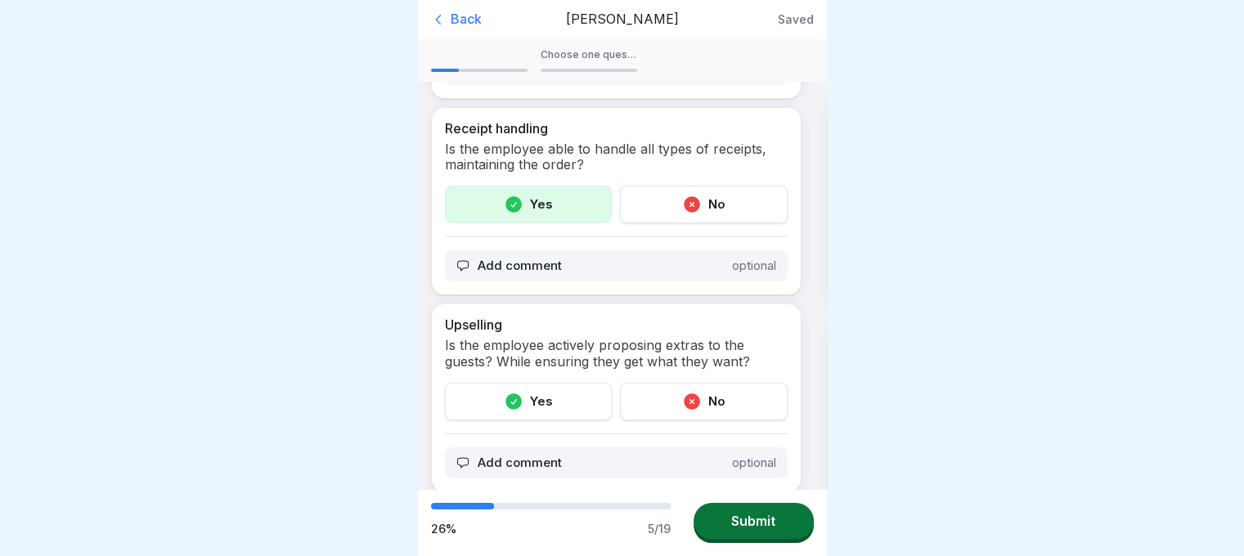
scroll to position [792, 0]
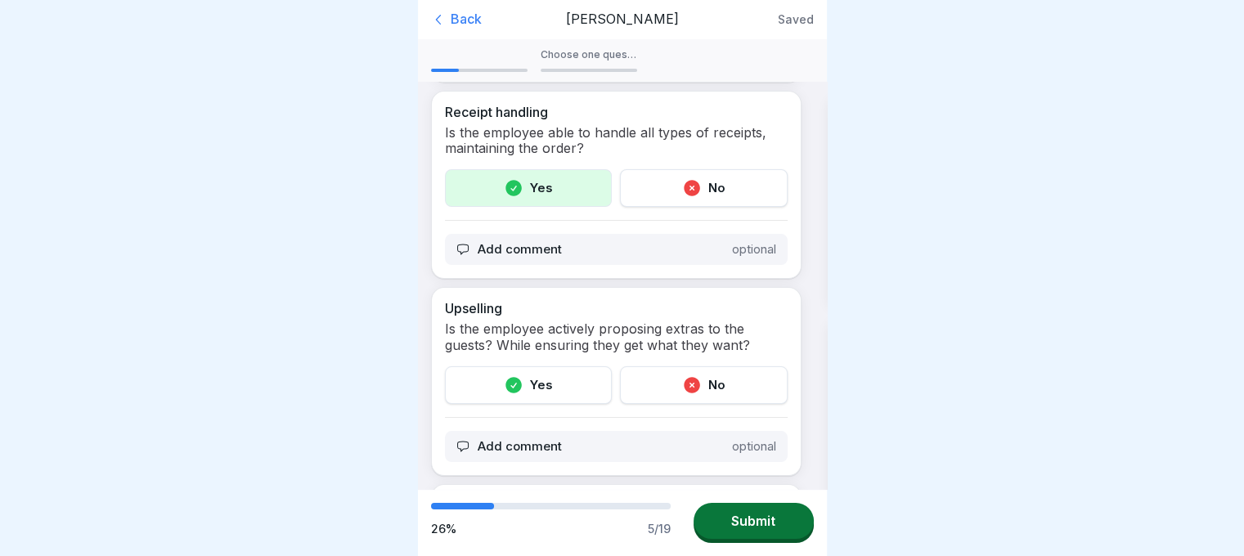
click at [517, 376] on icon at bounding box center [514, 386] width 20 height 20
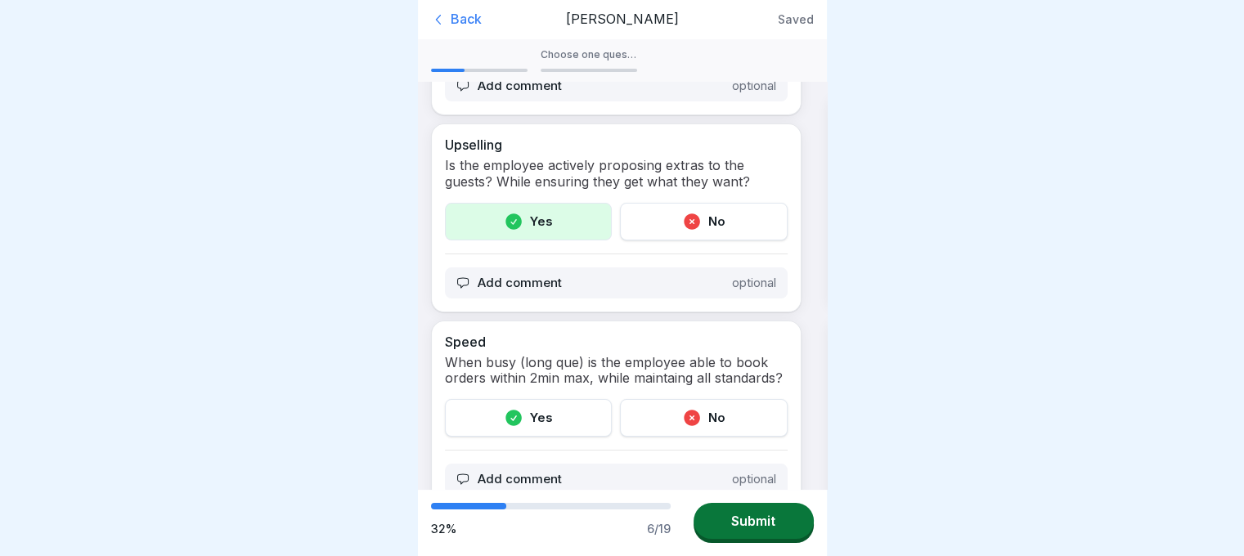
scroll to position [995, 0]
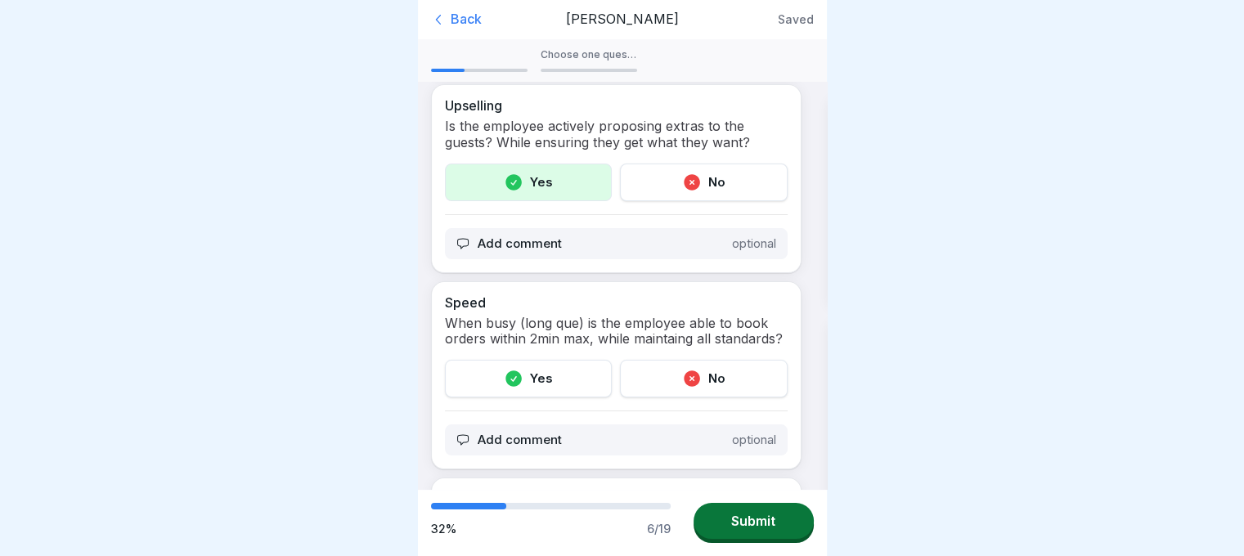
click at [544, 383] on div "Yes" at bounding box center [529, 379] width 168 height 38
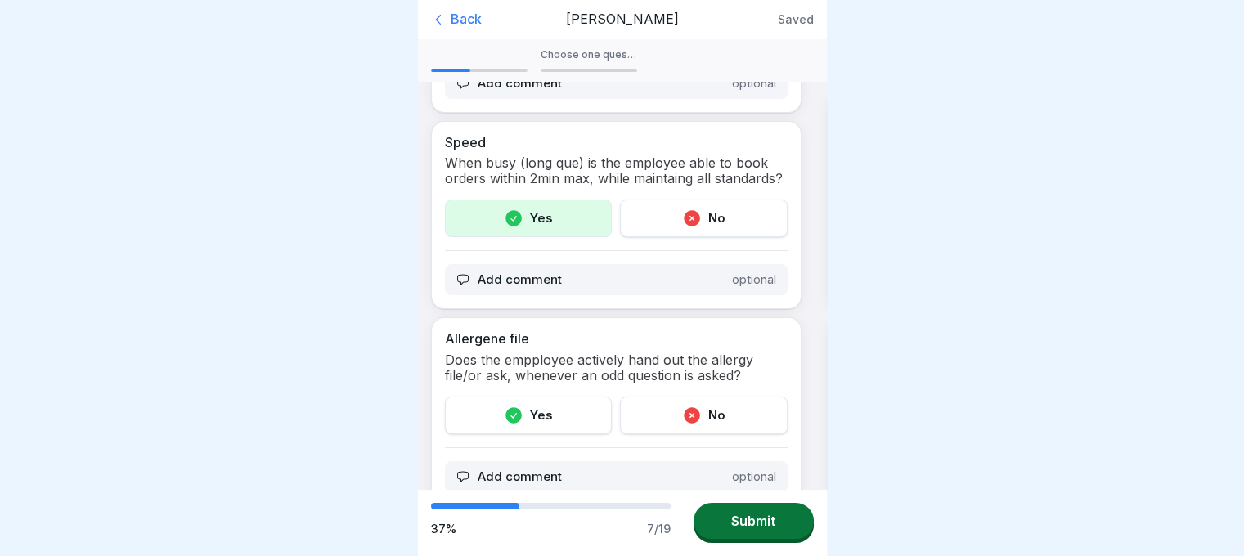
scroll to position [1157, 0]
click at [551, 425] on div "Yes" at bounding box center [529, 414] width 168 height 38
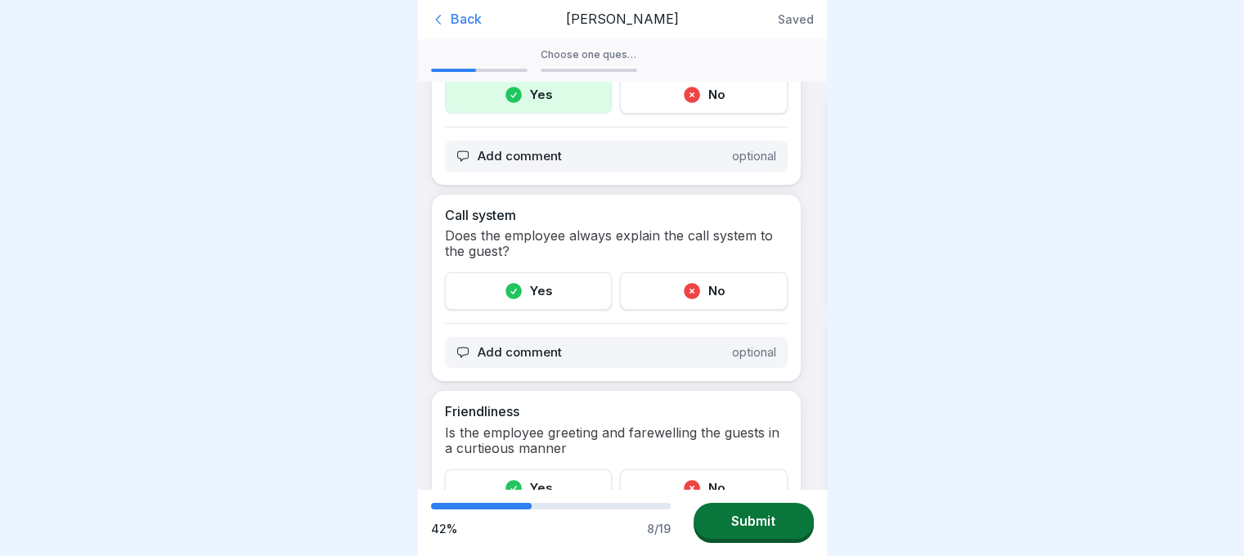
scroll to position [1481, 0]
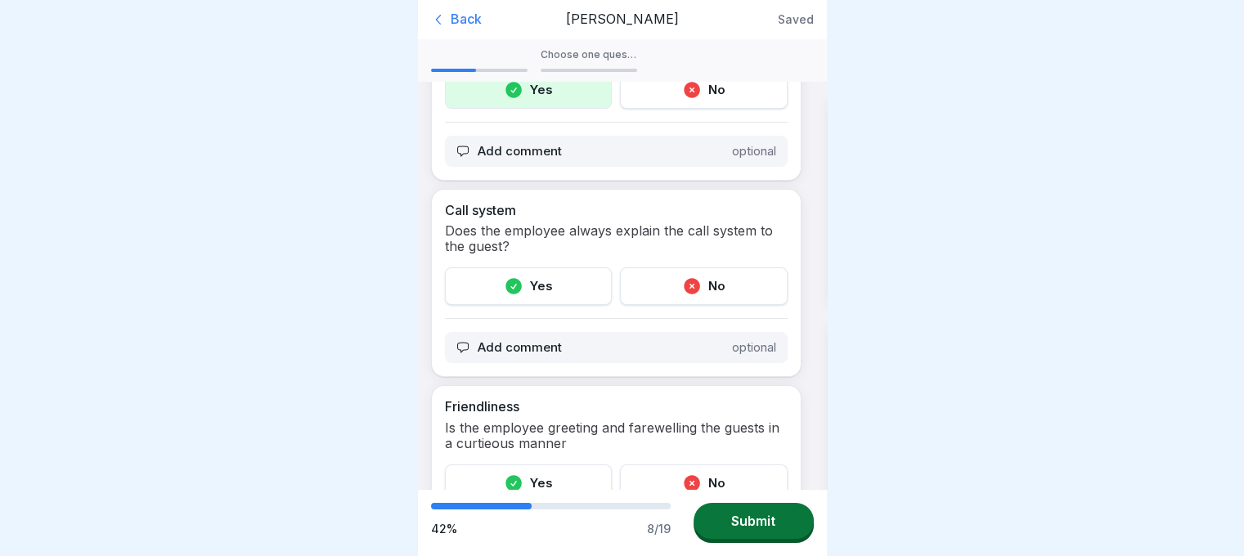
click at [501, 305] on div "Yes" at bounding box center [529, 287] width 168 height 38
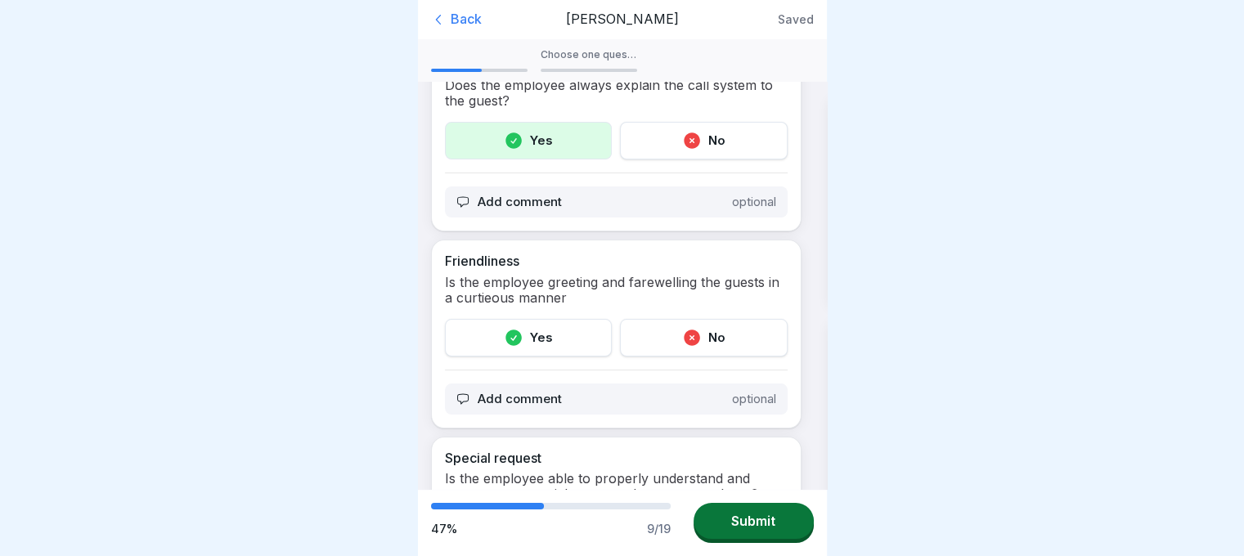
scroll to position [1630, 0]
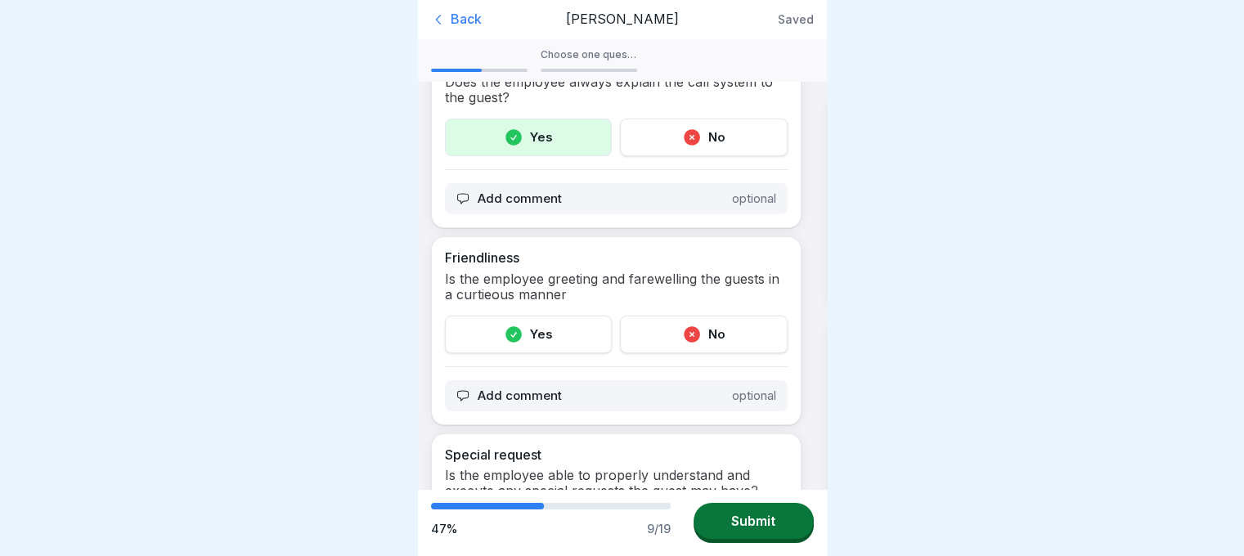
click at [551, 333] on div "Yes" at bounding box center [529, 335] width 168 height 38
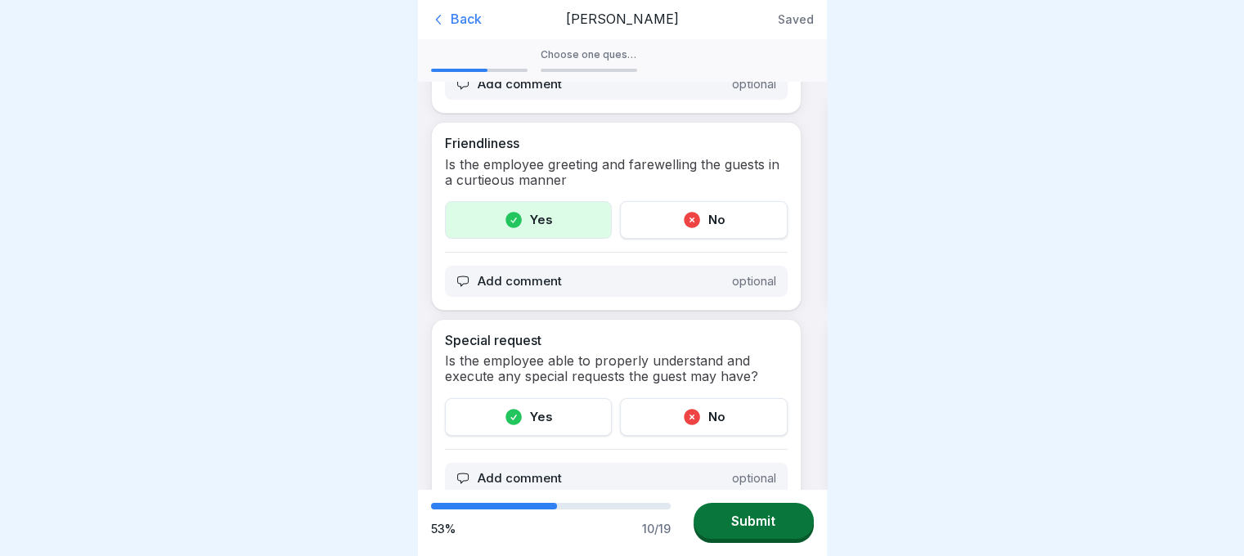
scroll to position [1790, 0]
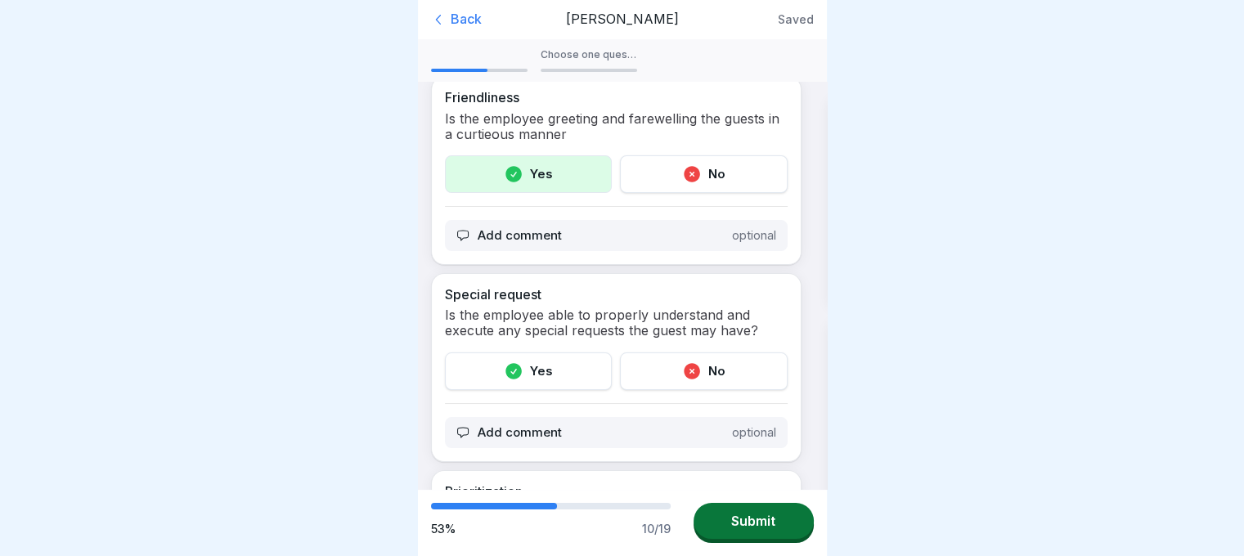
click at [539, 371] on div "Yes" at bounding box center [529, 372] width 168 height 38
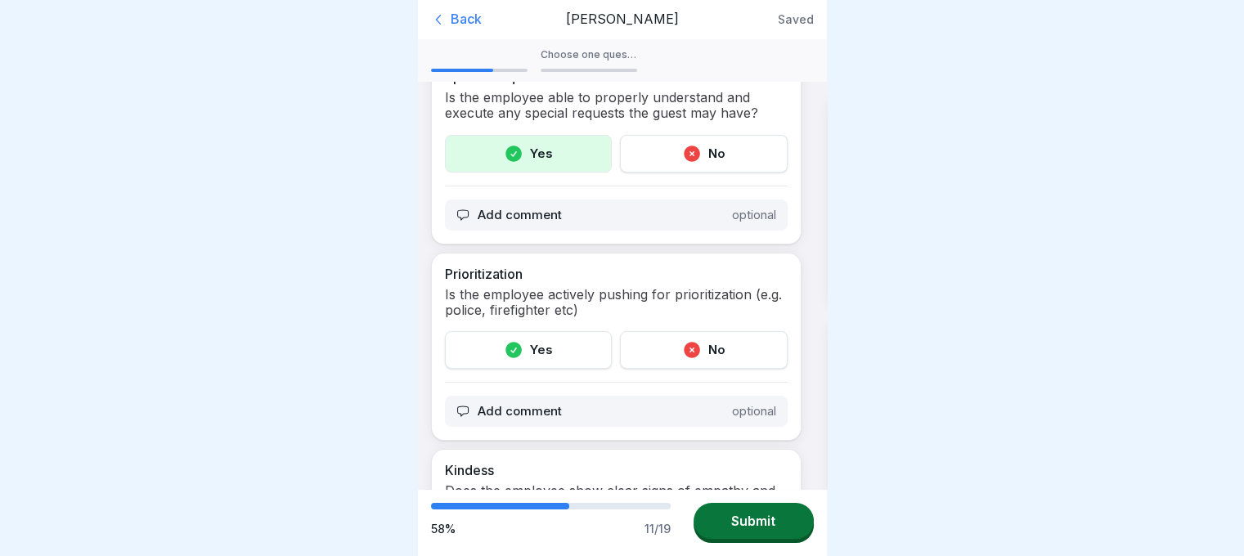
scroll to position [2009, 0]
click at [519, 352] on icon at bounding box center [514, 349] width 20 height 20
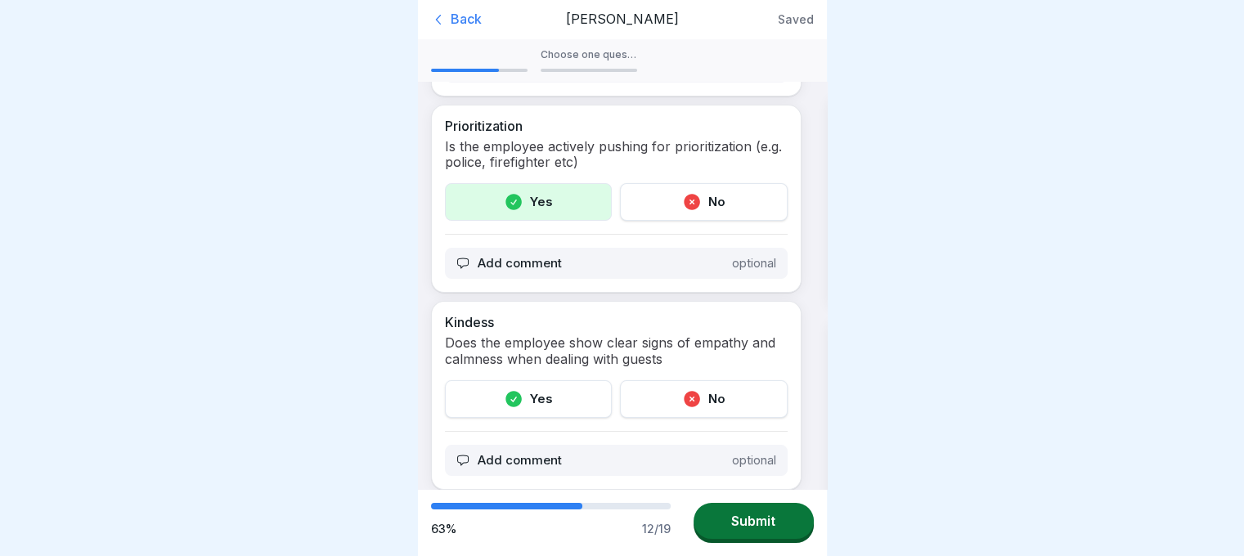
scroll to position [2163, 0]
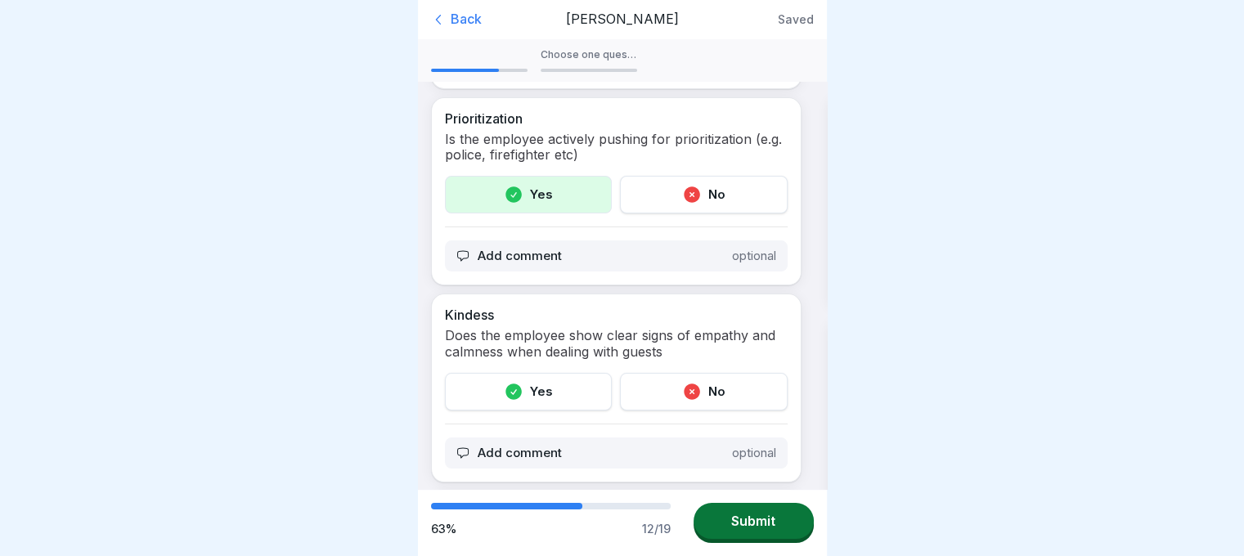
click at [542, 396] on div "Yes" at bounding box center [529, 392] width 168 height 38
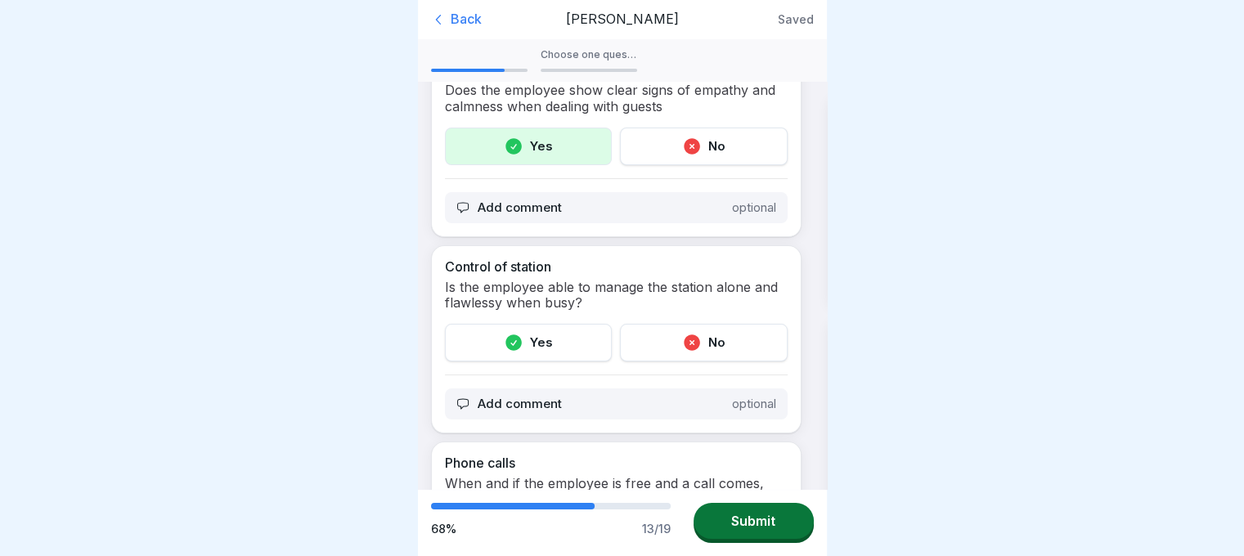
scroll to position [2409, 0]
click at [530, 339] on div "Yes" at bounding box center [529, 343] width 168 height 38
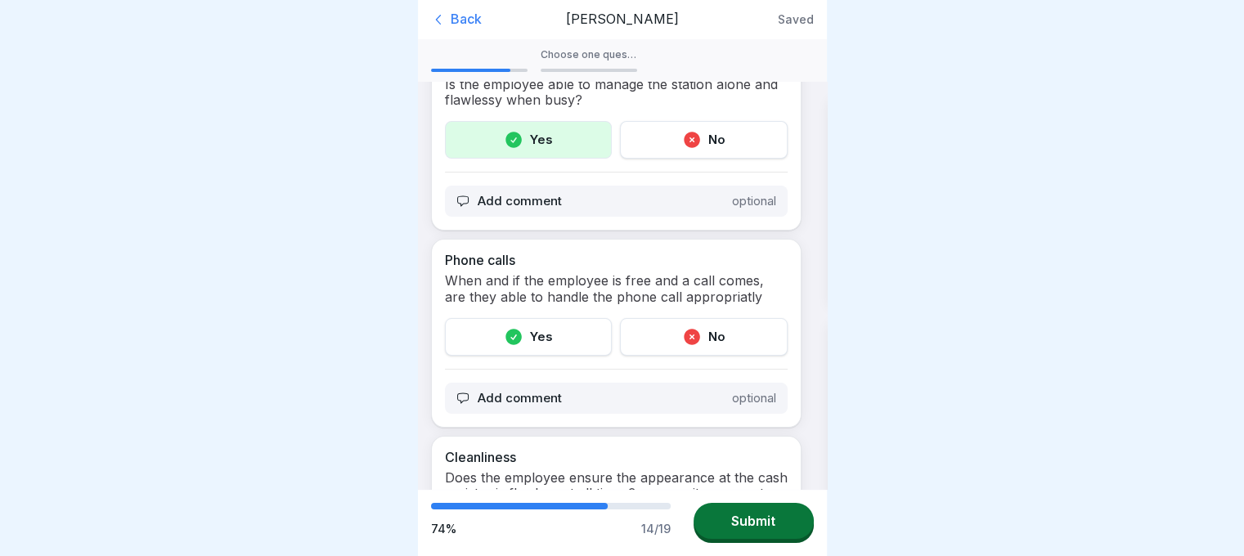
scroll to position [2612, 0]
click at [534, 335] on div "Yes" at bounding box center [529, 337] width 168 height 38
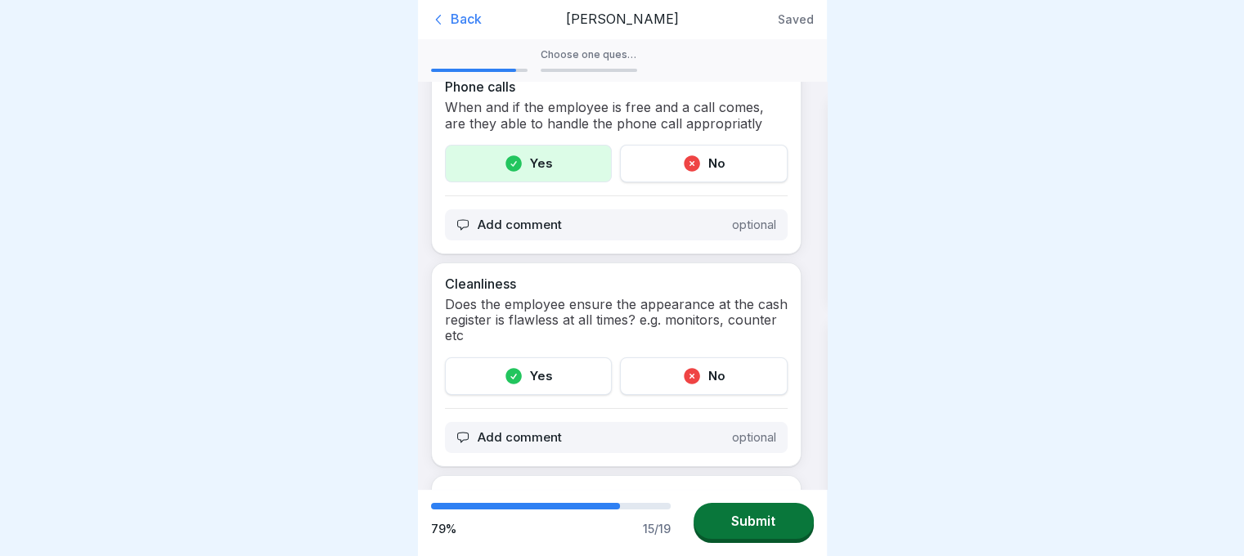
scroll to position [2785, 0]
click at [538, 378] on div "Yes" at bounding box center [529, 377] width 168 height 38
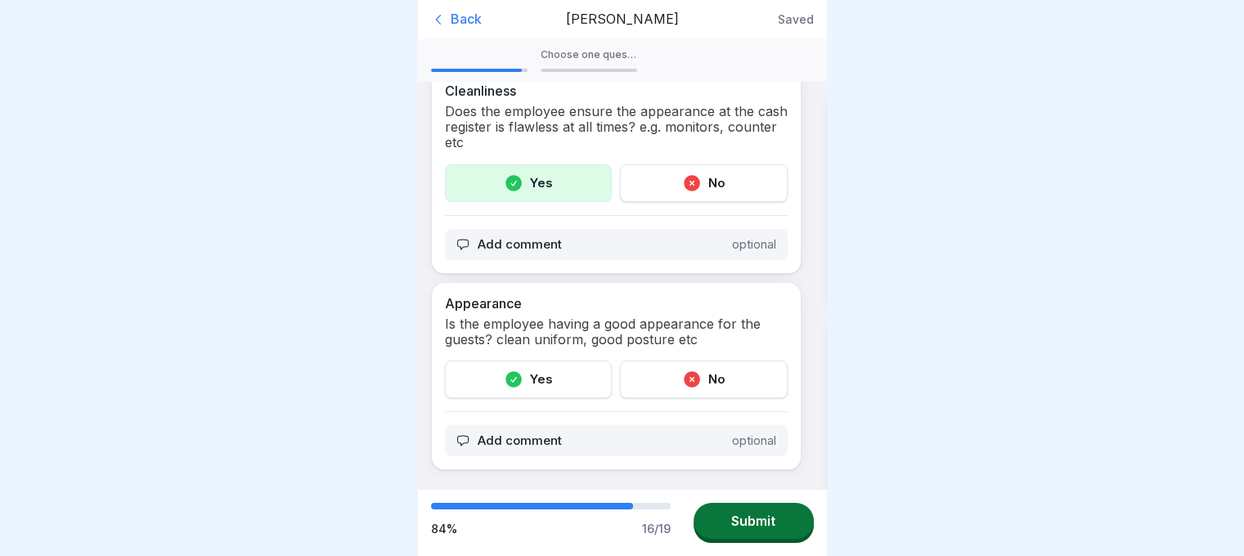
scroll to position [2988, 0]
click at [533, 361] on div "Yes" at bounding box center [529, 380] width 168 height 38
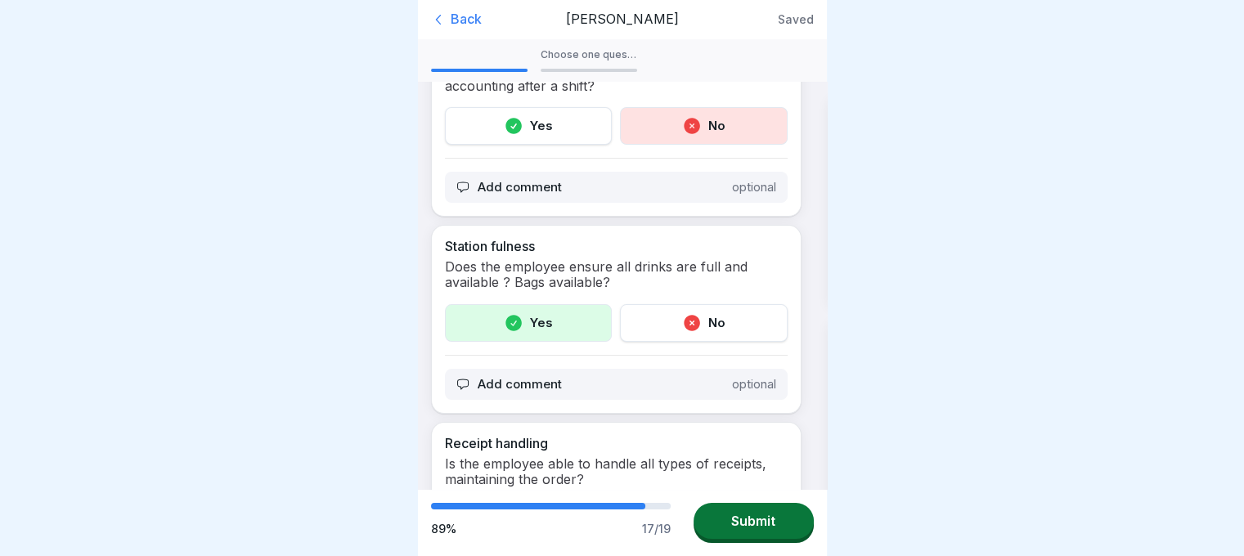
scroll to position [0, 0]
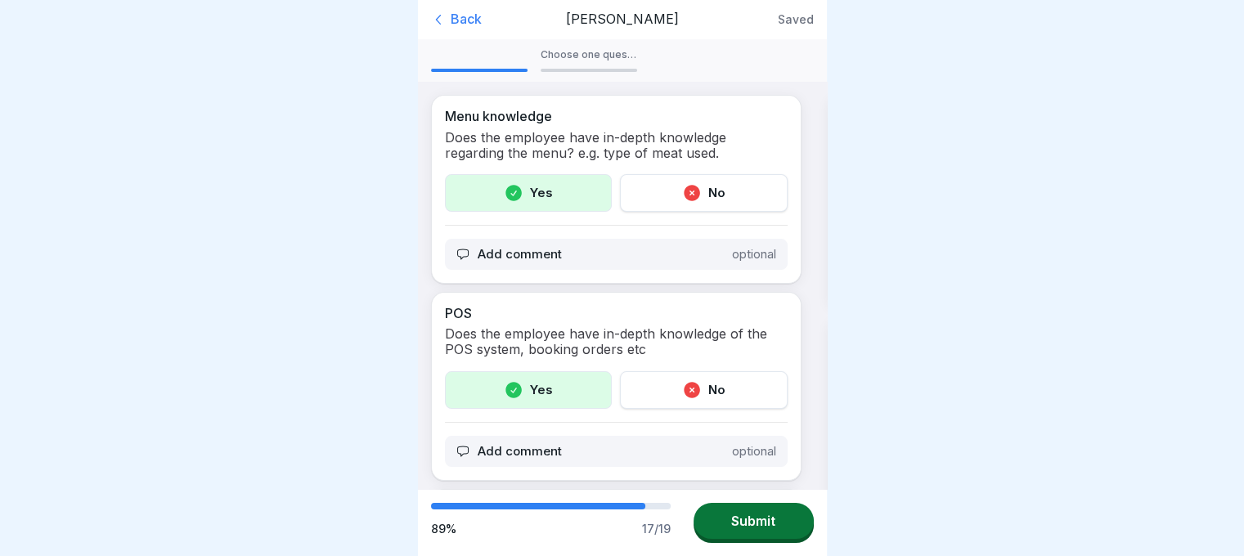
click at [563, 69] on div at bounding box center [589, 70] width 97 height 3
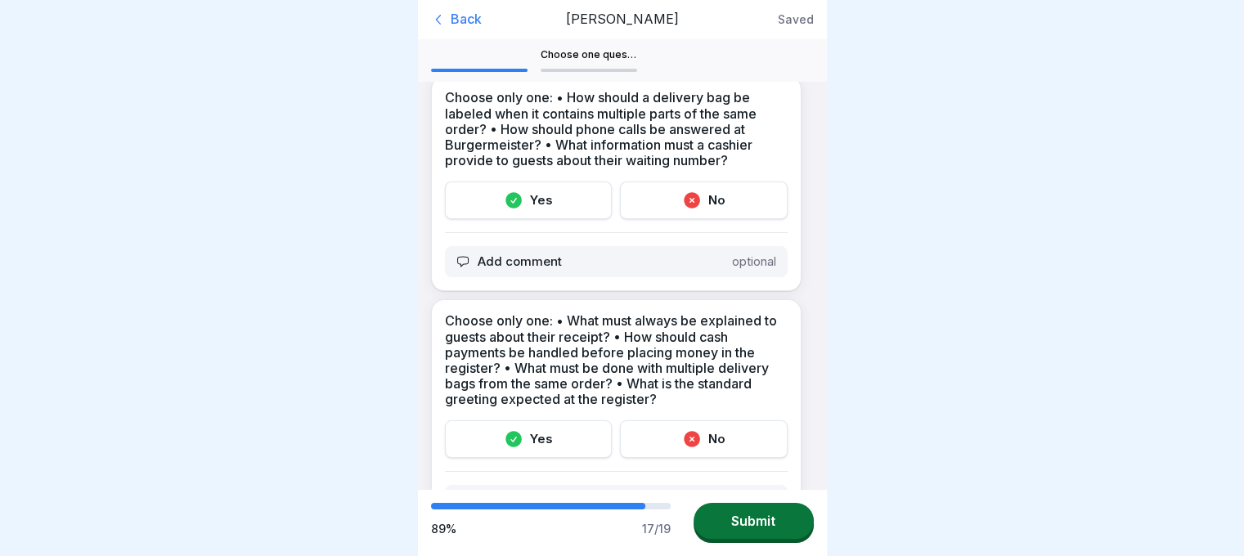
scroll to position [20, 0]
click at [550, 186] on div "Yes" at bounding box center [529, 200] width 168 height 38
click at [478, 436] on div "Yes" at bounding box center [529, 439] width 168 height 38
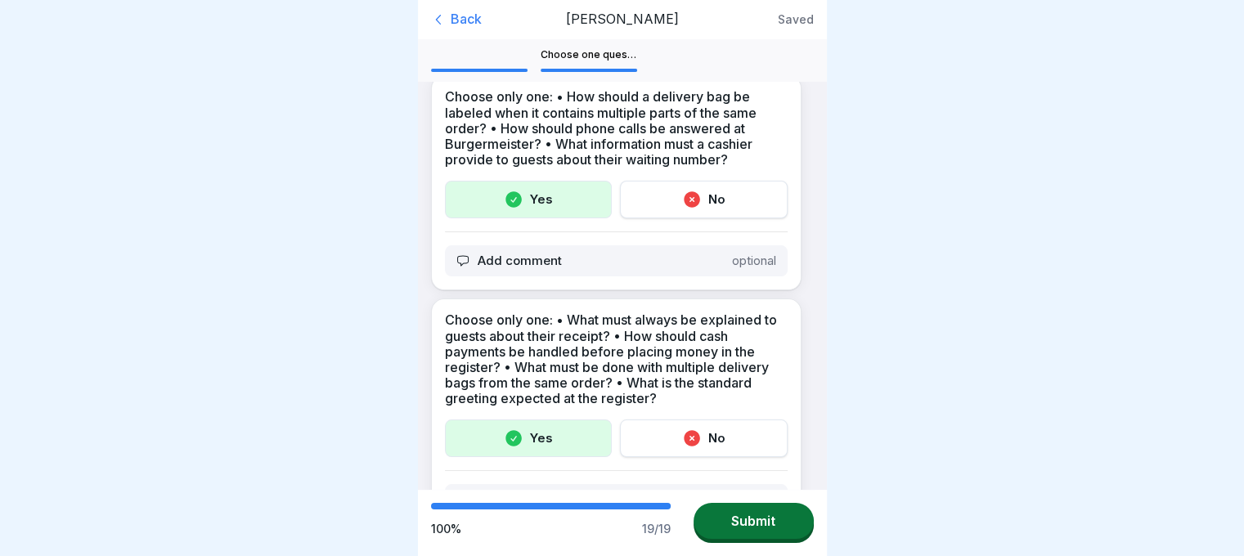
click at [730, 507] on button "Submit" at bounding box center [754, 521] width 120 height 36
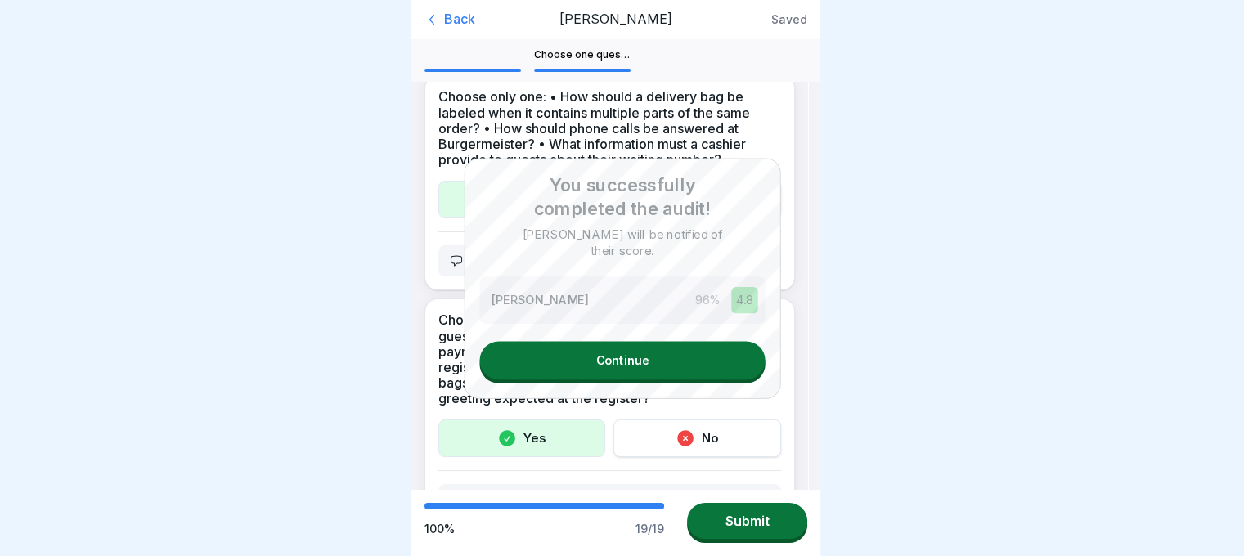
scroll to position [0, 0]
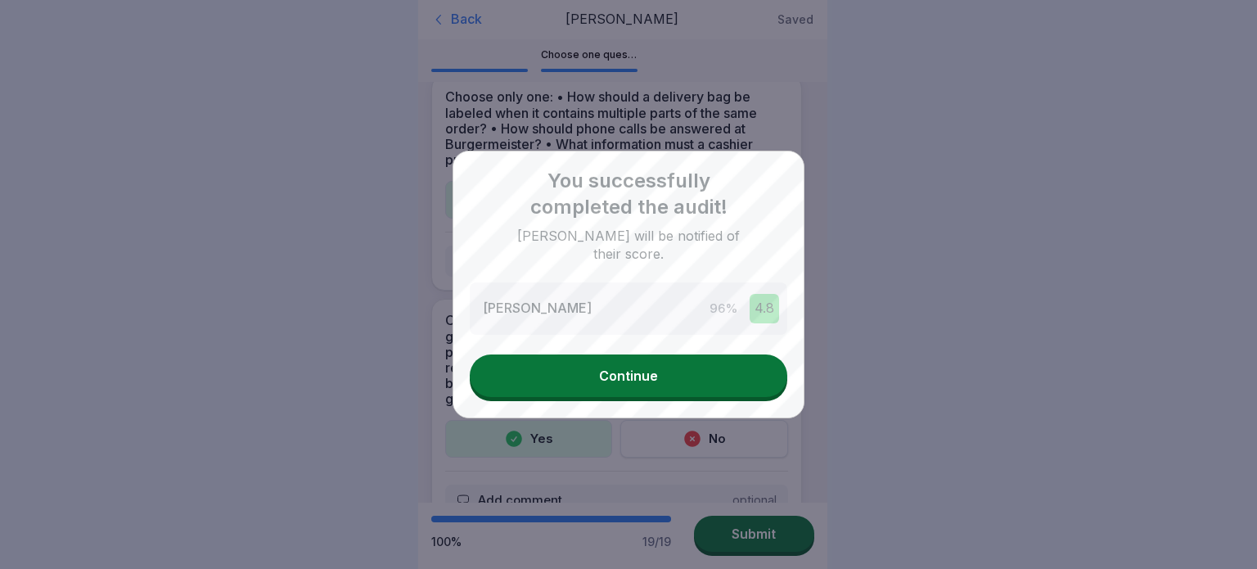
click at [651, 385] on button "Continue" at bounding box center [628, 375] width 317 height 43
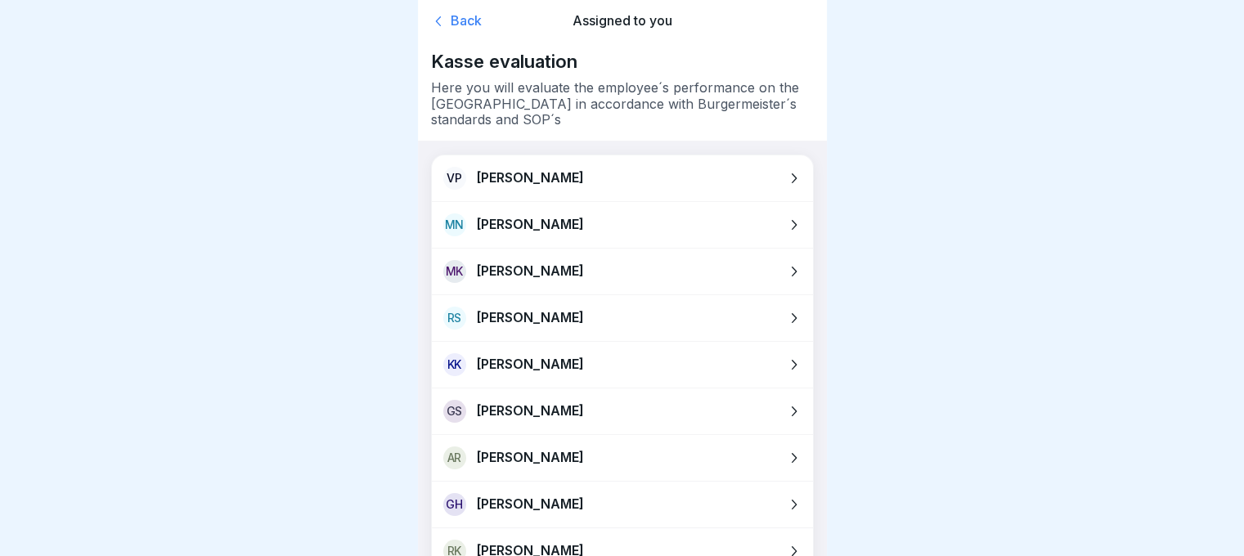
click at [475, 18] on div "Back" at bounding box center [492, 21] width 122 height 16
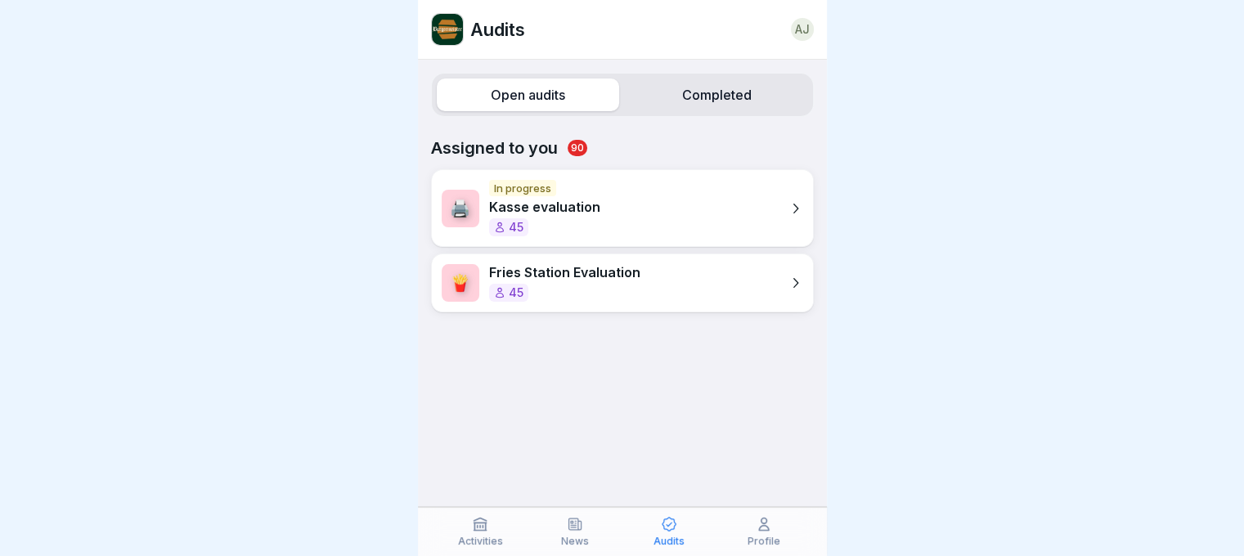
click at [700, 104] on label "Completed" at bounding box center [717, 95] width 182 height 33
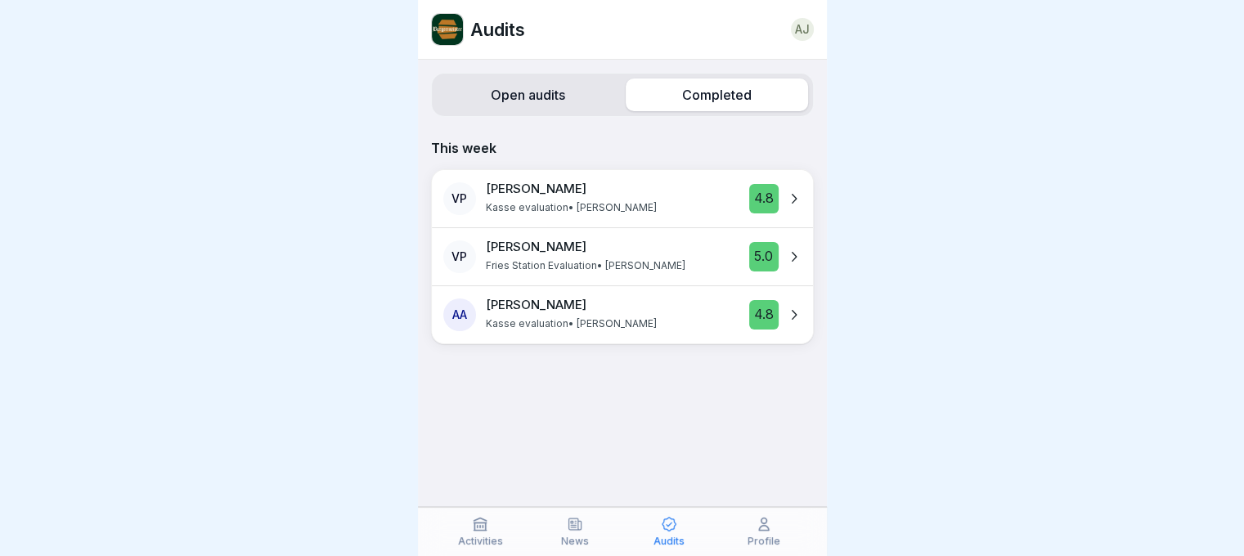
click at [522, 103] on label "Open audits" at bounding box center [528, 95] width 182 height 33
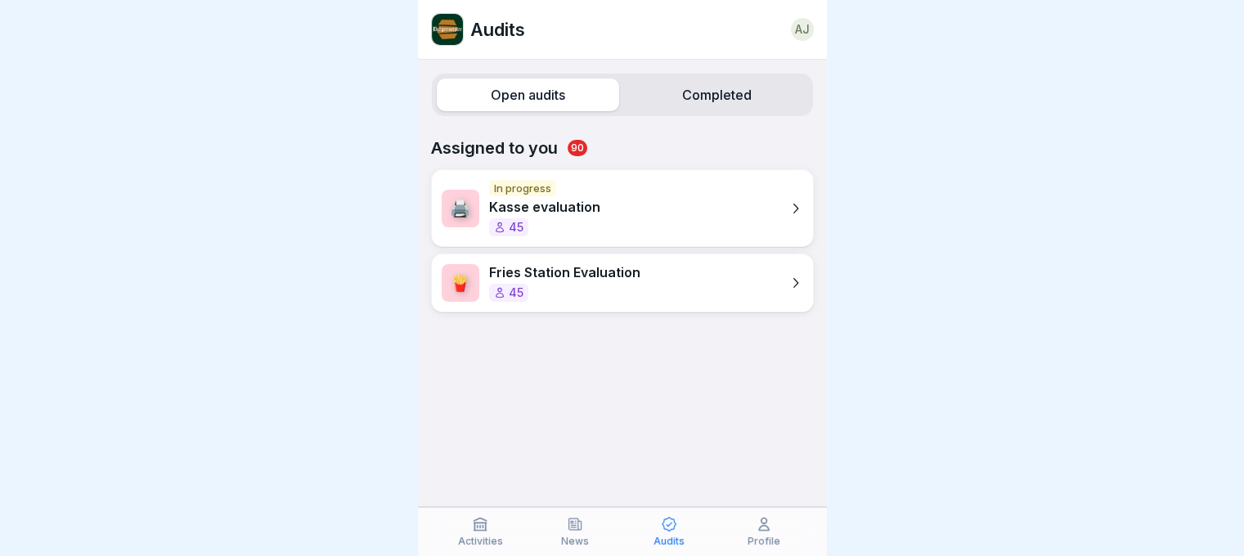
click at [479, 528] on icon at bounding box center [480, 524] width 16 height 16
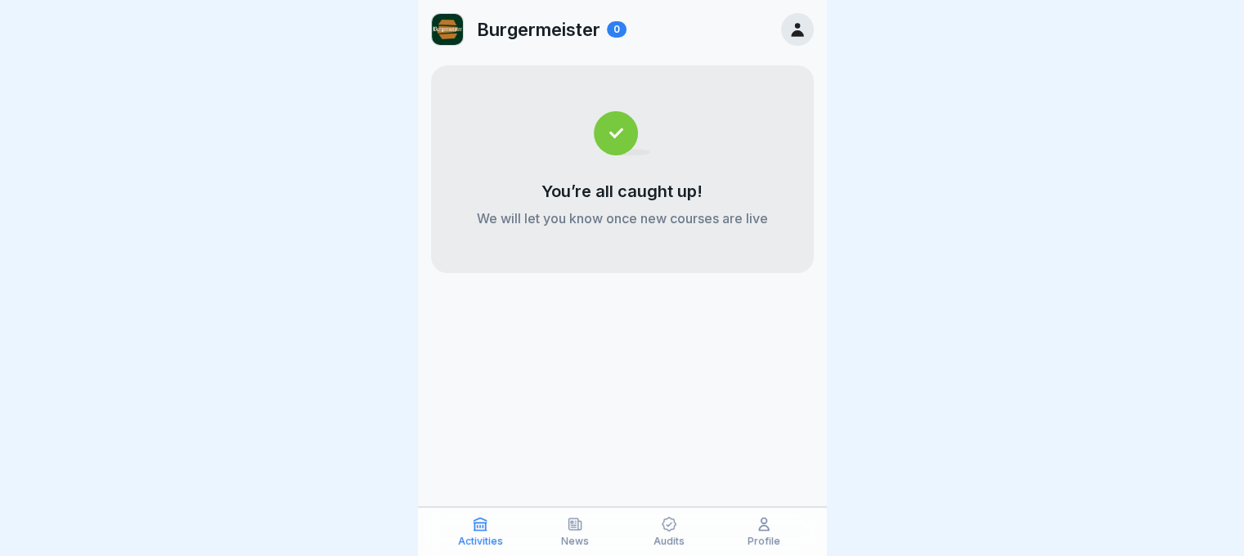
click at [793, 36] on icon at bounding box center [797, 30] width 12 height 14
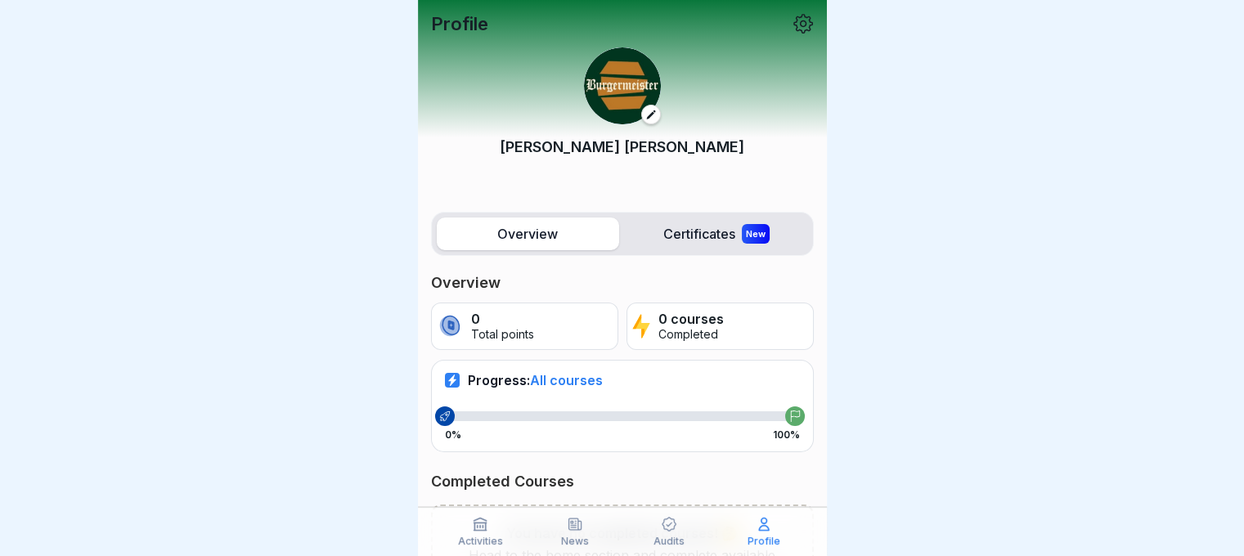
click at [703, 314] on p "0 courses" at bounding box center [691, 320] width 65 height 16
click at [557, 326] on div "0 Total points" at bounding box center [524, 326] width 187 height 47
click at [661, 225] on label "Certificates New" at bounding box center [717, 234] width 182 height 33
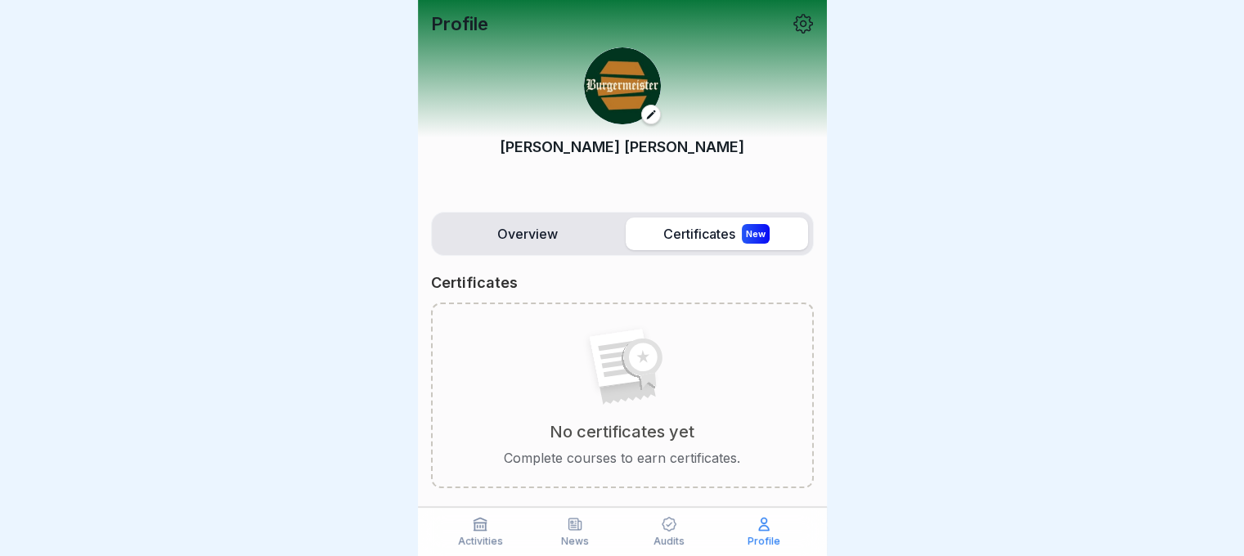
click at [535, 239] on label "Overview" at bounding box center [528, 234] width 182 height 33
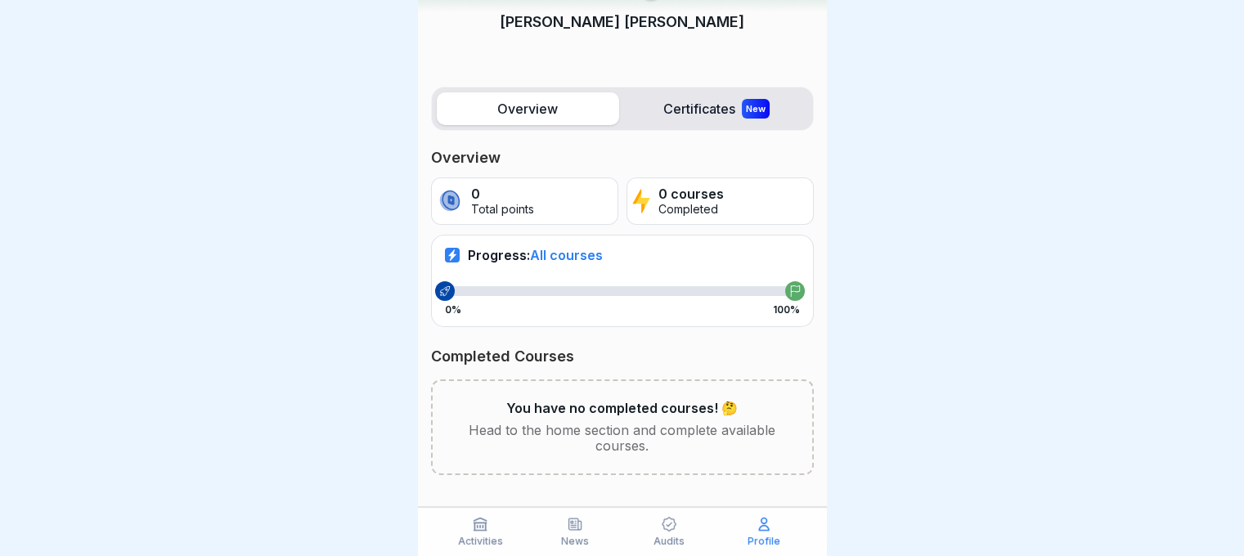
scroll to position [12, 0]
click at [497, 528] on div "Activities" at bounding box center [481, 531] width 87 height 31
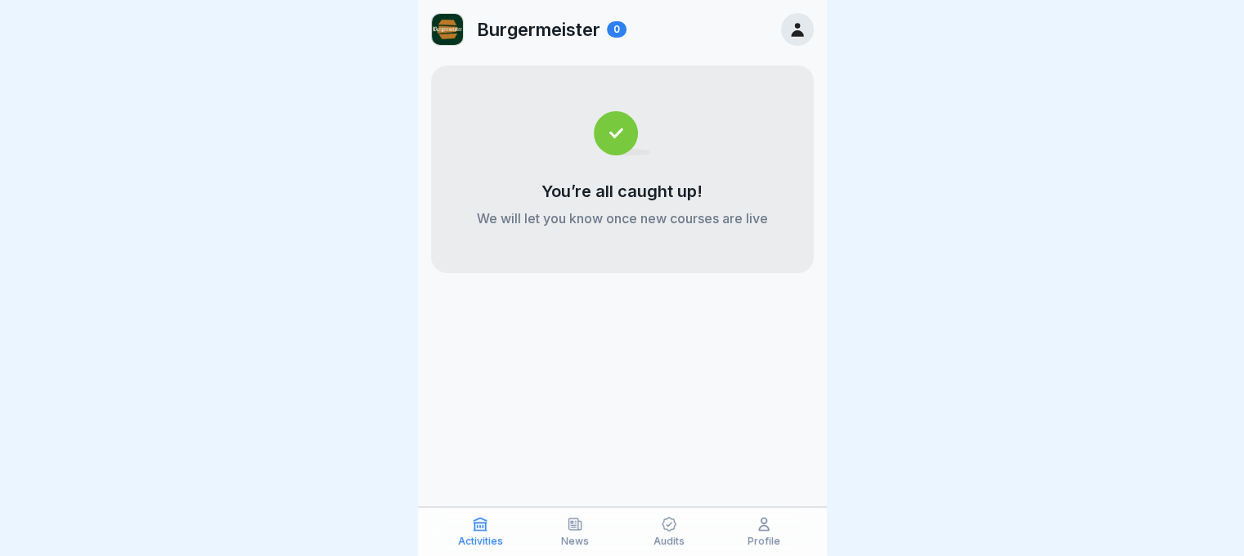
click at [612, 31] on div "0" at bounding box center [617, 29] width 20 height 16
click at [452, 34] on img at bounding box center [447, 29] width 31 height 31
click at [579, 520] on icon at bounding box center [575, 524] width 16 height 16
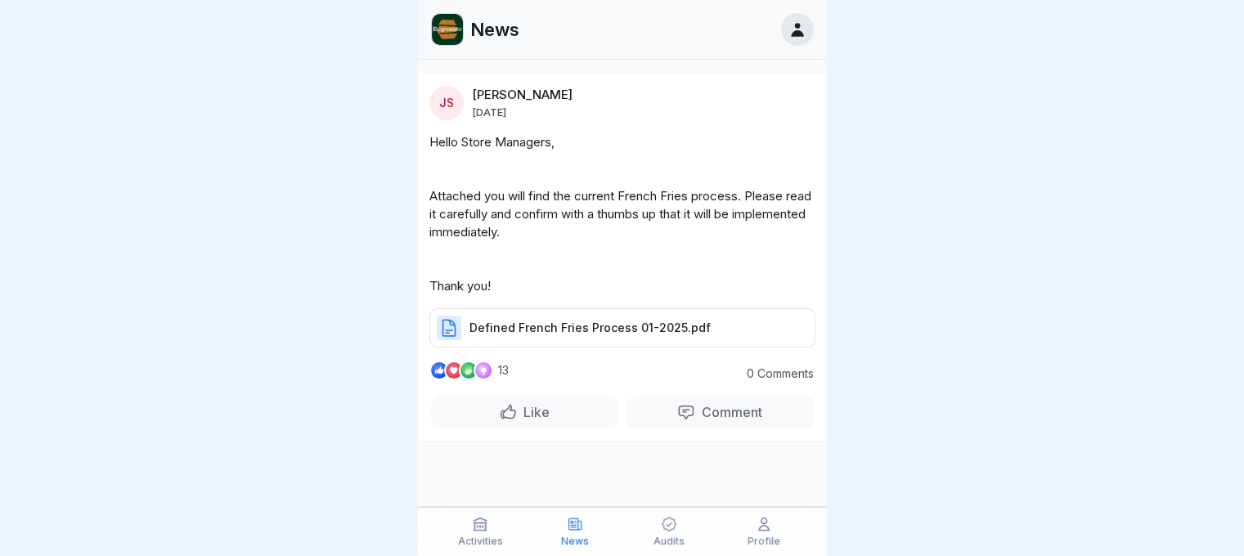
click at [671, 543] on p "Audits" at bounding box center [669, 541] width 31 height 11
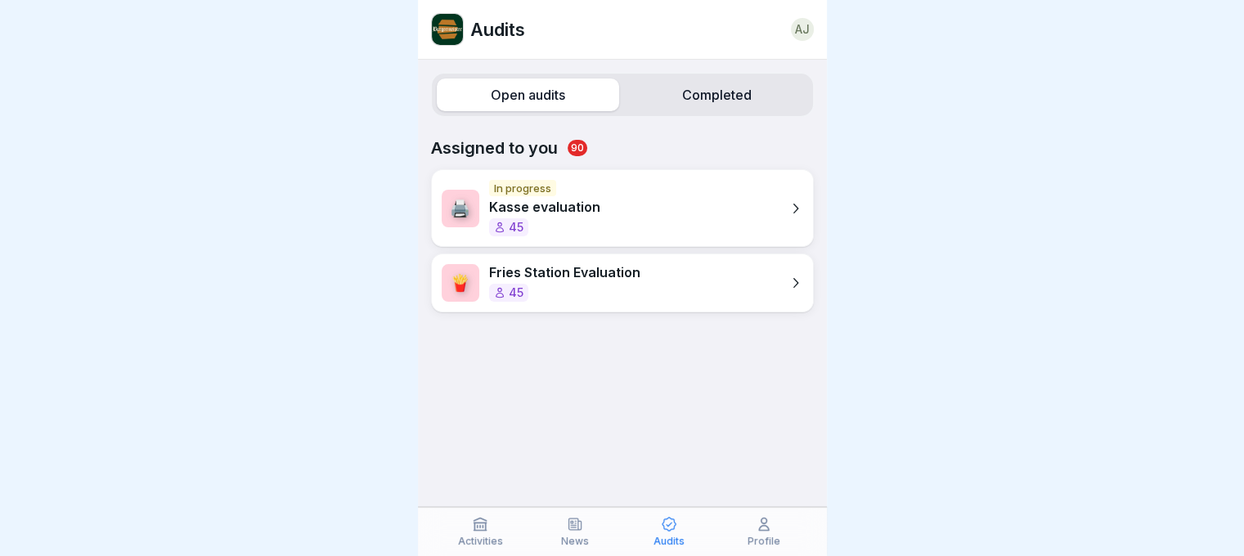
click at [703, 99] on label "Completed" at bounding box center [717, 95] width 182 height 33
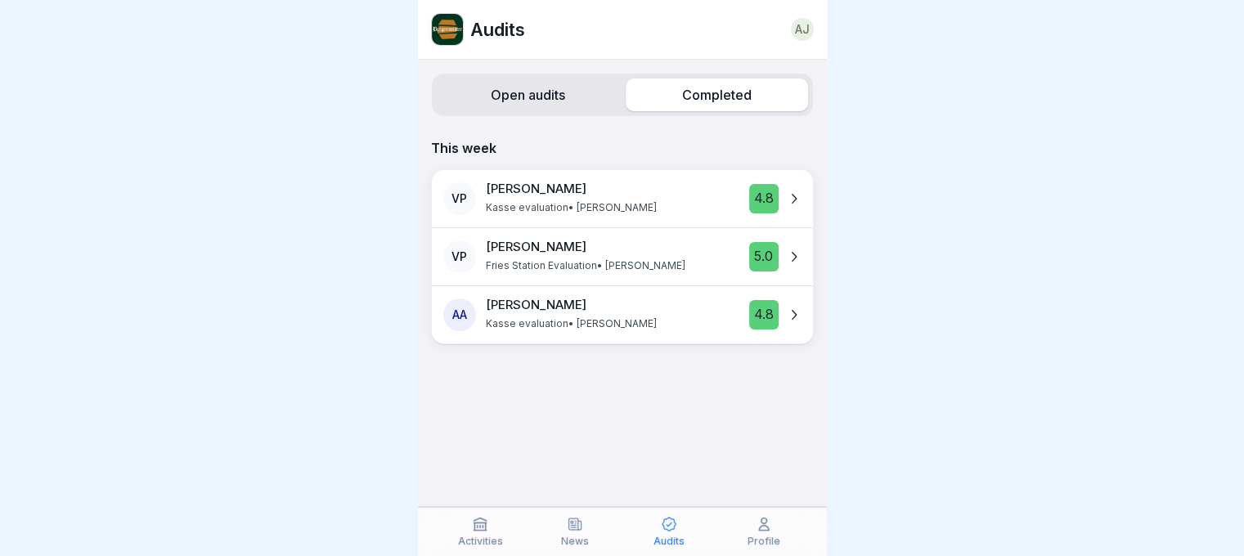
click at [445, 32] on img at bounding box center [447, 29] width 31 height 31
click at [802, 32] on div "AJ" at bounding box center [802, 29] width 23 height 23
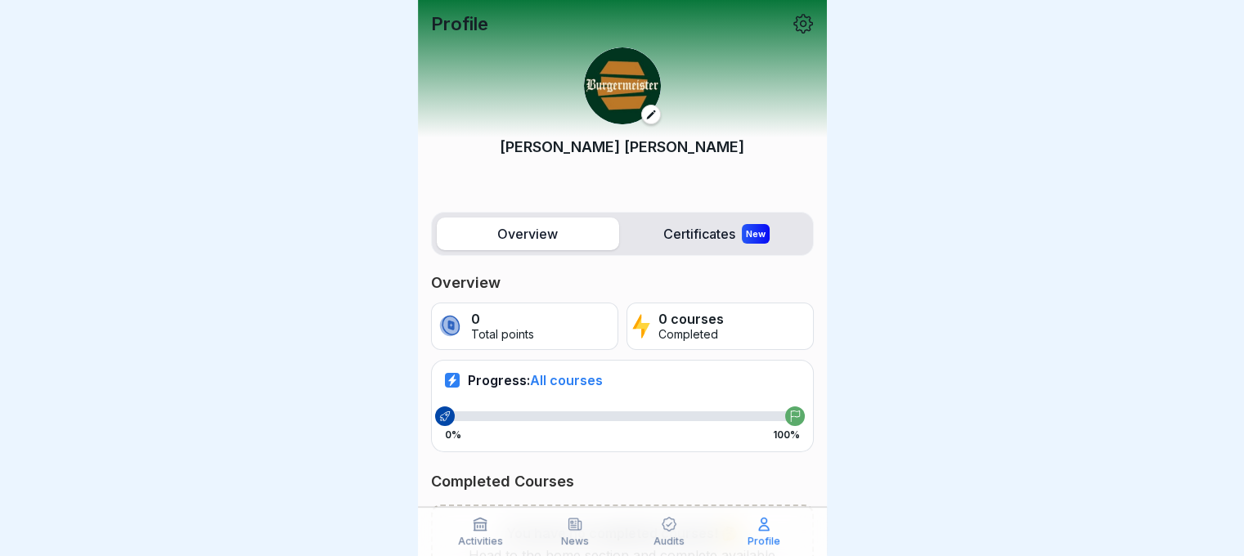
drag, startPoint x: 648, startPoint y: 326, endPoint x: 681, endPoint y: 267, distance: 67.4
click at [681, 267] on div "Overview Certificates New Overview 0 Total points 0 courses Completed Progress:…" at bounding box center [622, 450] width 409 height 492
click at [646, 112] on icon at bounding box center [651, 114] width 11 height 11
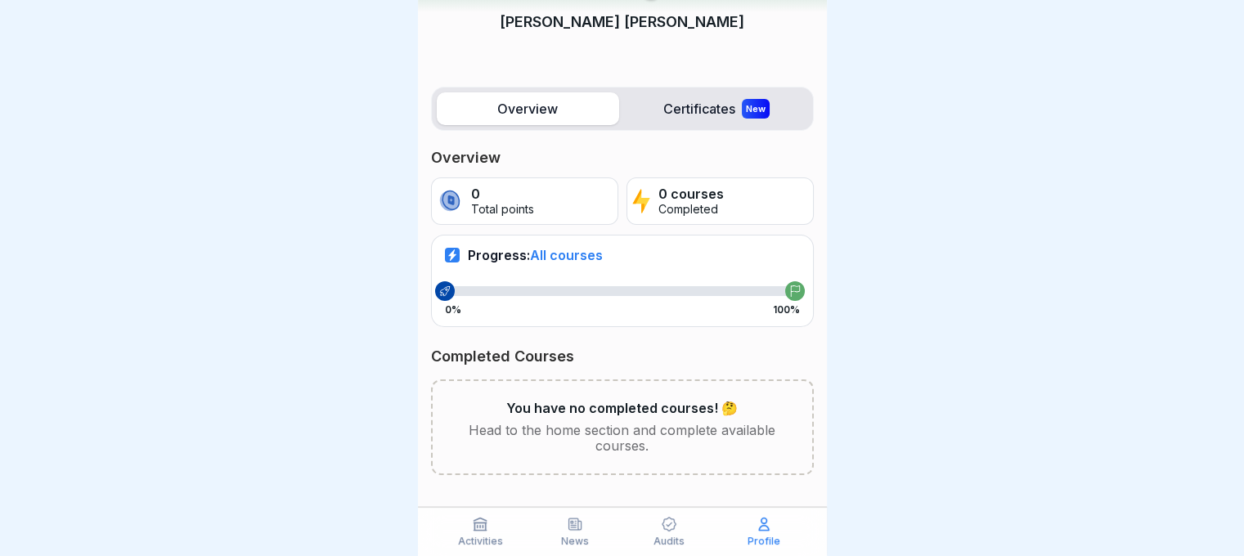
scroll to position [12, 0]
click at [677, 539] on p "Audits" at bounding box center [669, 541] width 31 height 11
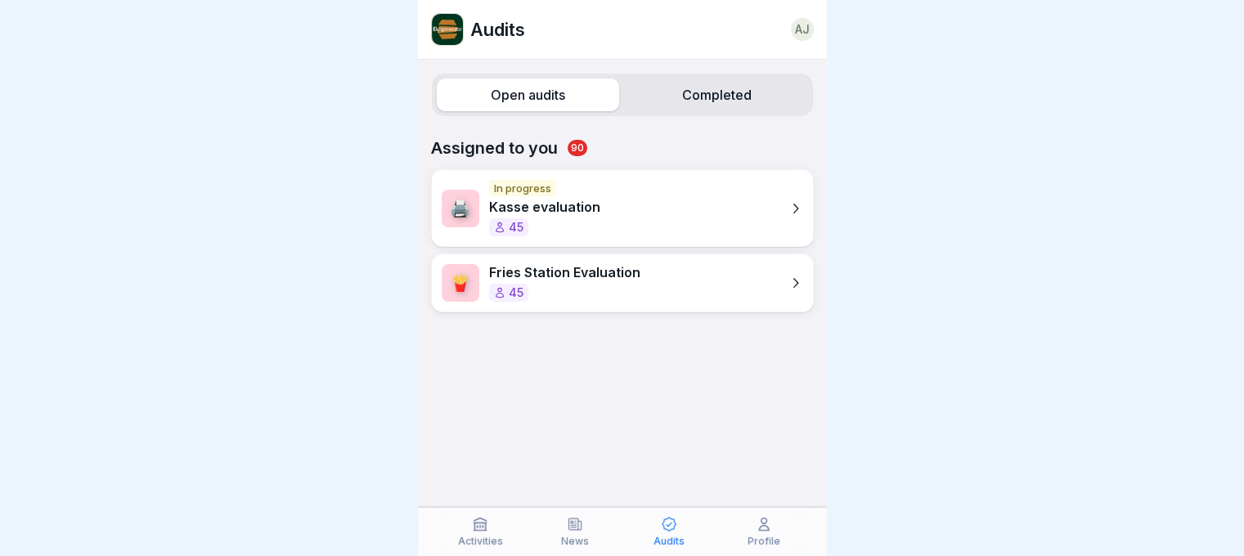
click at [554, 144] on p "Assigned to you 90" at bounding box center [622, 148] width 383 height 20
click at [605, 358] on div "Open audits Completed Assigned to you 90 🖨️ In progress Kasse evaluation 45 🍟 F…" at bounding box center [622, 308] width 409 height 497
click at [687, 119] on div "Open audits Completed Assigned to you 90 🖨️ In progress Kasse evaluation 45 🍟 F…" at bounding box center [622, 308] width 409 height 497
click at [691, 114] on div "Open audits Completed" at bounding box center [622, 95] width 383 height 44
click at [692, 110] on label "Completed" at bounding box center [717, 95] width 182 height 33
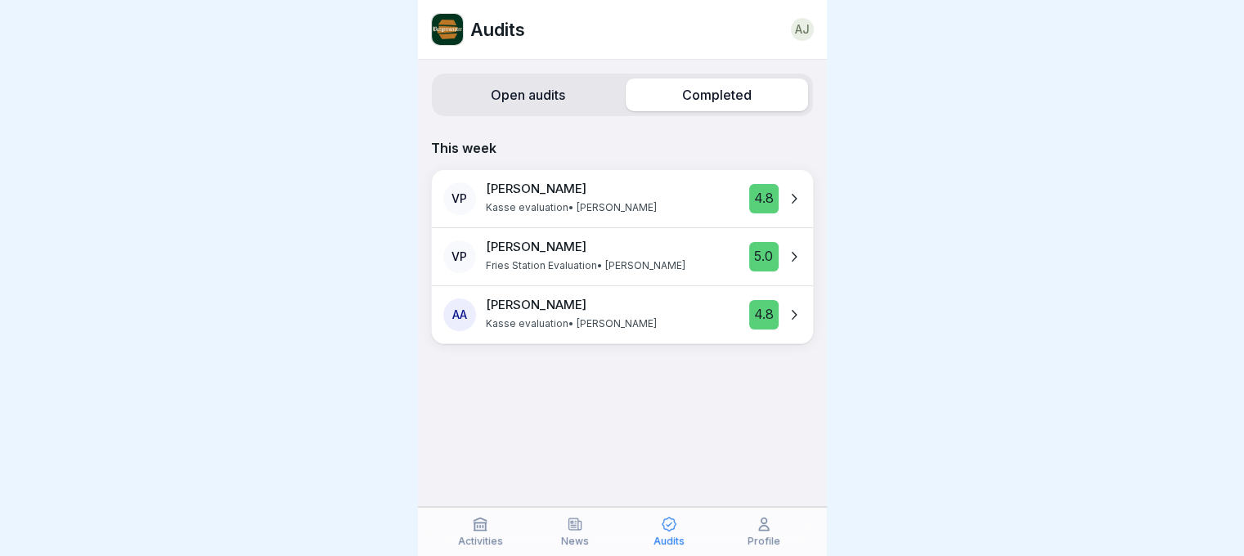
click at [475, 530] on icon at bounding box center [481, 525] width 12 height 12
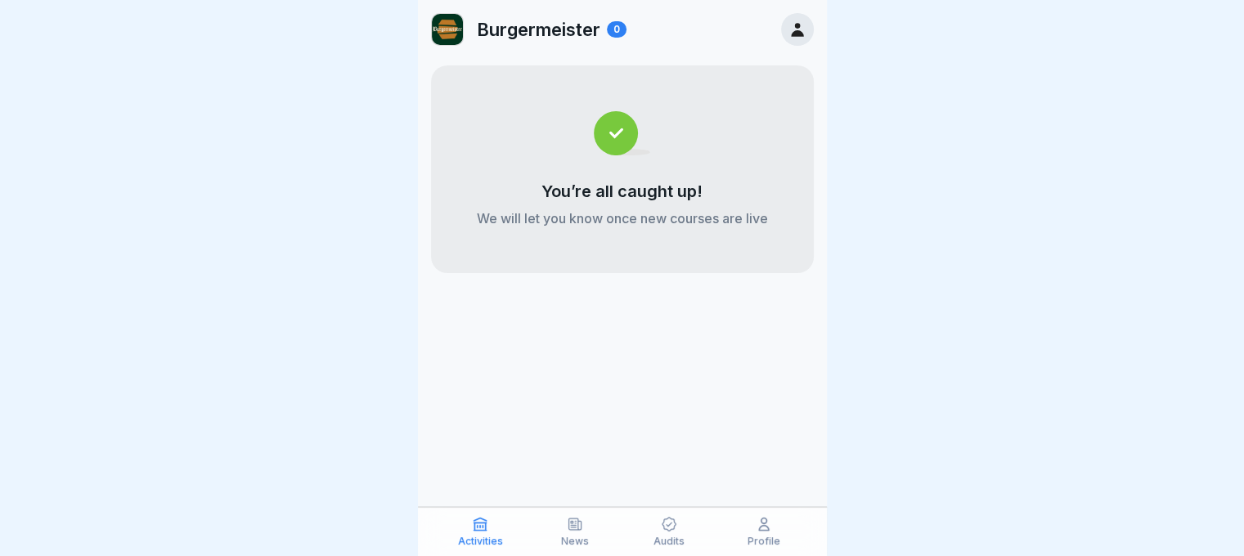
click at [778, 506] on div "Burgermeister 0 You’re all caught up! We will let you know once new courses are…" at bounding box center [622, 278] width 409 height 556
click at [775, 526] on div "Profile" at bounding box center [764, 531] width 87 height 31
